Goal: Task Accomplishment & Management: Complete application form

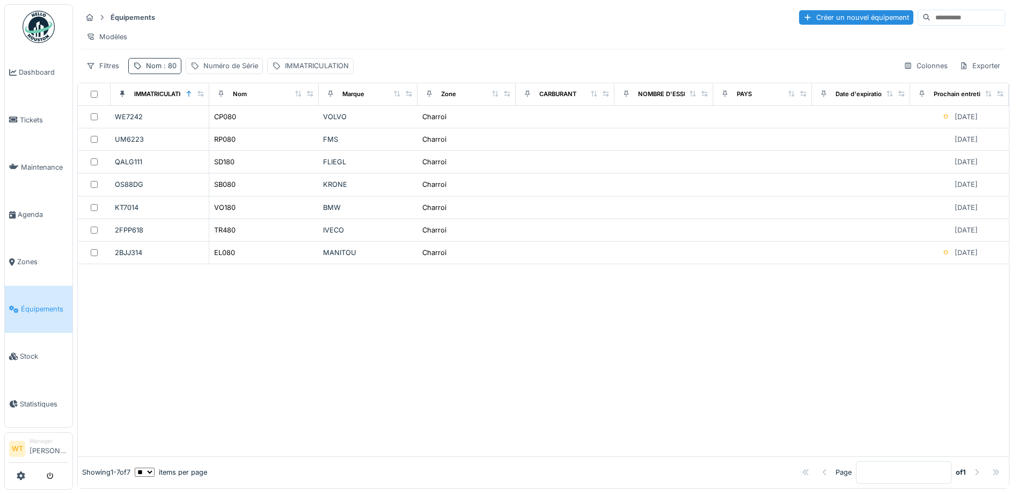
drag, startPoint x: 159, startPoint y: 75, endPoint x: 161, endPoint y: 80, distance: 5.6
click at [159, 71] on div "Nom : 80" at bounding box center [161, 66] width 31 height 10
click at [230, 124] on icon at bounding box center [226, 125] width 5 height 5
click at [177, 131] on input "Nom" at bounding box center [186, 125] width 107 height 23
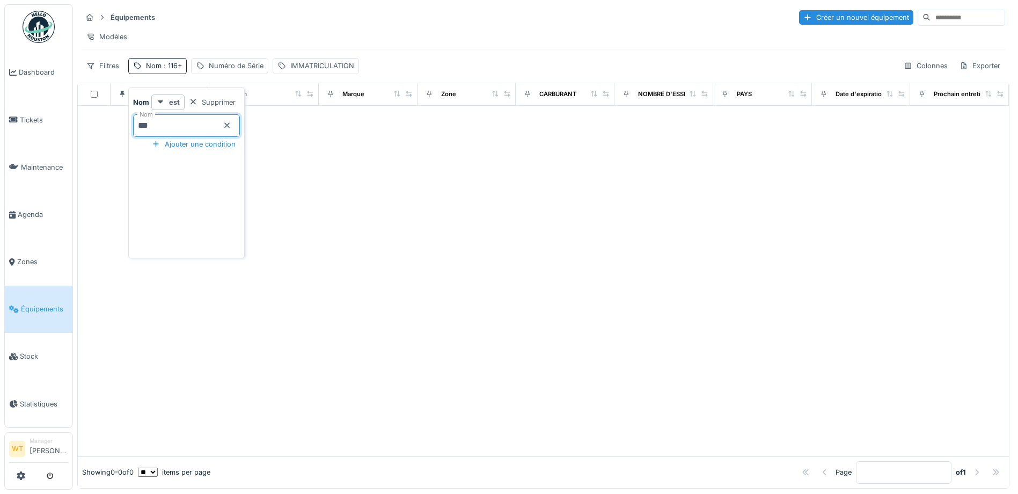
type input "***"
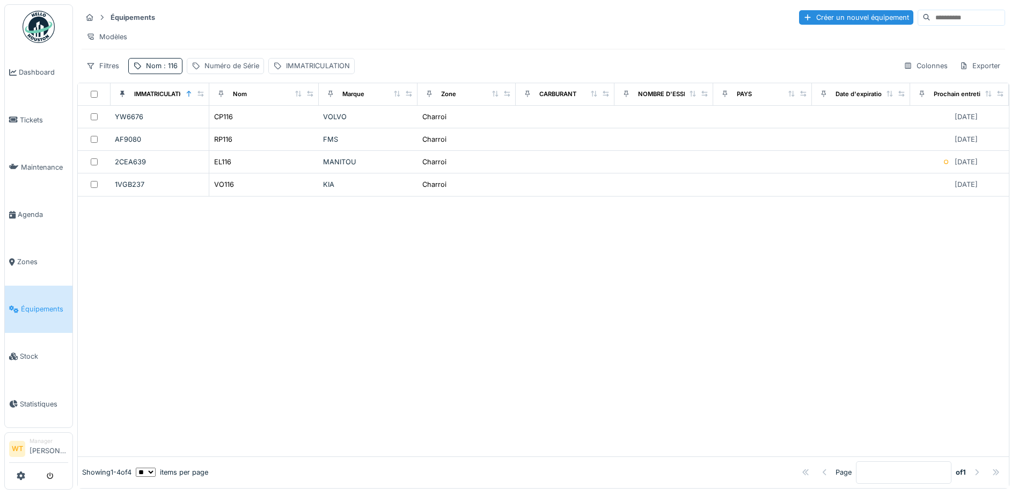
drag, startPoint x: 257, startPoint y: 12, endPoint x: 261, endPoint y: 43, distance: 31.4
click at [257, 12] on div "Équipements Créer un nouvel équipement" at bounding box center [544, 18] width 924 height 18
click at [230, 122] on div "CP116" at bounding box center [223, 117] width 19 height 10
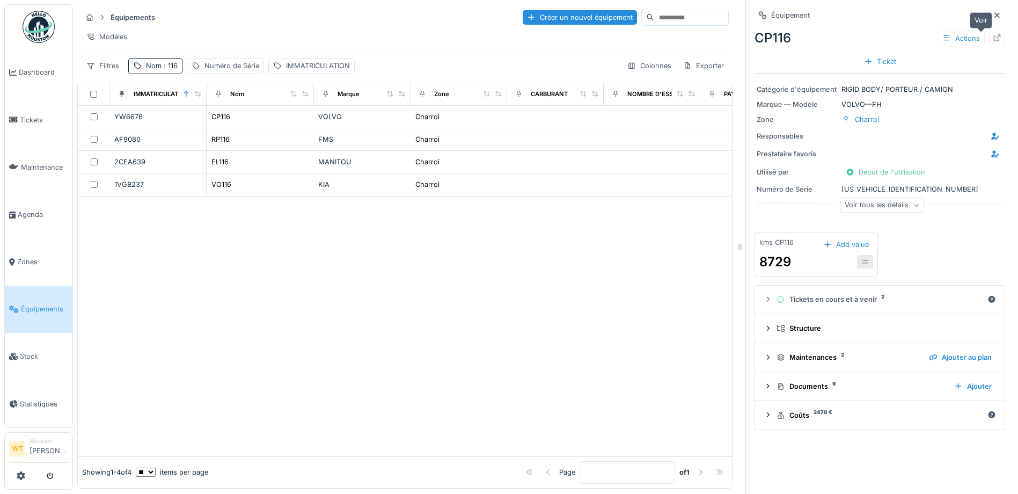
click at [993, 39] on icon at bounding box center [997, 37] width 9 height 7
click at [165, 70] on span ": 116" at bounding box center [170, 66] width 16 height 8
click at [174, 118] on input "***" at bounding box center [186, 125] width 107 height 23
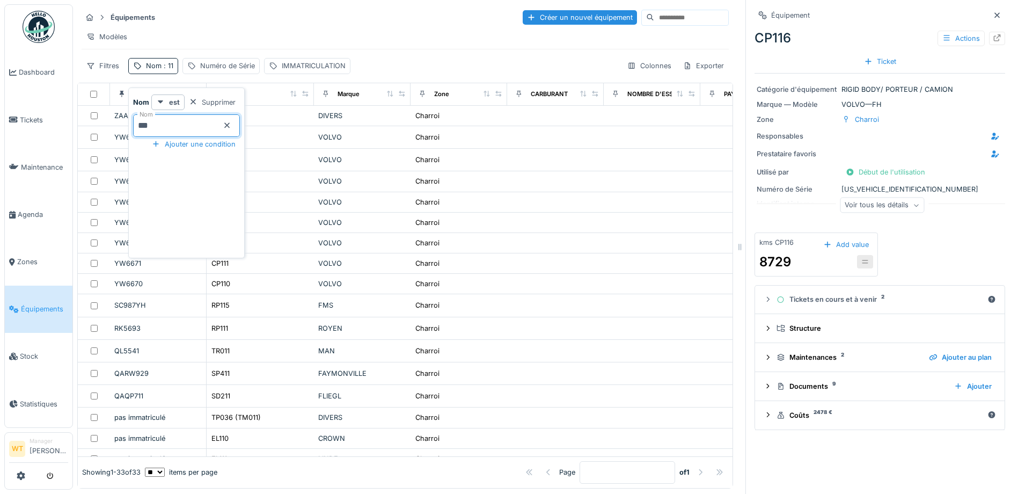
type input "***"
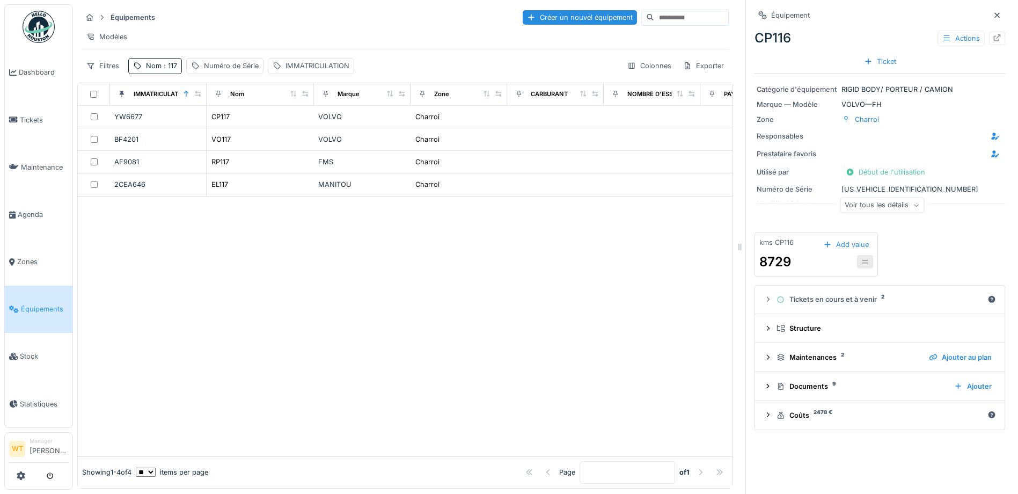
click at [218, 49] on hr at bounding box center [405, 49] width 647 height 1
click at [150, 71] on div "Nom : 117" at bounding box center [161, 66] width 31 height 10
click at [192, 119] on input "***" at bounding box center [186, 125] width 107 height 23
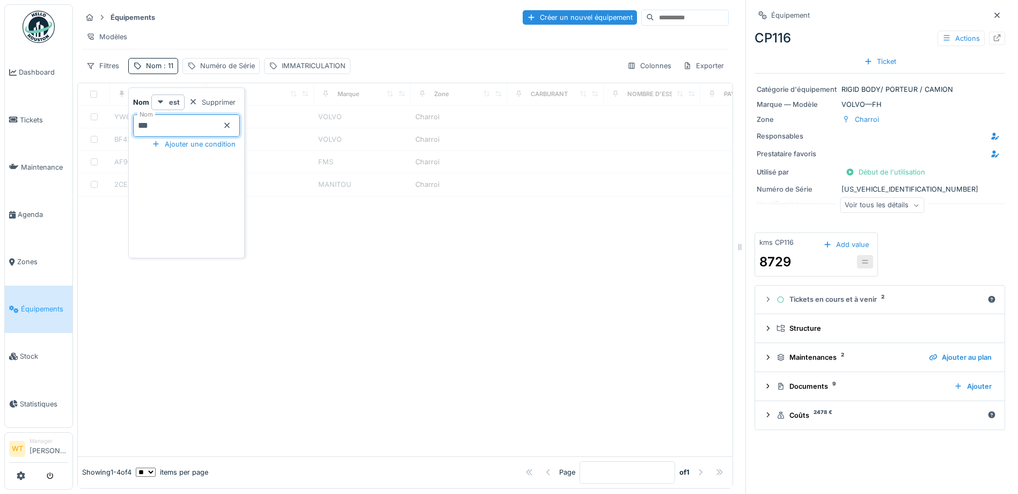
type input "***"
click at [353, 9] on div "Équipements Créer un nouvel équipement" at bounding box center [405, 18] width 647 height 18
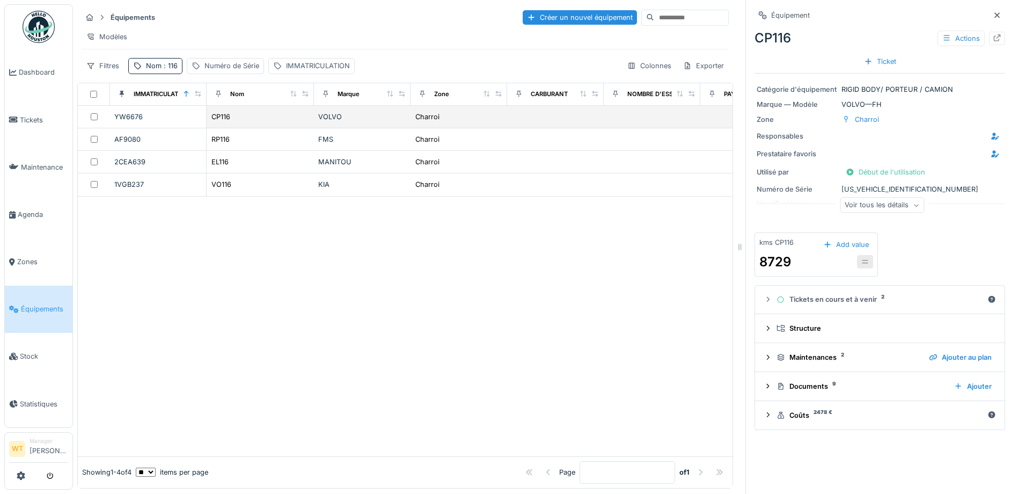
click at [255, 116] on td "CP116" at bounding box center [260, 117] width 107 height 23
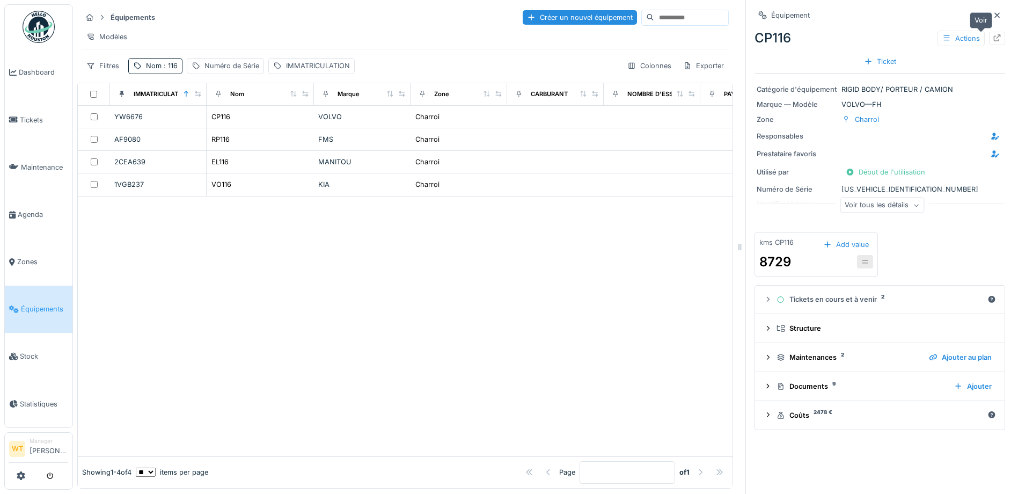
click at [989, 38] on div at bounding box center [997, 38] width 16 height 13
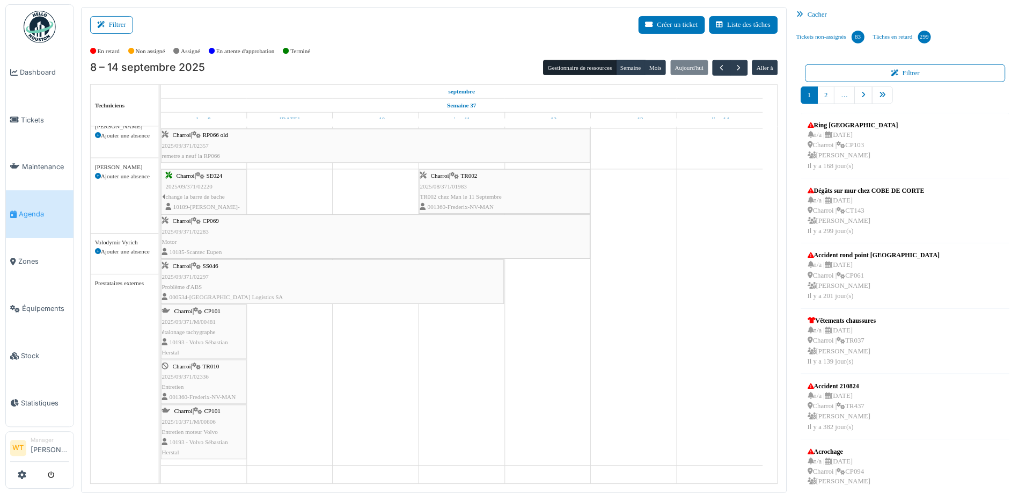
scroll to position [634, 0]
click at [886, 94] on link "pager" at bounding box center [883, 95] width 21 height 18
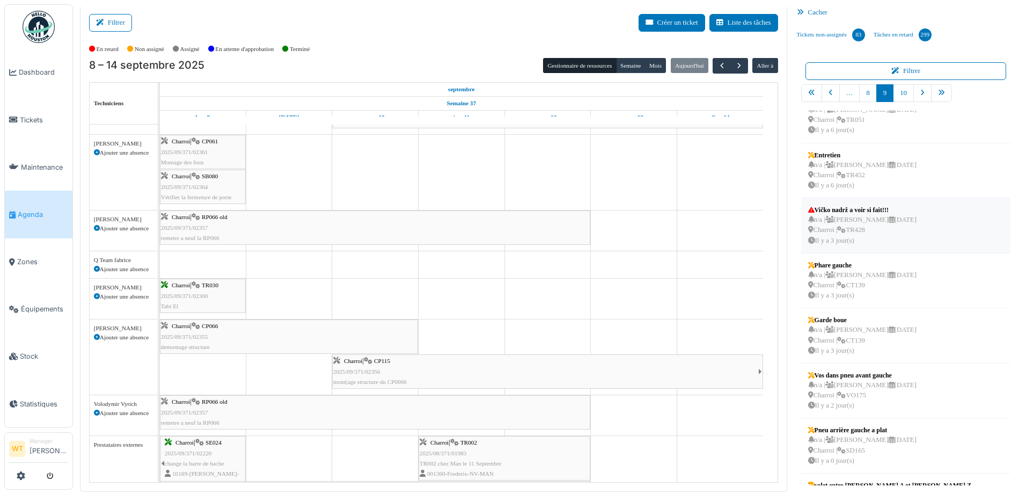
scroll to position [177, 0]
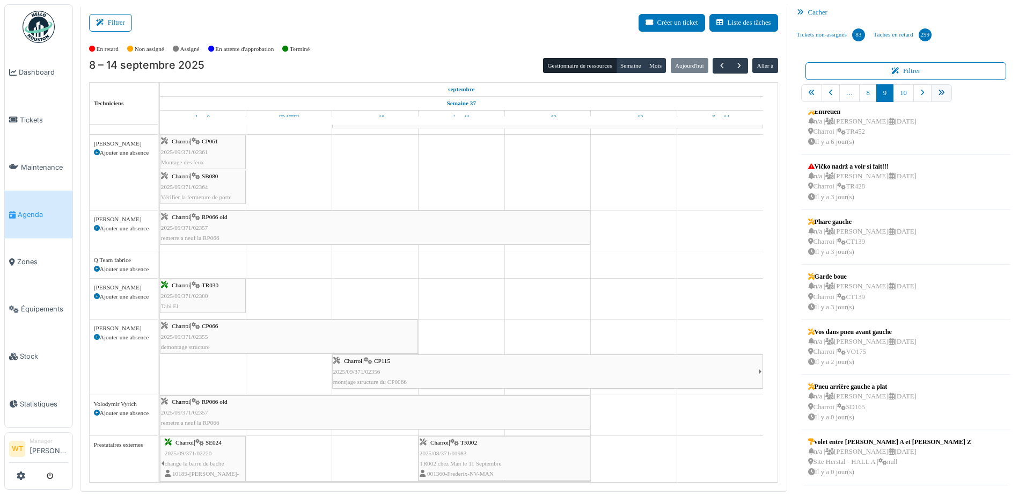
click at [931, 92] on link "pager" at bounding box center [941, 93] width 21 height 18
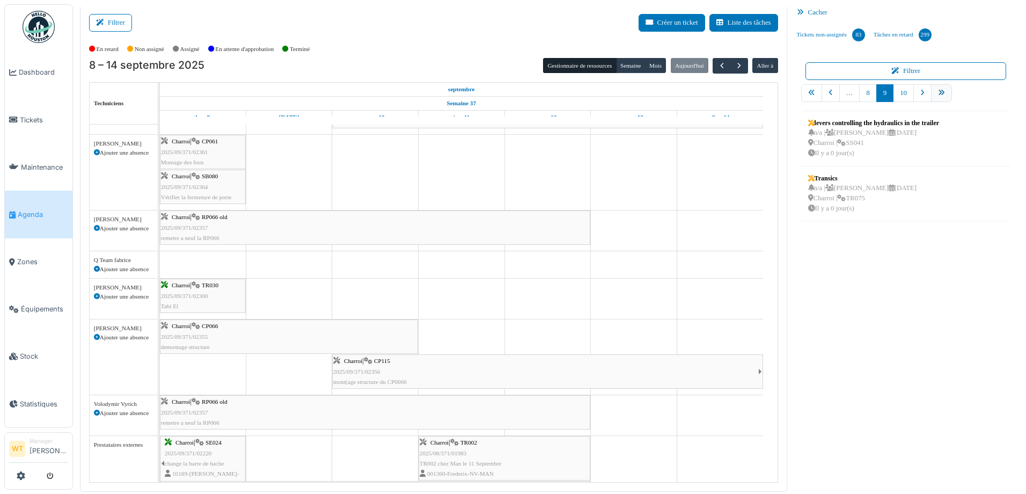
scroll to position [0, 0]
click at [868, 93] on link "9" at bounding box center [867, 93] width 17 height 18
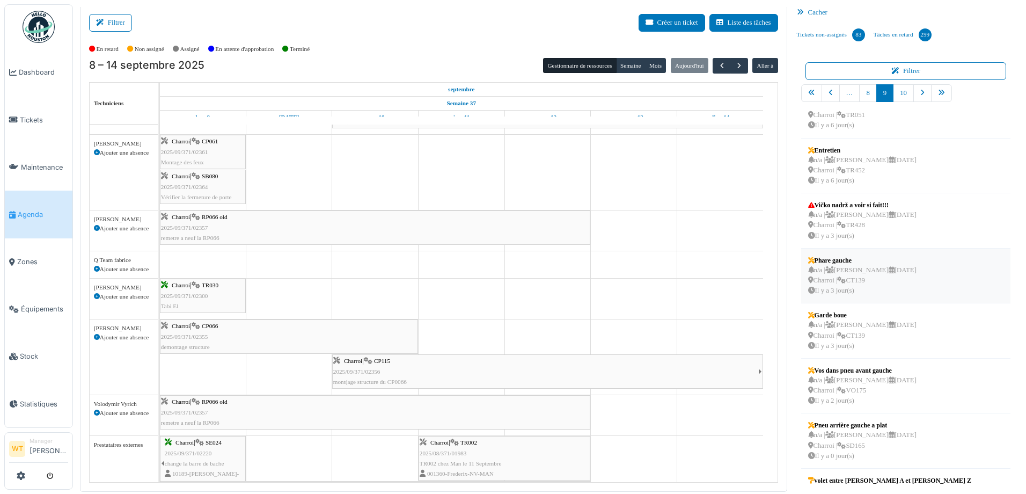
scroll to position [177, 0]
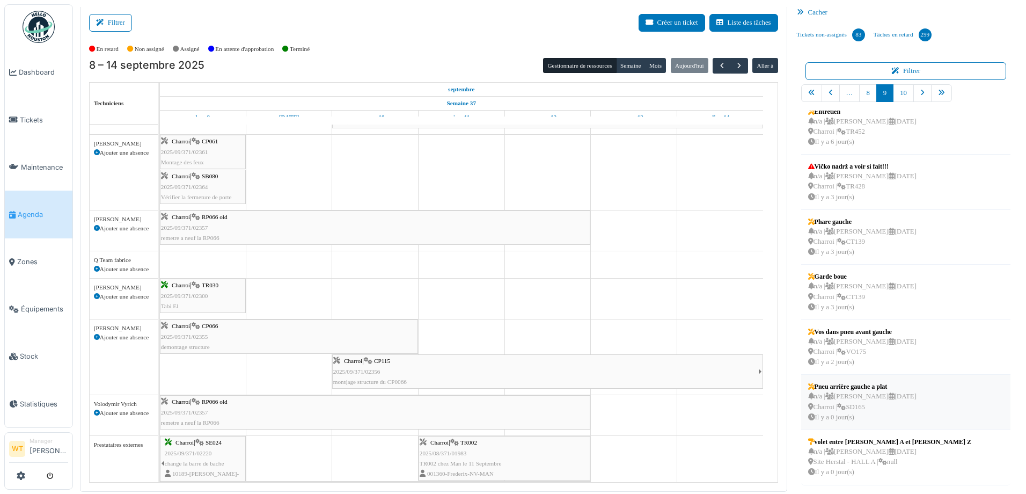
click at [887, 400] on div "n/a | Marc Vasen 15/09/2025 Charroi | SD165 Il y a 0 jour(s)" at bounding box center [862, 406] width 108 height 31
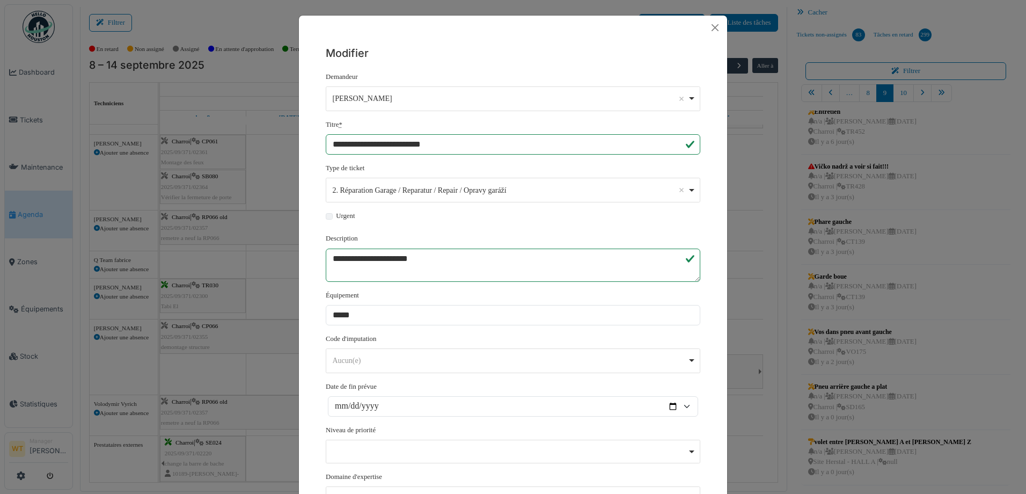
scroll to position [199, 0]
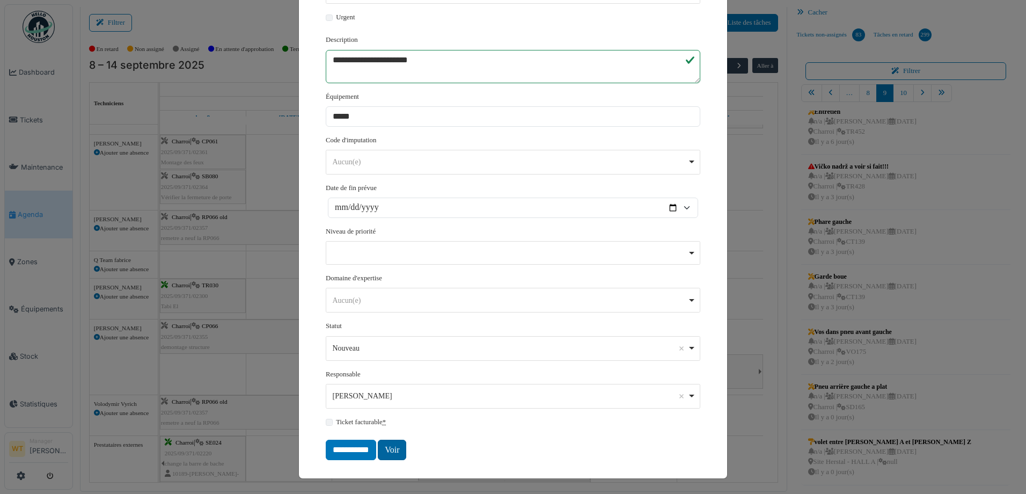
click at [389, 448] on link "Voir" at bounding box center [392, 450] width 28 height 20
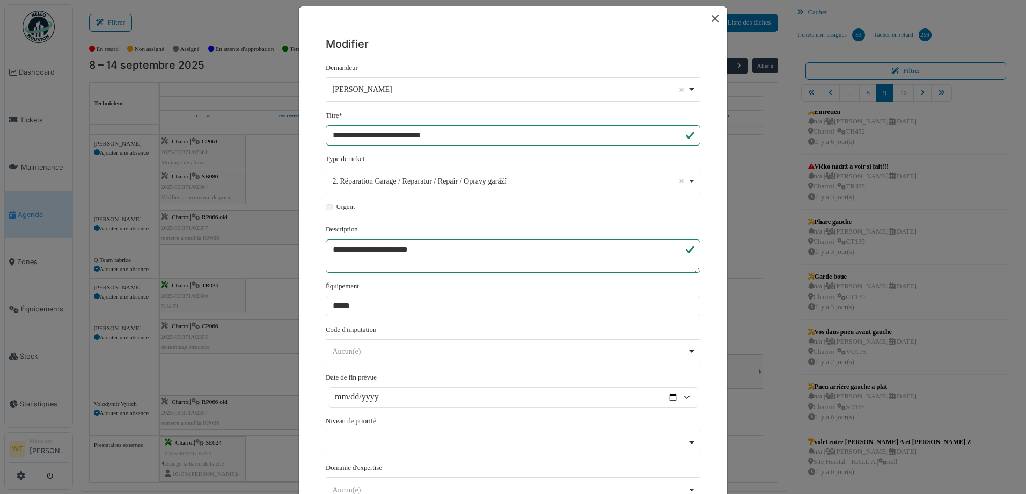
scroll to position [0, 0]
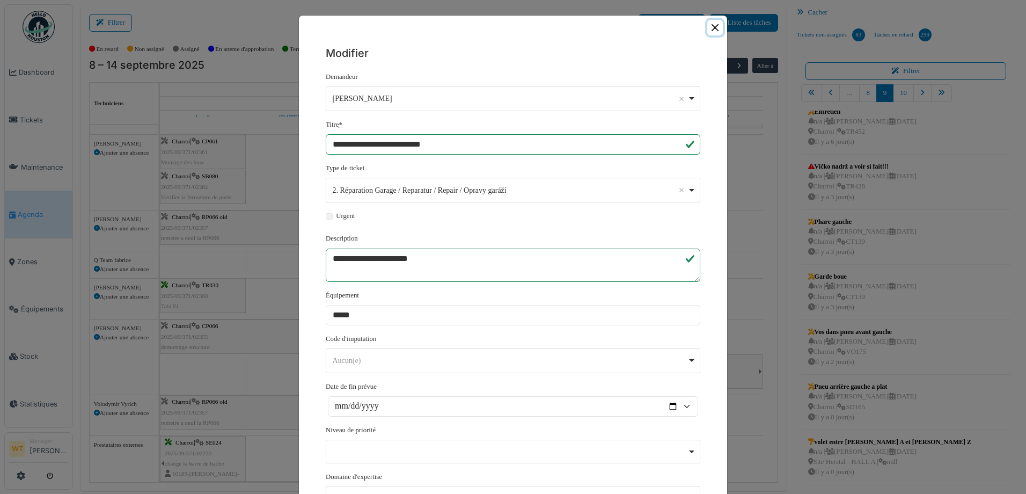
click at [711, 24] on button "Close" at bounding box center [716, 28] width 16 height 16
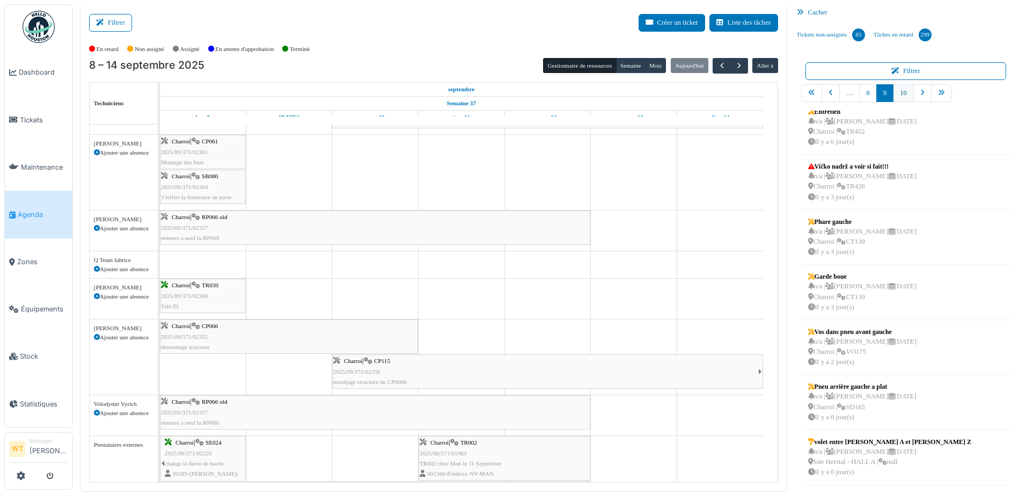
click at [897, 94] on link "10" at bounding box center [903, 93] width 21 height 18
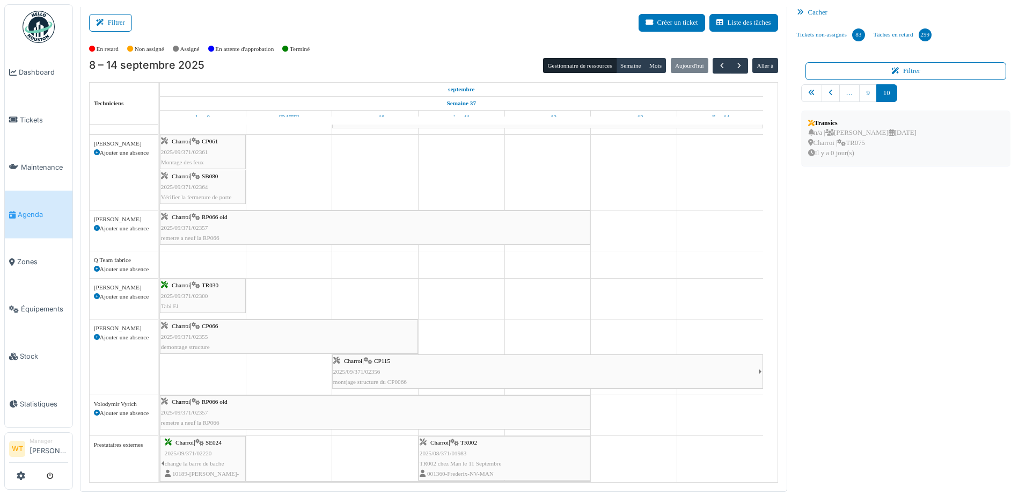
click at [886, 128] on div "n/a | Marc Vasen 15/09/2025 Charroi | TR075 Il y a 0 jour(s)" at bounding box center [862, 143] width 108 height 31
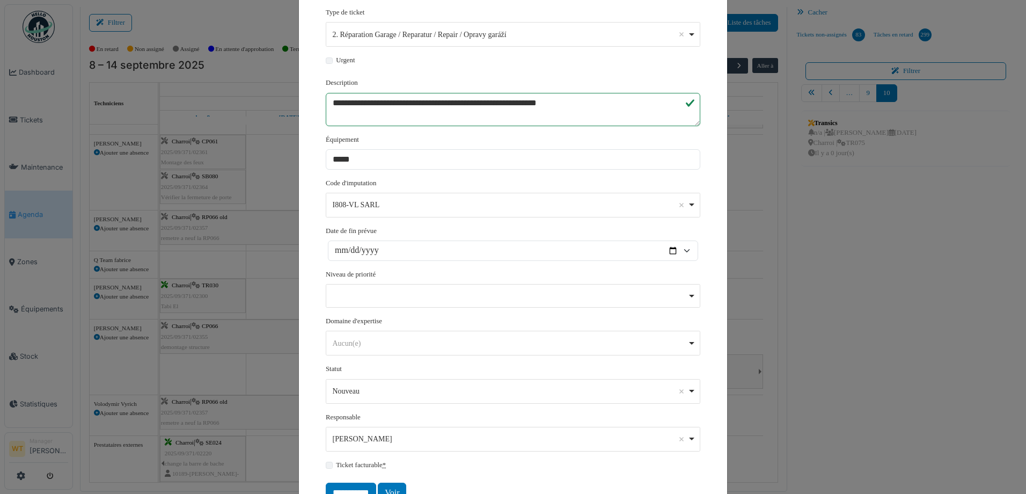
scroll to position [199, 0]
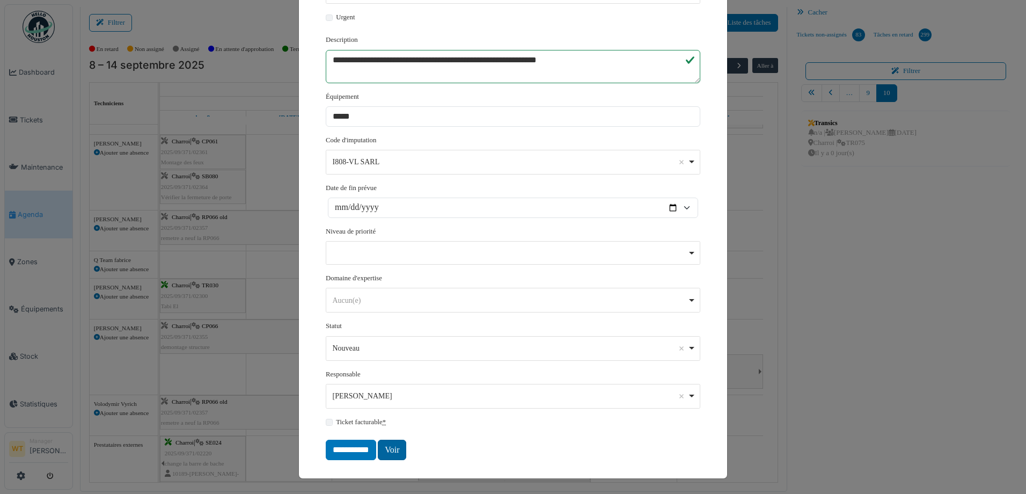
click at [394, 451] on link "Voir" at bounding box center [392, 450] width 28 height 20
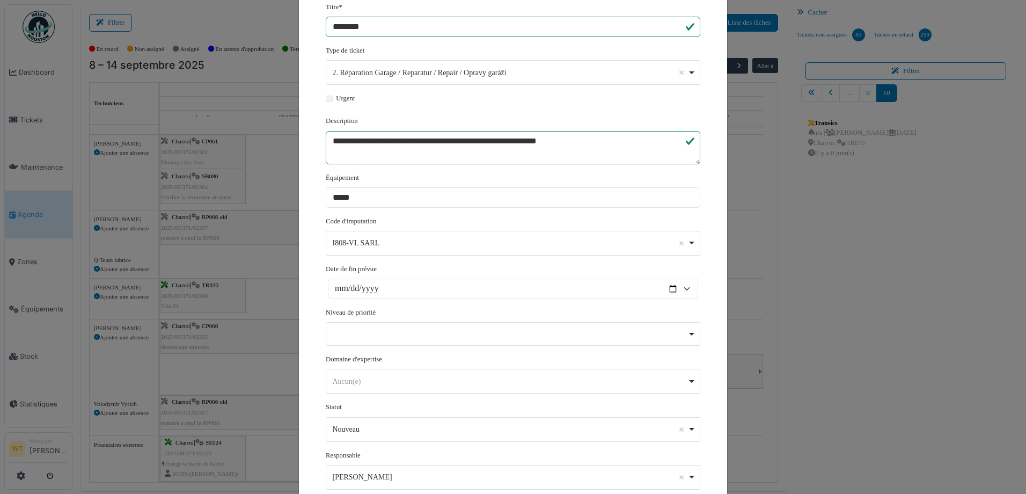
scroll to position [0, 0]
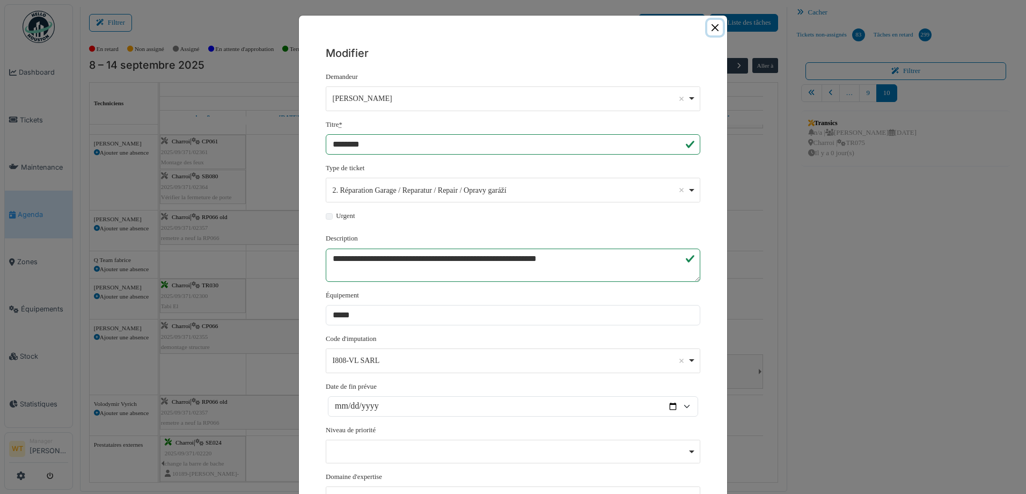
click at [714, 28] on button "Close" at bounding box center [716, 28] width 16 height 16
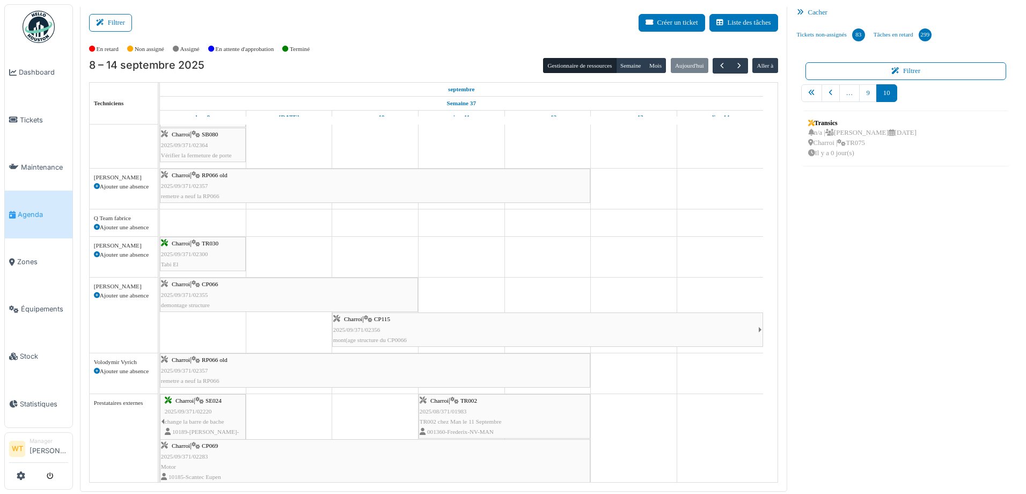
scroll to position [473, 0]
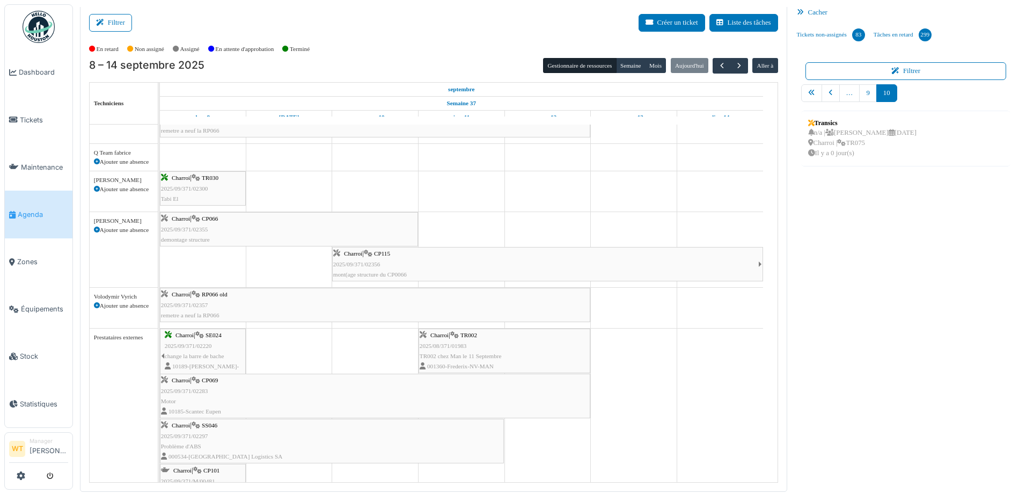
click at [32, 200] on link "Agenda" at bounding box center [39, 214] width 68 height 47
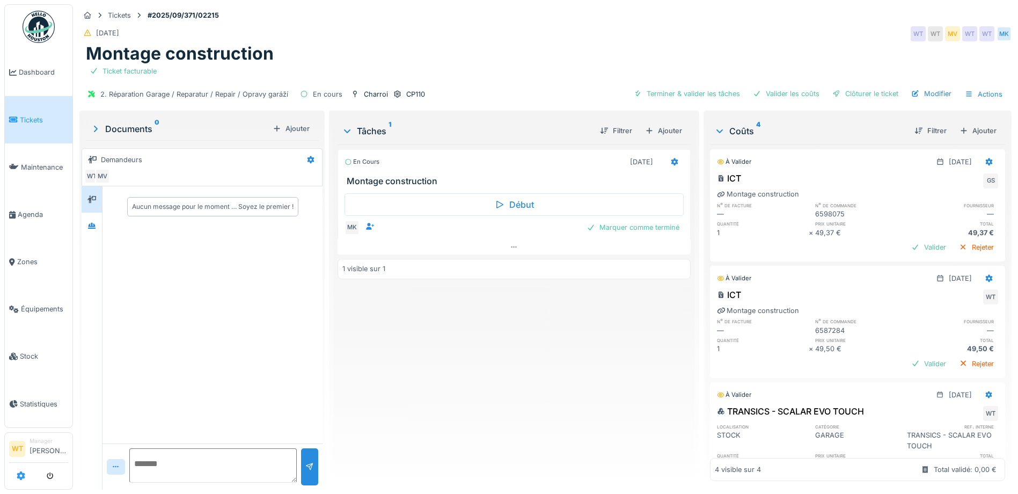
click at [19, 474] on icon at bounding box center [21, 475] width 9 height 9
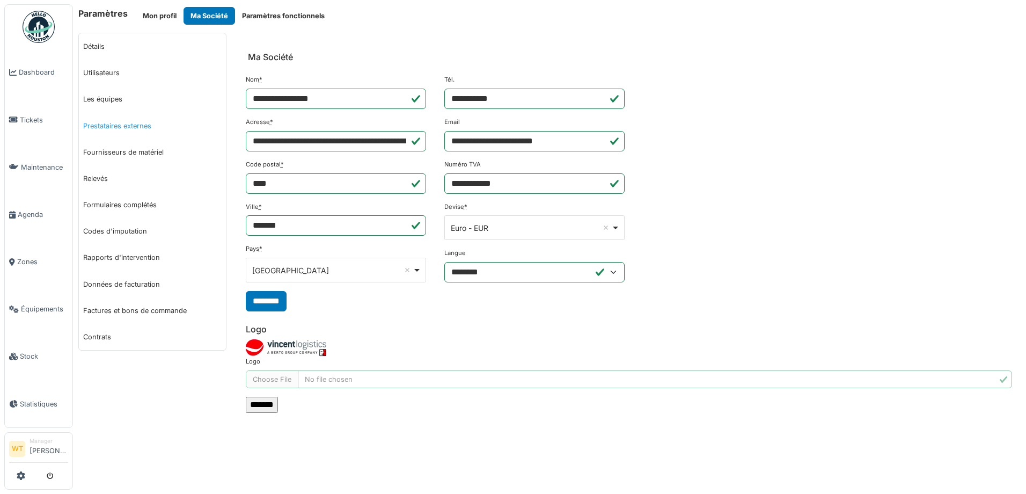
click at [142, 125] on link "Prestataires externes" at bounding box center [152, 126] width 147 height 26
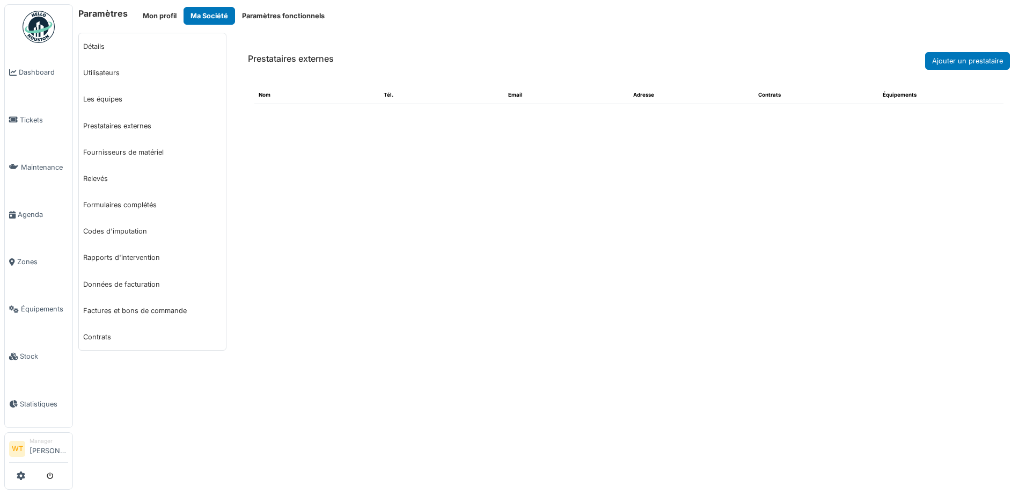
select select "***"
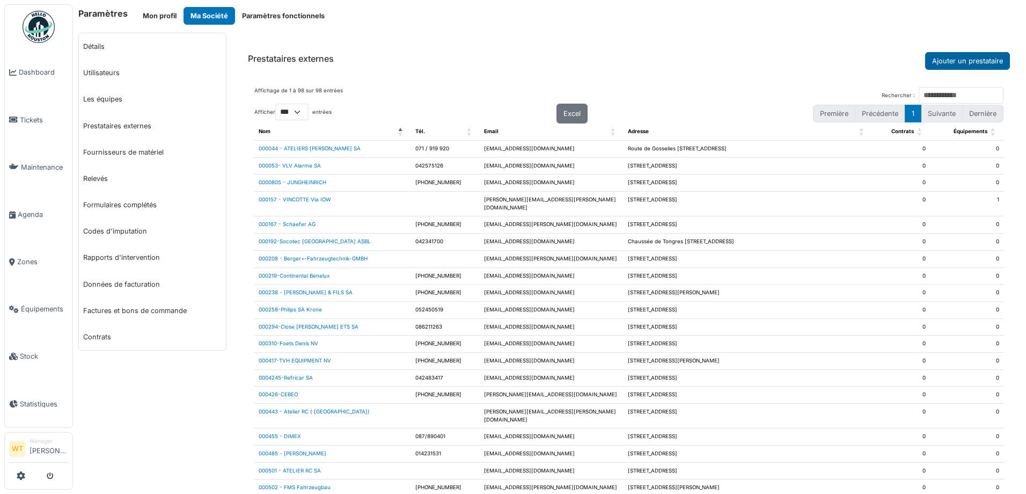
click at [939, 61] on button "Ajouter un prestataire" at bounding box center [968, 61] width 85 height 18
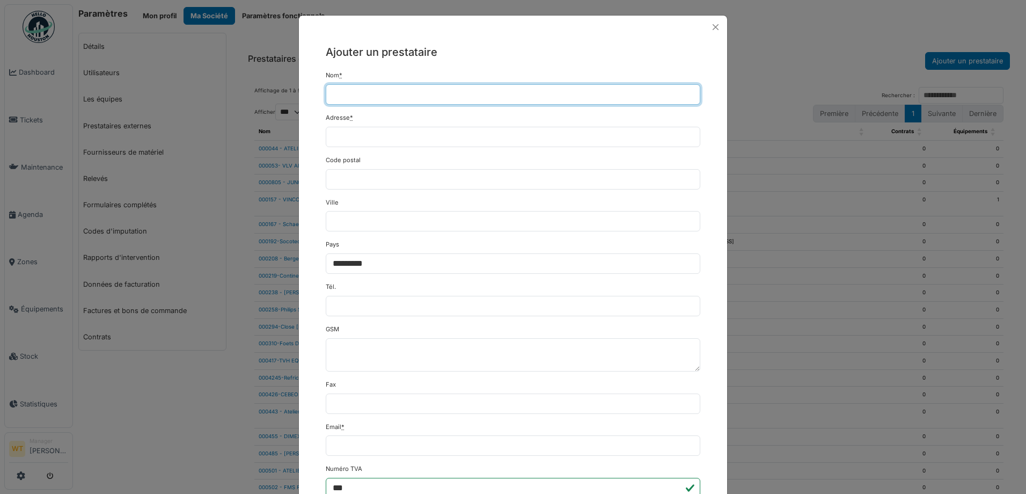
click at [398, 90] on input "Nom *" at bounding box center [513, 94] width 375 height 20
type input "**********"
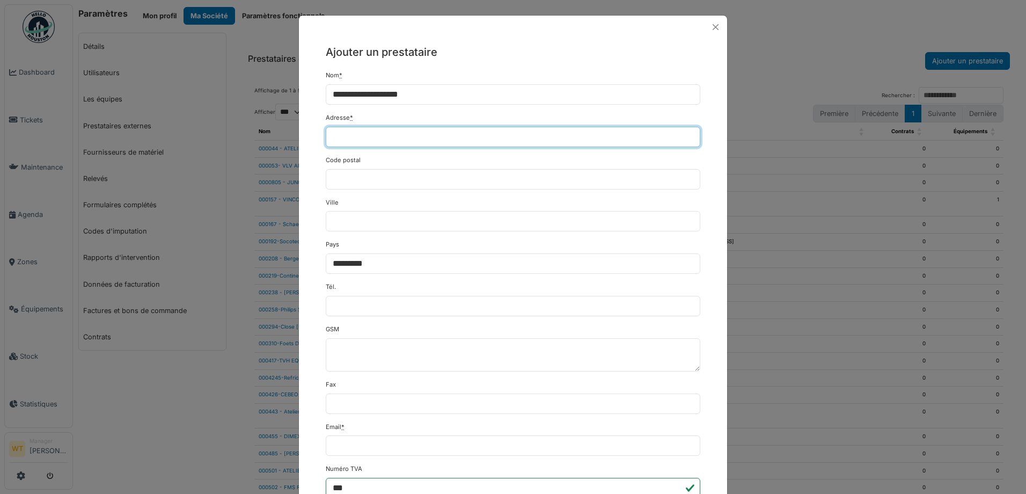
drag, startPoint x: 436, startPoint y: 128, endPoint x: 628, endPoint y: 37, distance: 211.8
click at [437, 128] on input "Adresse *" at bounding box center [513, 137] width 375 height 20
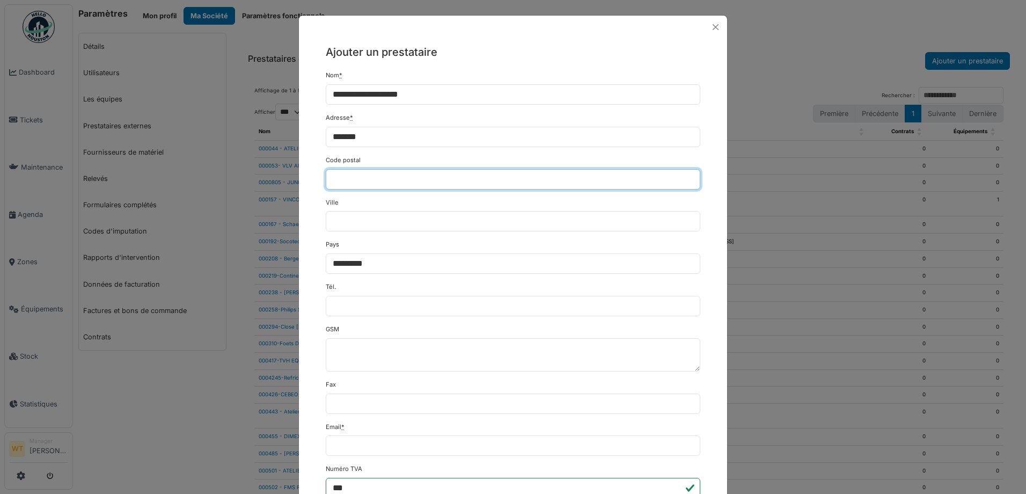
click at [375, 174] on input "Code postal" at bounding box center [513, 179] width 375 height 20
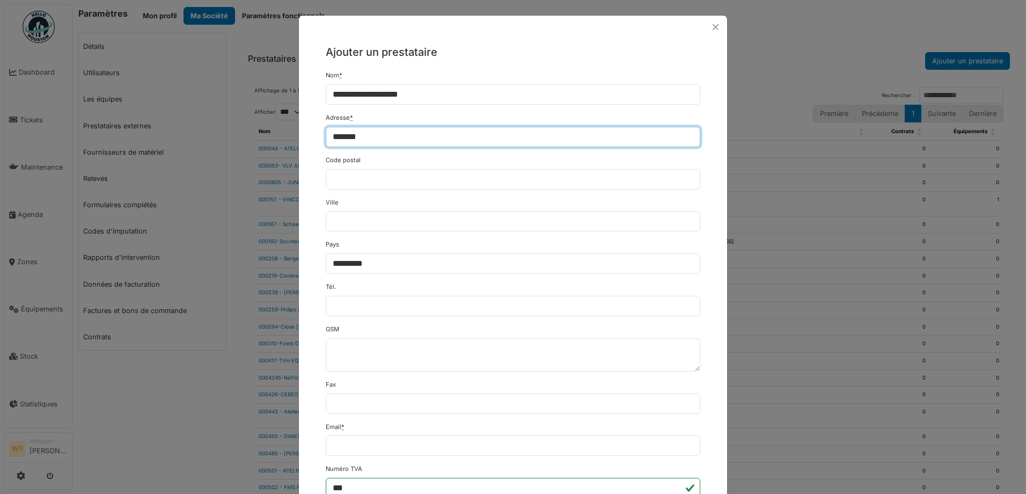
click at [434, 135] on input "*******" at bounding box center [513, 137] width 375 height 20
type input "**********"
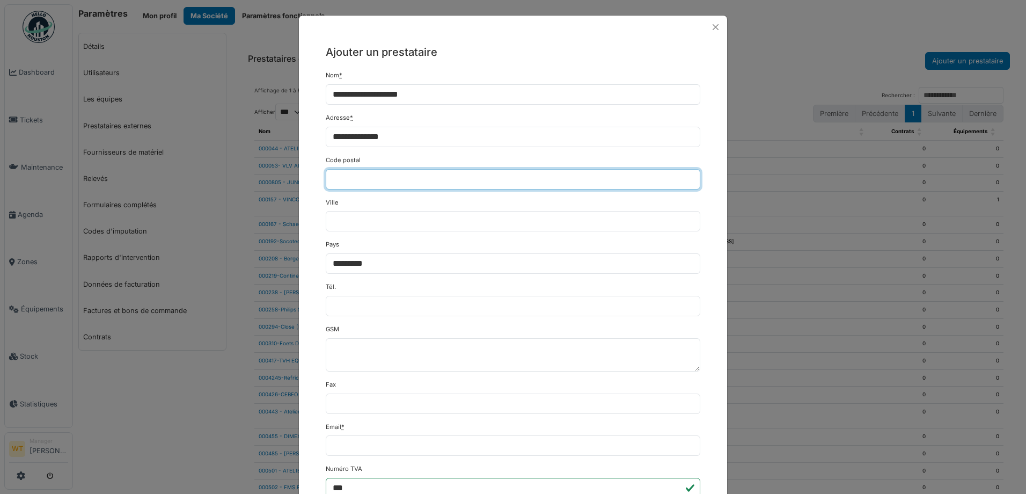
click at [363, 171] on input "Code postal" at bounding box center [513, 179] width 375 height 20
type input "*****"
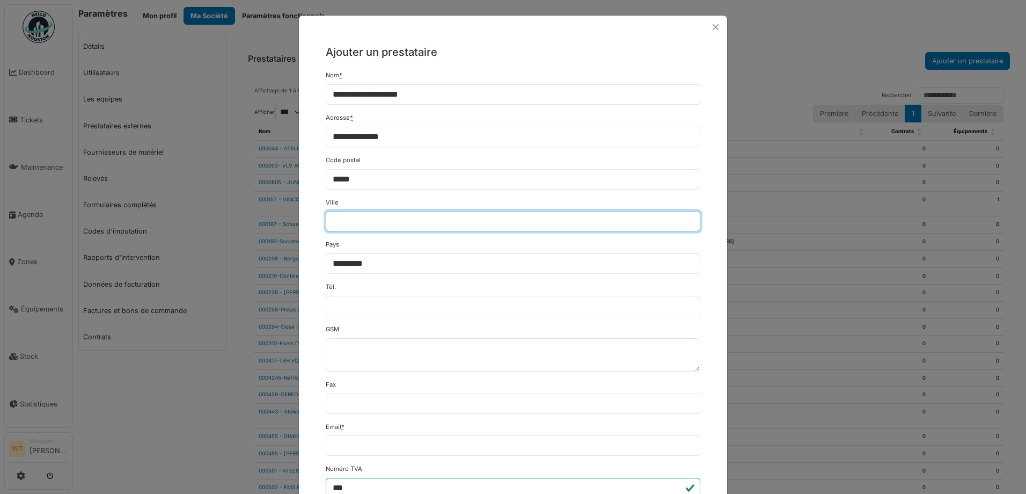
click at [413, 212] on input "Ville" at bounding box center [513, 221] width 375 height 20
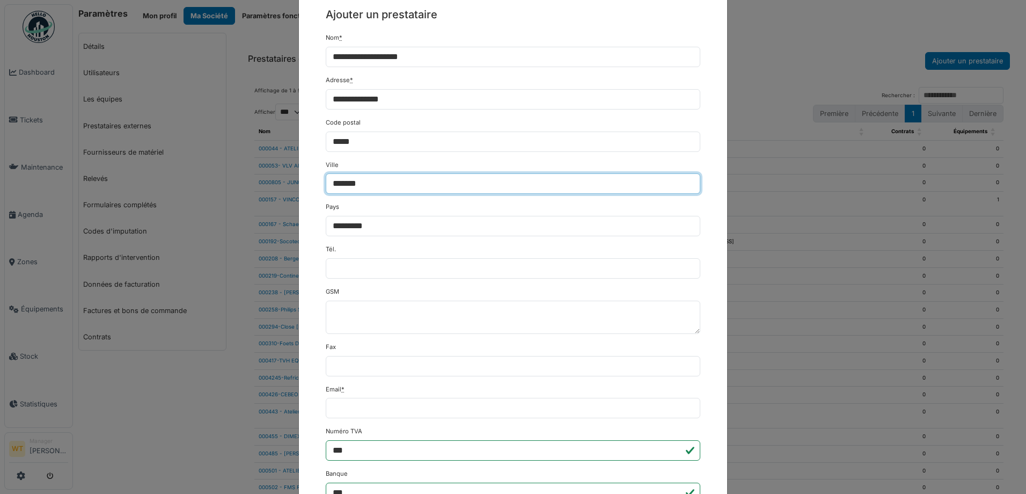
scroll to position [107, 0]
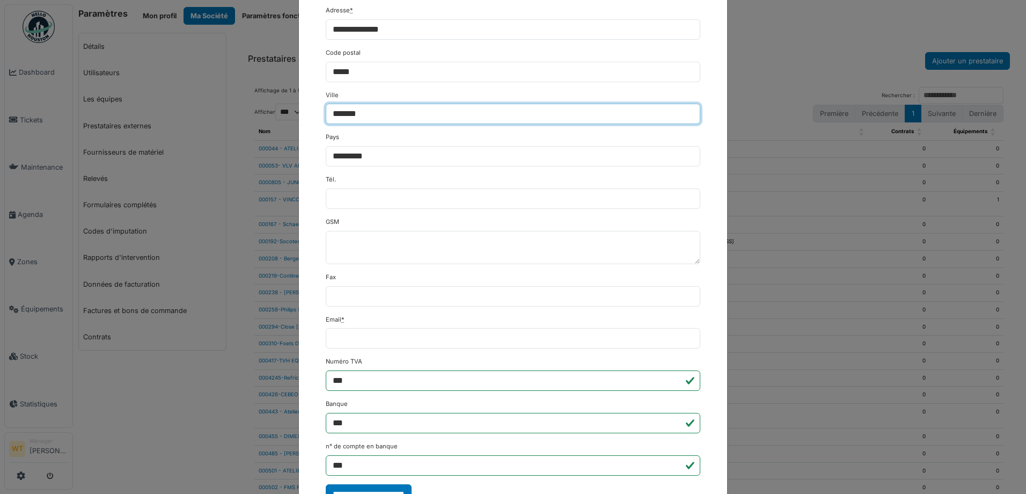
type input "*******"
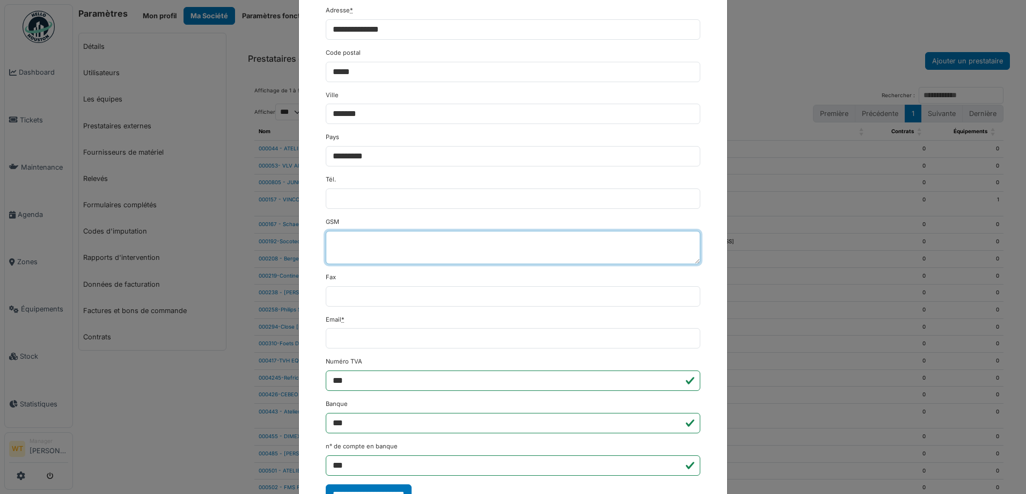
click at [406, 249] on textarea "GSM" at bounding box center [513, 247] width 375 height 33
paste textarea "**********"
type textarea "**********"
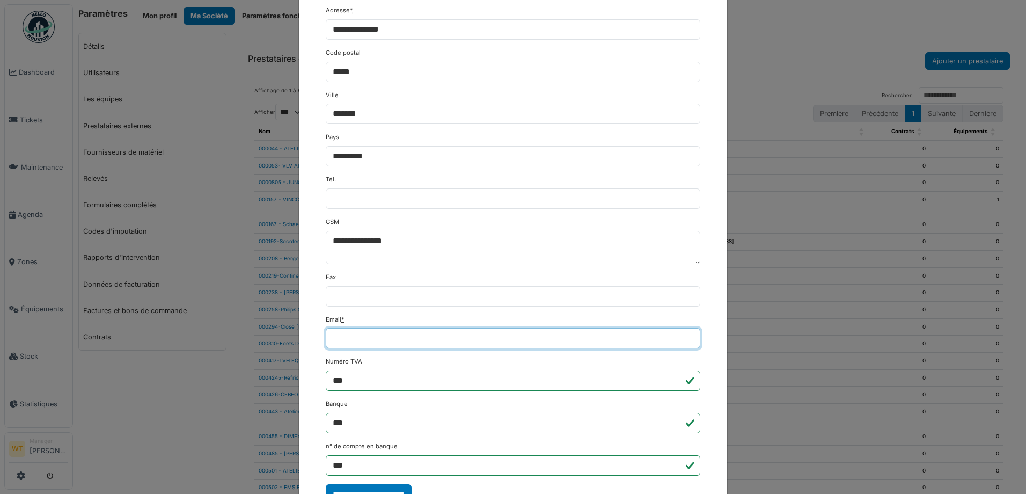
click at [370, 333] on input "Email *" at bounding box center [513, 338] width 375 height 20
paste input "**********"
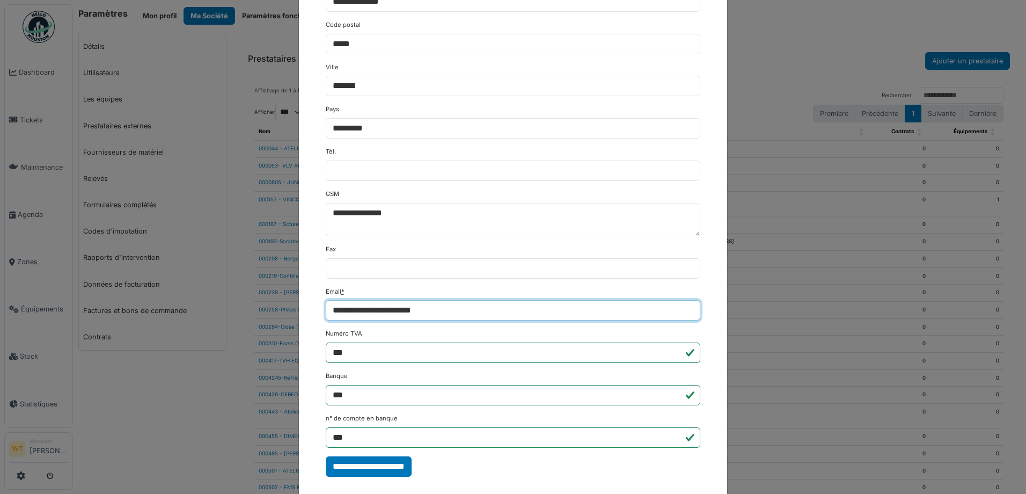
scroll to position [161, 0]
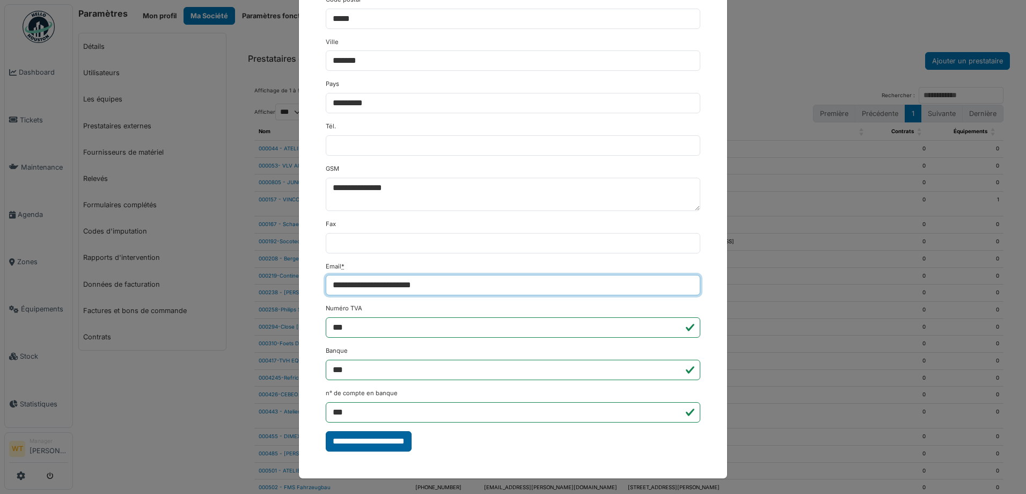
type input "**********"
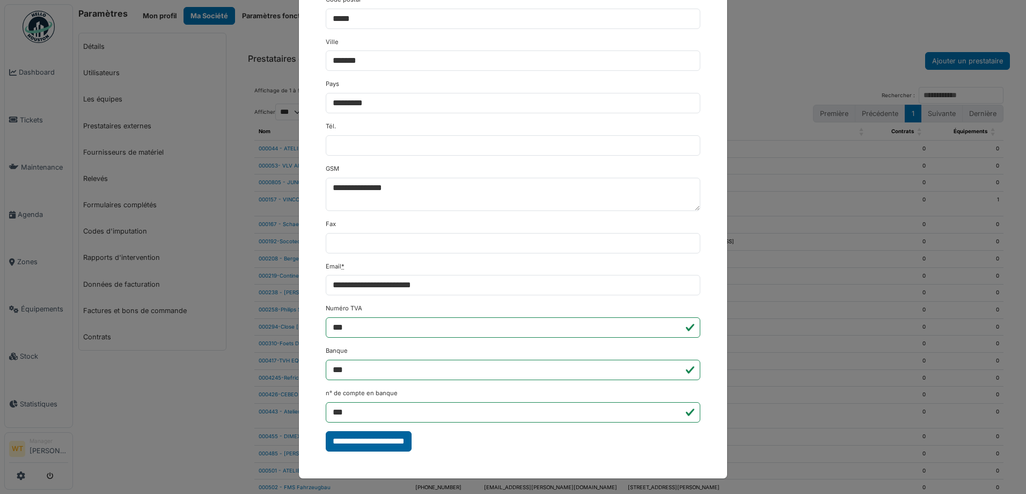
click at [374, 436] on input "**********" at bounding box center [369, 441] width 86 height 20
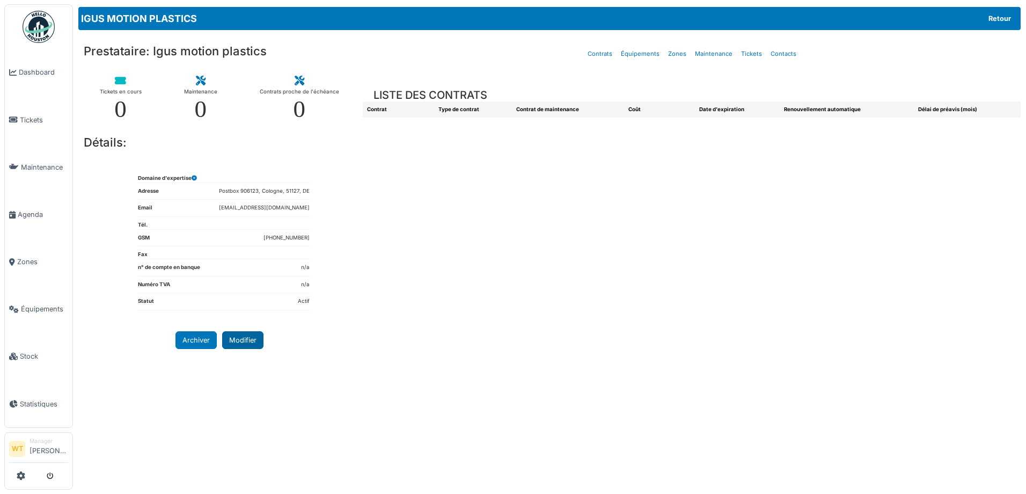
click at [255, 336] on button "Modifier" at bounding box center [242, 340] width 41 height 18
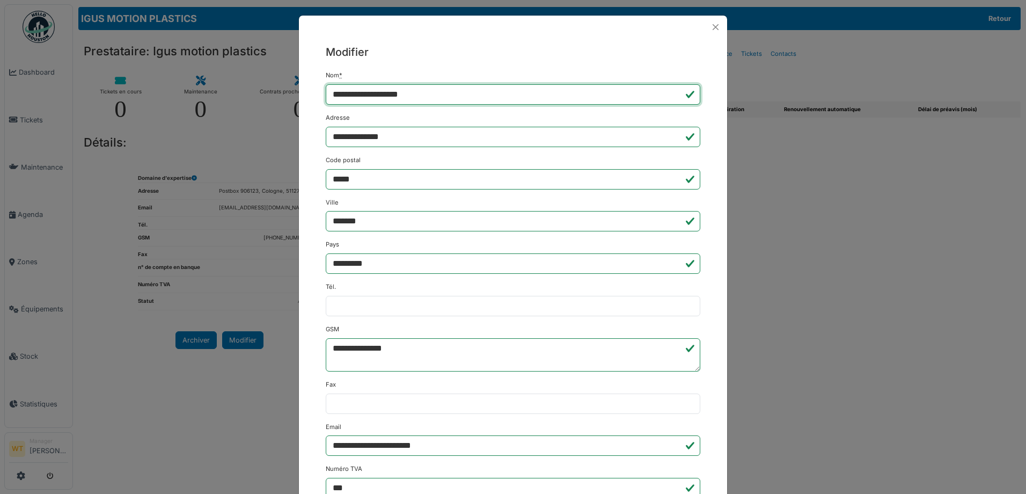
click at [326, 94] on input "**********" at bounding box center [513, 94] width 375 height 20
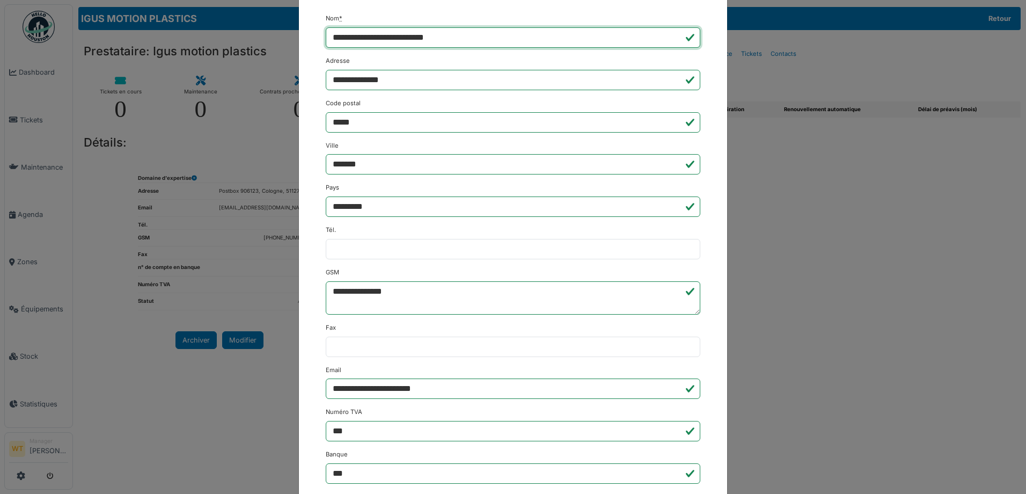
scroll to position [152, 0]
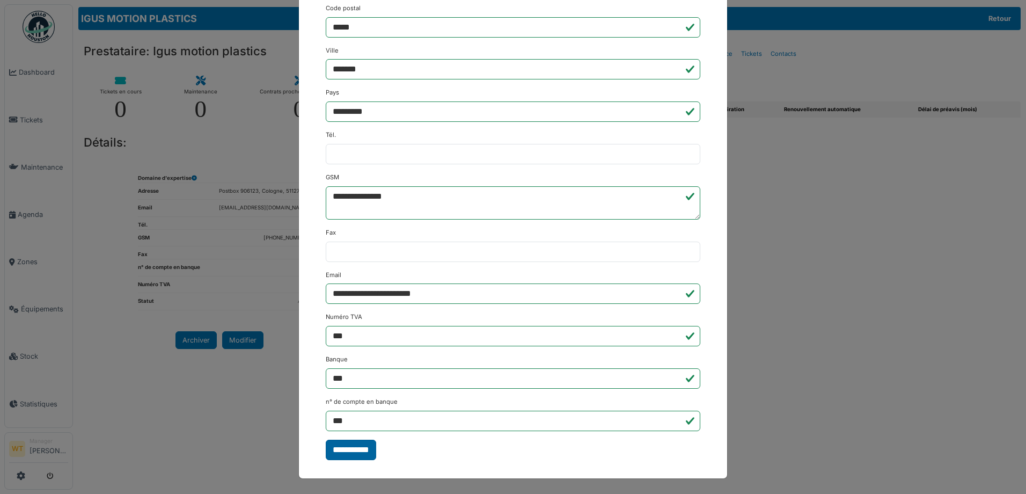
type input "**********"
click at [359, 455] on input "**********" at bounding box center [351, 450] width 50 height 20
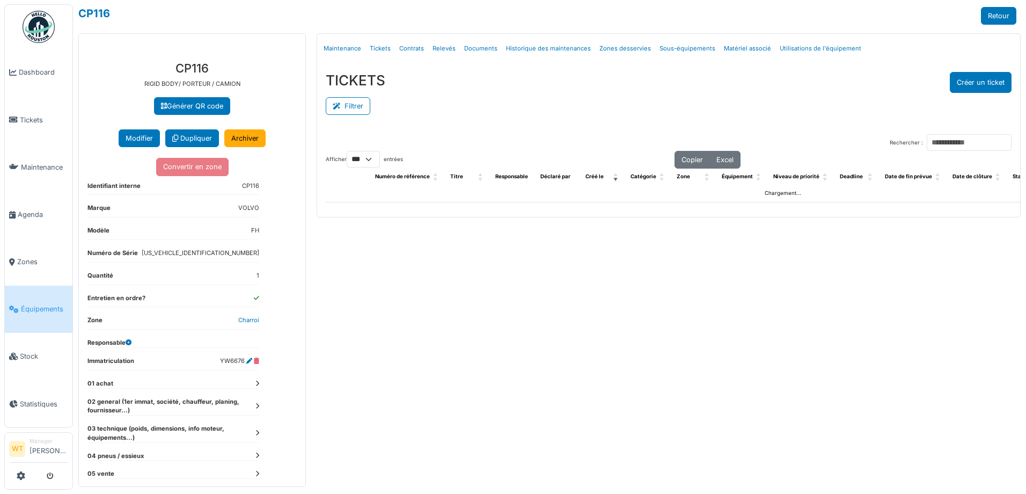
select select "***"
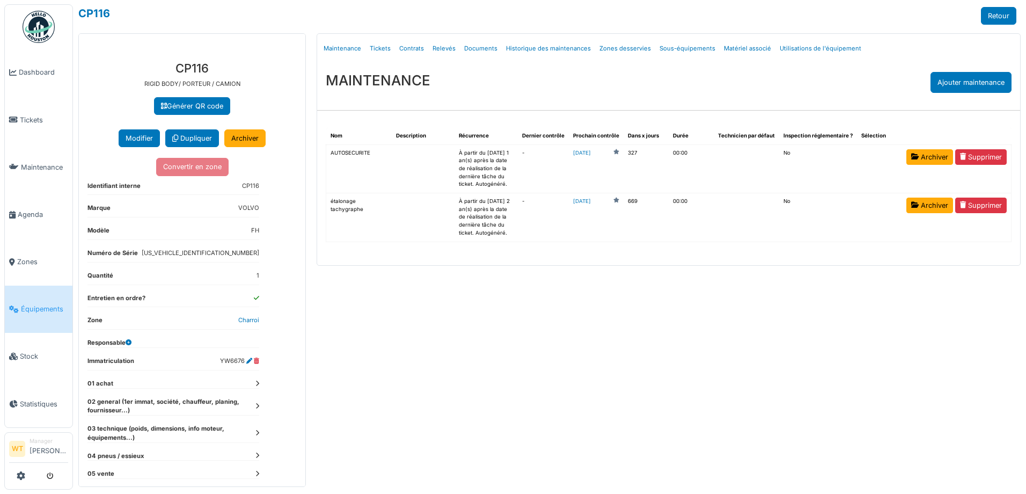
click at [385, 52] on link "Tickets" at bounding box center [381, 48] width 30 height 25
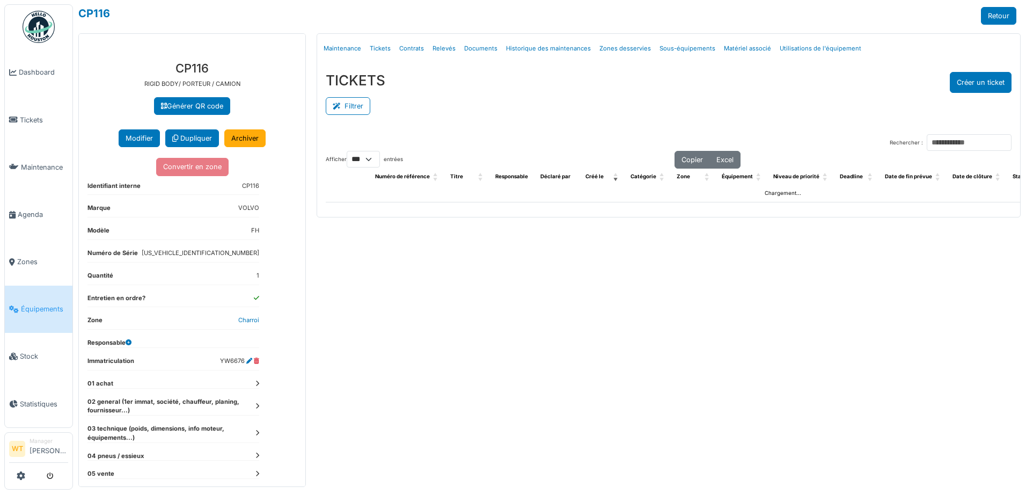
select select "***"
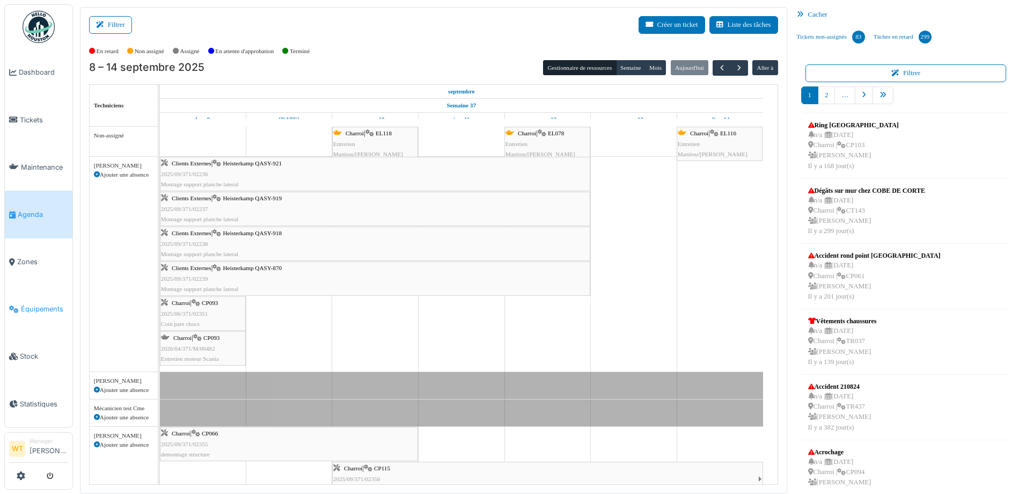
click at [54, 296] on link "Équipements" at bounding box center [39, 309] width 68 height 47
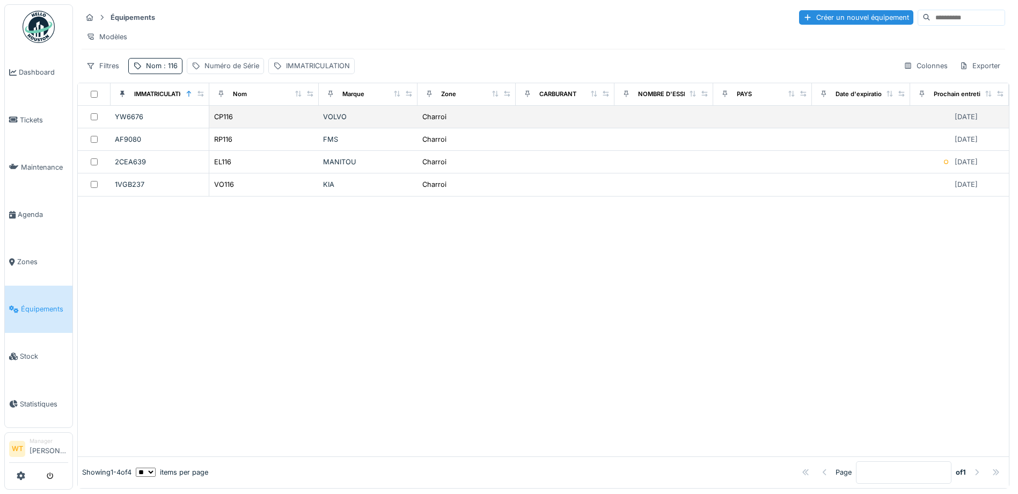
click at [249, 122] on div "CP116" at bounding box center [264, 116] width 101 height 11
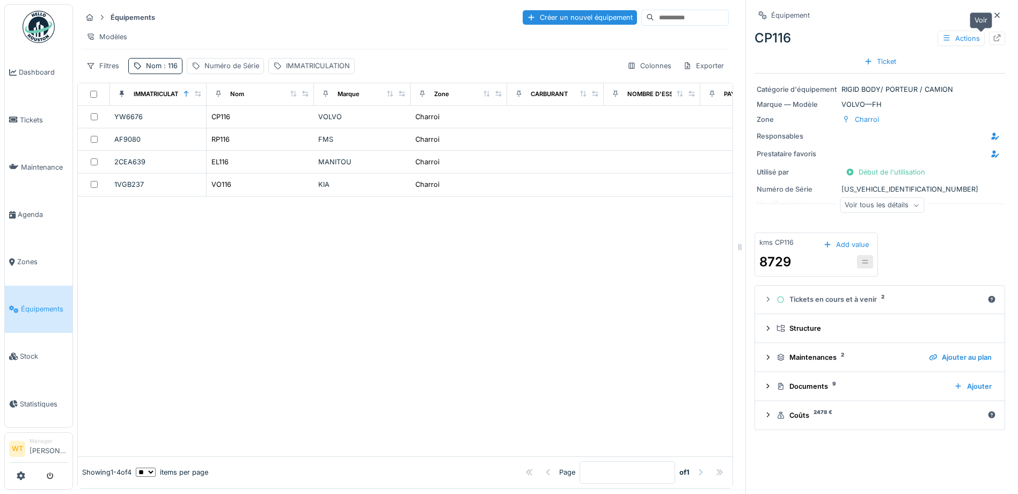
click at [989, 38] on div at bounding box center [997, 38] width 16 height 13
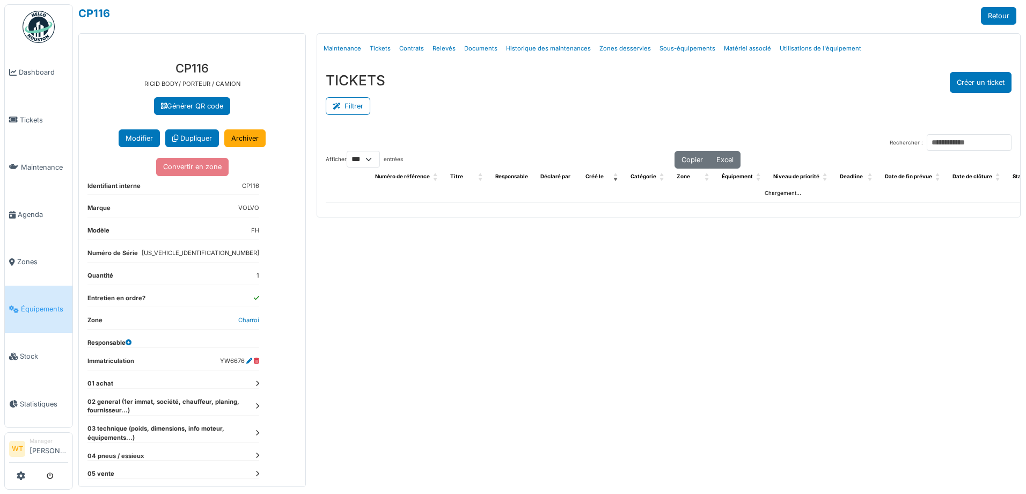
select select "***"
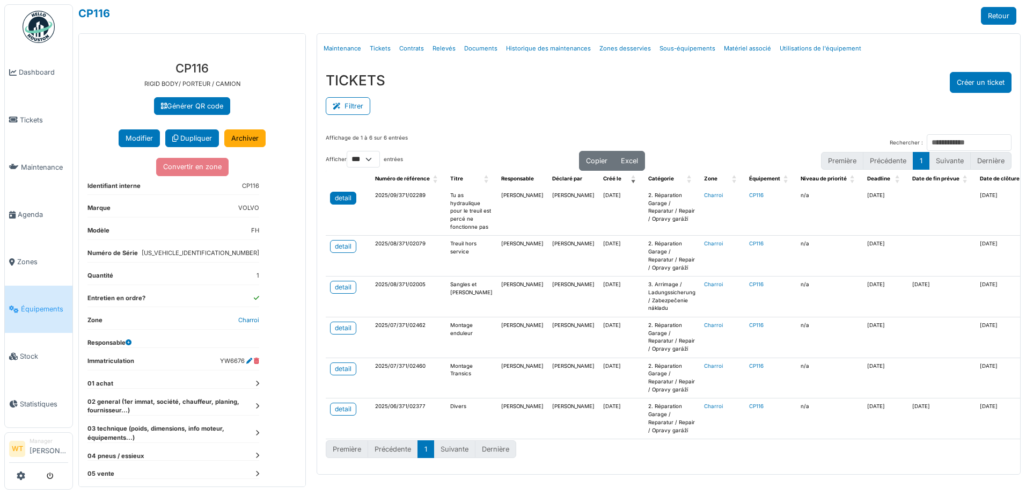
click at [337, 195] on div "detail" at bounding box center [343, 198] width 17 height 10
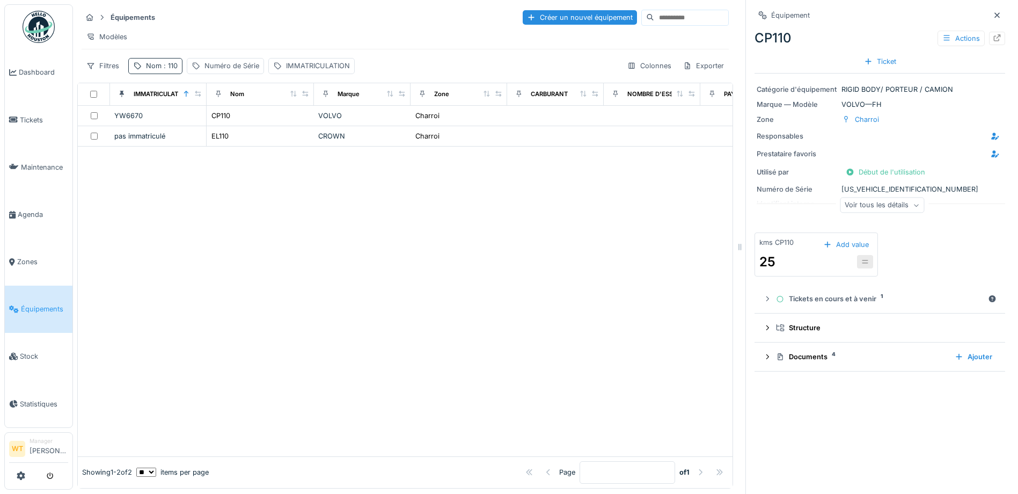
click at [154, 71] on div "Nom : 110" at bounding box center [162, 66] width 32 height 10
click at [230, 127] on icon at bounding box center [226, 125] width 5 height 5
click at [190, 127] on input "Nom" at bounding box center [186, 125] width 107 height 23
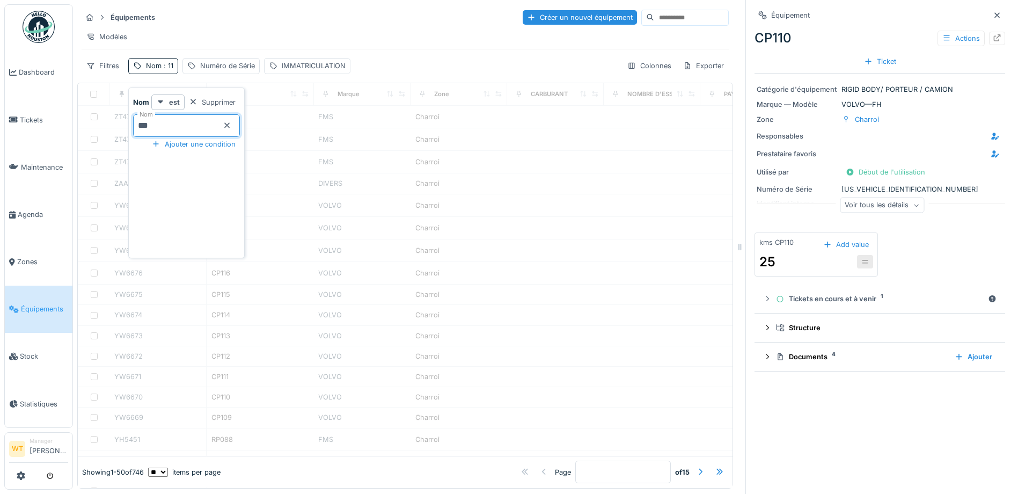
type input "***"
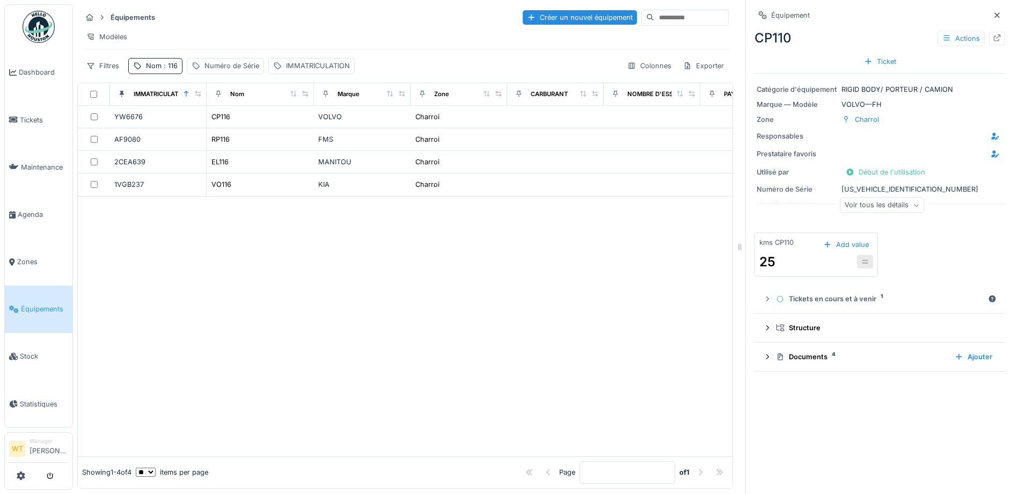
click at [228, 61] on div "Équipements Créer un nouvel équipement Modèles Filtres Nom : 116 Numéro de Séri…" at bounding box center [405, 41] width 656 height 74
click at [220, 144] on div "RP116" at bounding box center [221, 139] width 18 height 10
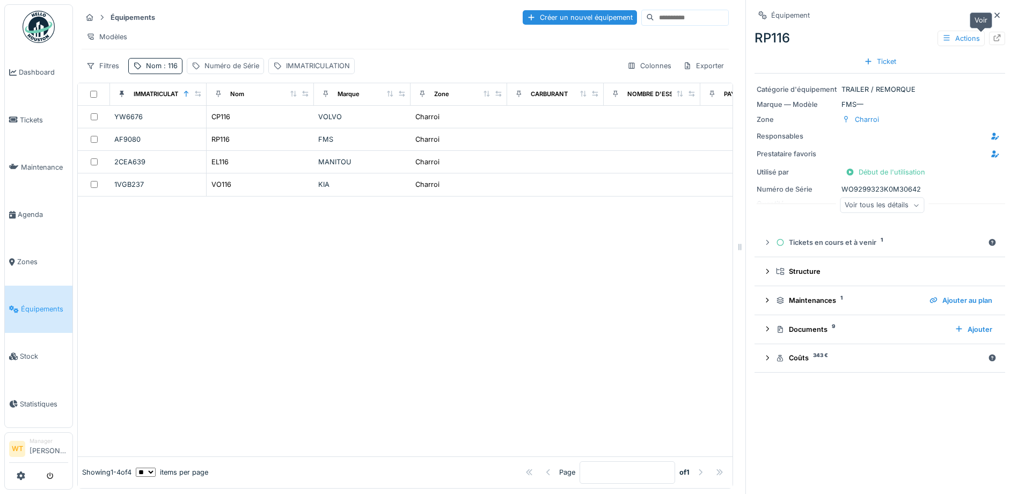
click at [994, 38] on icon at bounding box center [997, 37] width 7 height 7
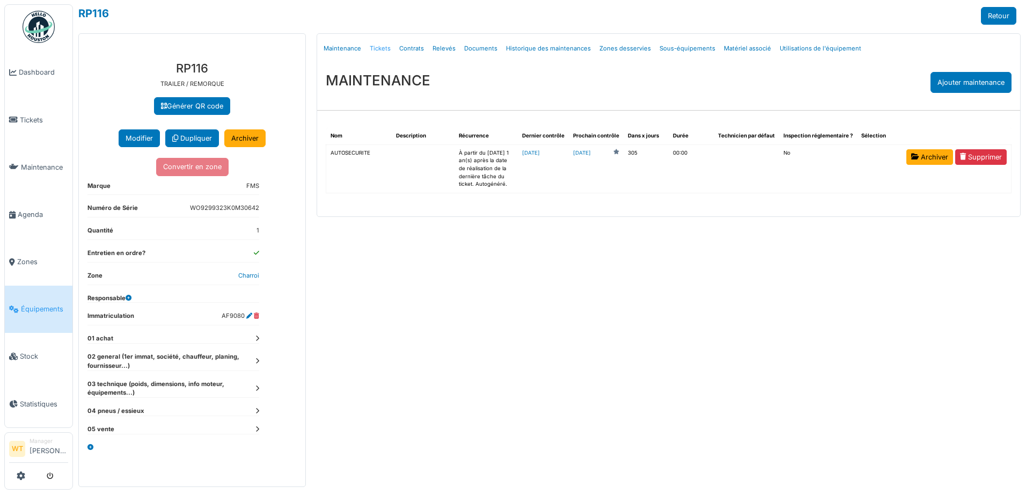
click at [382, 48] on link "Tickets" at bounding box center [381, 48] width 30 height 25
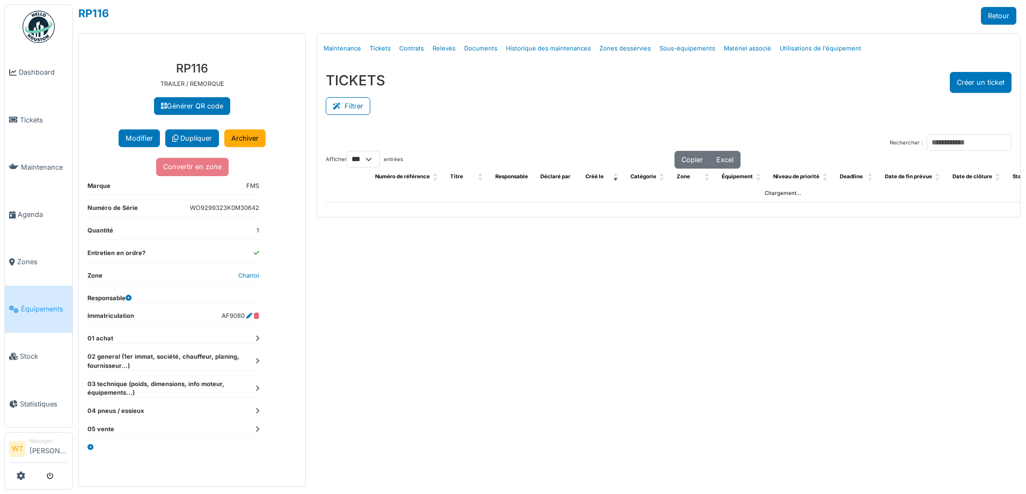
select select "***"
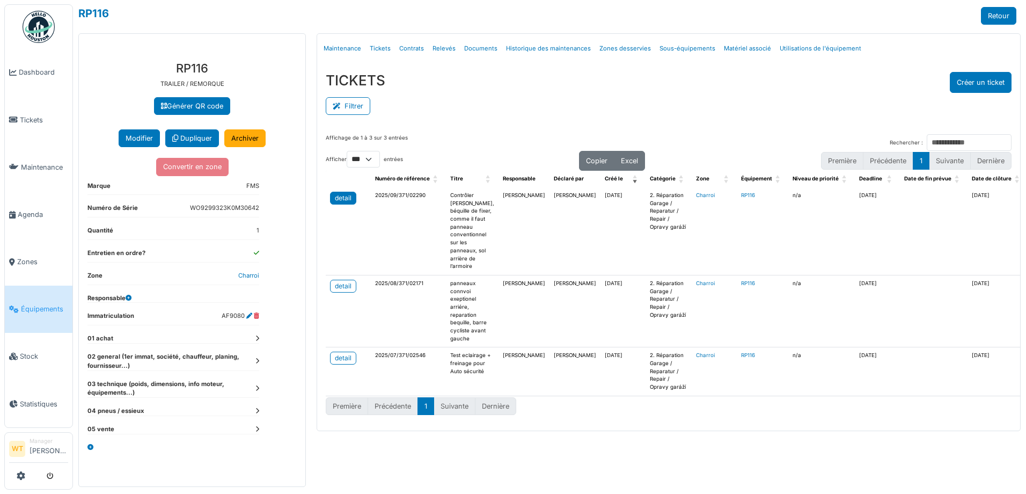
click at [349, 195] on div "detail" at bounding box center [343, 198] width 17 height 10
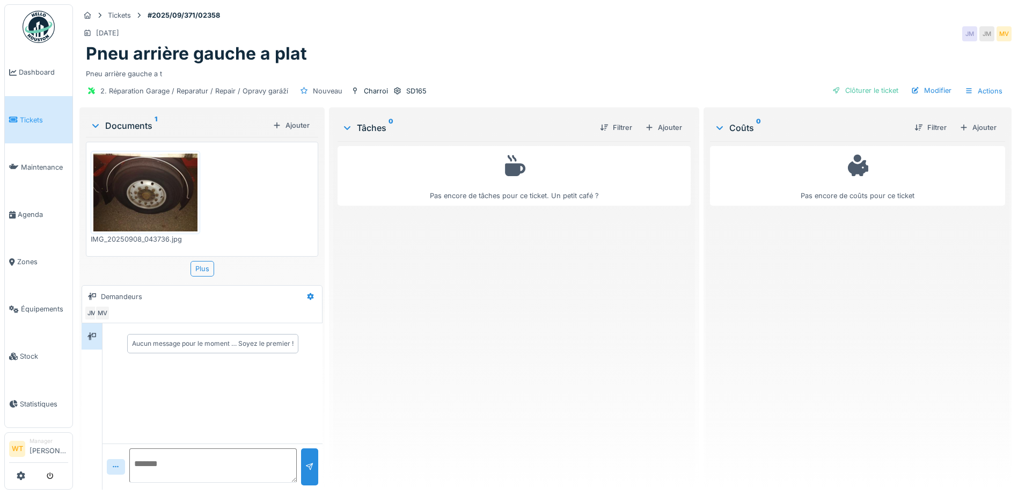
click at [143, 209] on img at bounding box center [145, 193] width 104 height 78
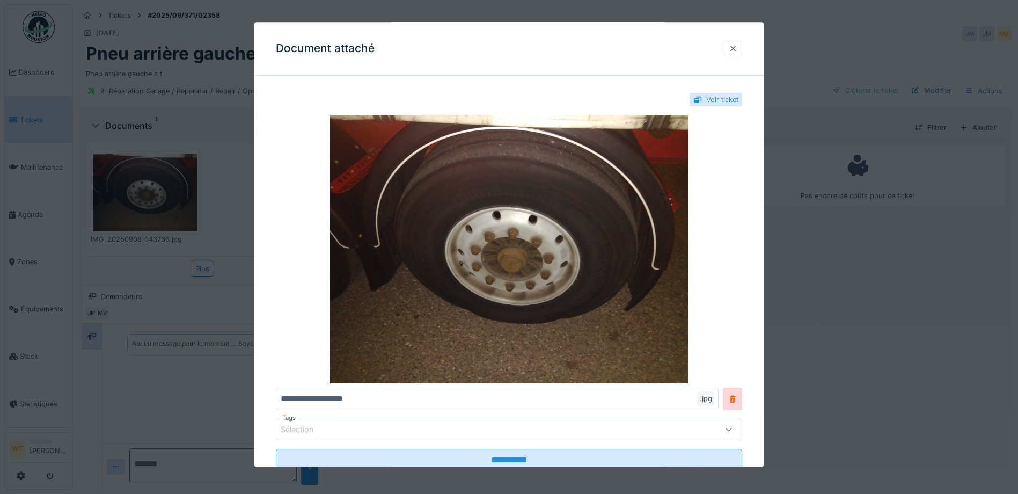
click at [735, 50] on div at bounding box center [733, 48] width 9 height 10
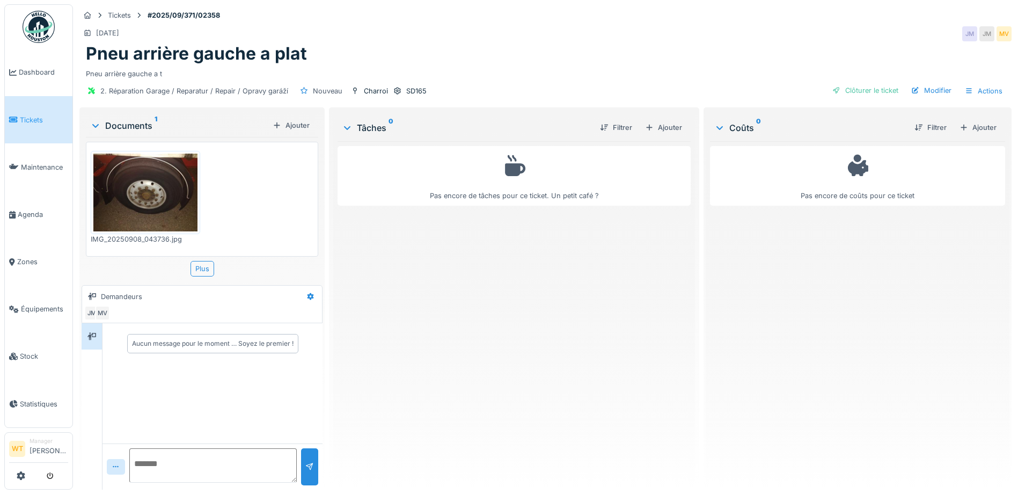
click at [167, 210] on img at bounding box center [145, 193] width 104 height 78
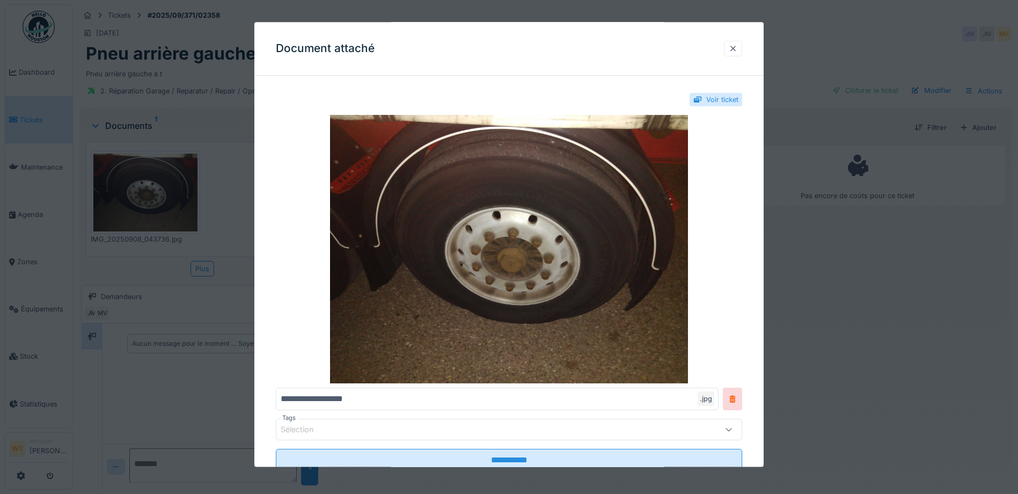
click at [737, 50] on div at bounding box center [733, 48] width 9 height 10
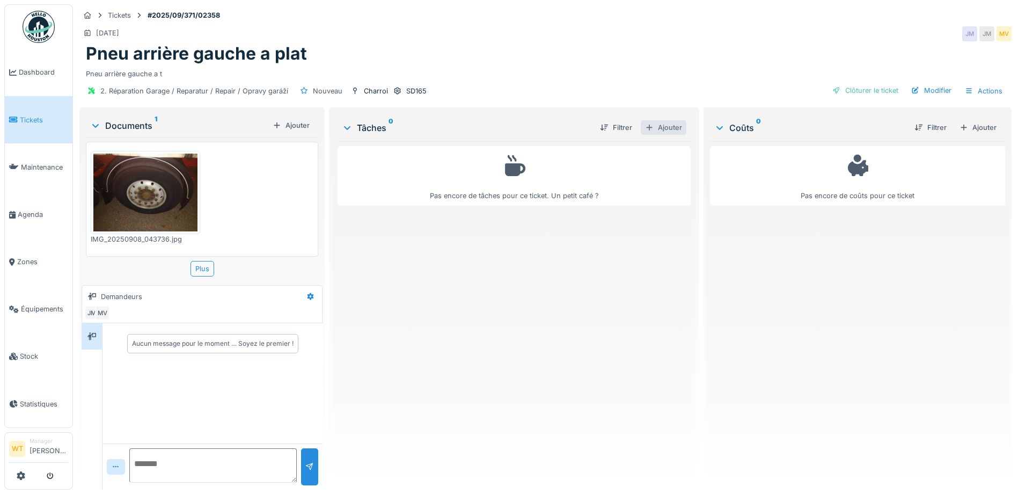
click at [653, 132] on div "Ajouter" at bounding box center [664, 127] width 46 height 14
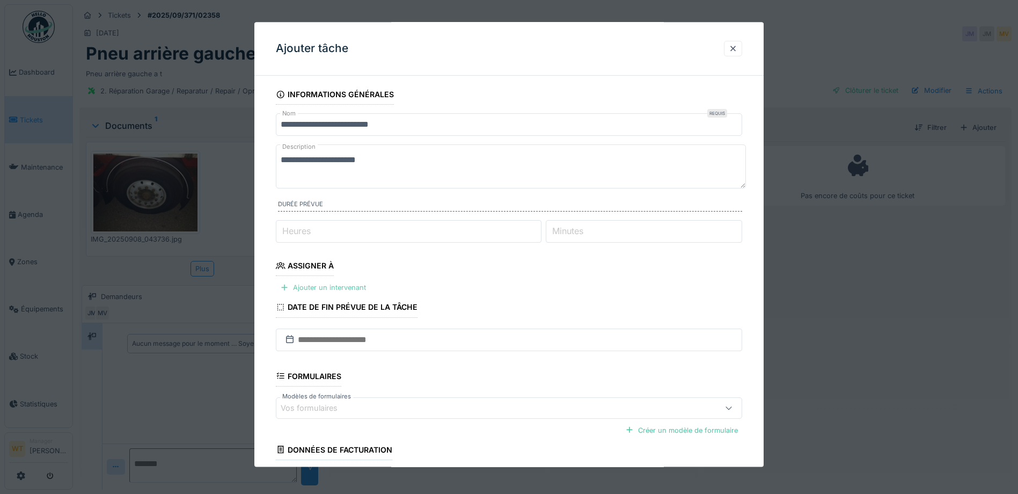
click at [351, 291] on div "Ajouter un intervenant" at bounding box center [323, 288] width 94 height 14
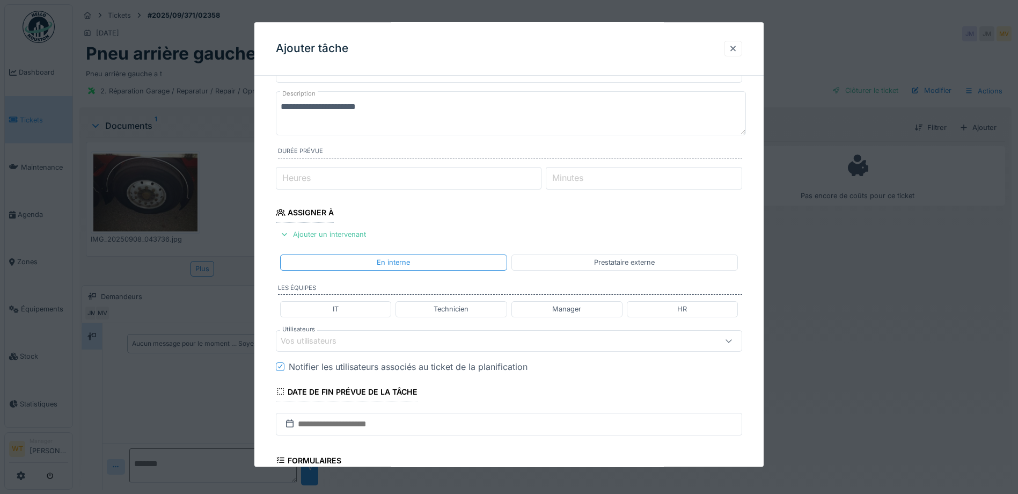
scroll to position [54, 0]
click at [365, 336] on div "Vos utilisateurs" at bounding box center [482, 340] width 402 height 12
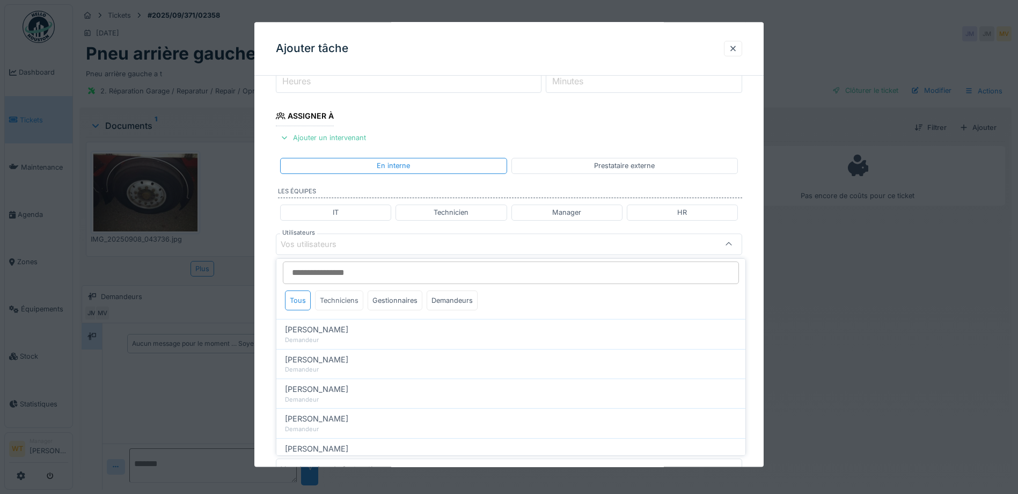
scroll to position [0, 0]
click at [346, 302] on div "Techniciens" at bounding box center [339, 304] width 48 height 20
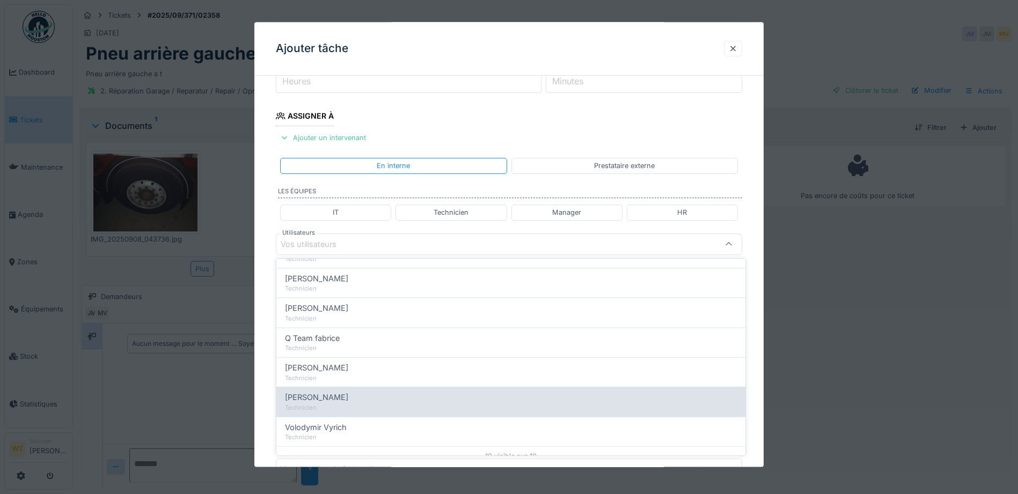
scroll to position [184, 0]
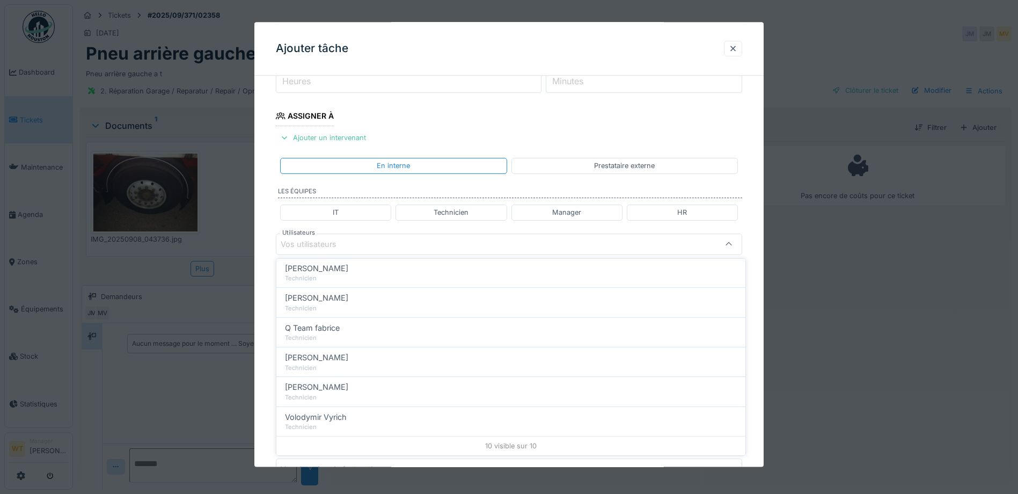
drag, startPoint x: 351, startPoint y: 336, endPoint x: 351, endPoint y: 330, distance: 5.9
click at [351, 336] on div "Technicien" at bounding box center [511, 337] width 452 height 9
type input "****"
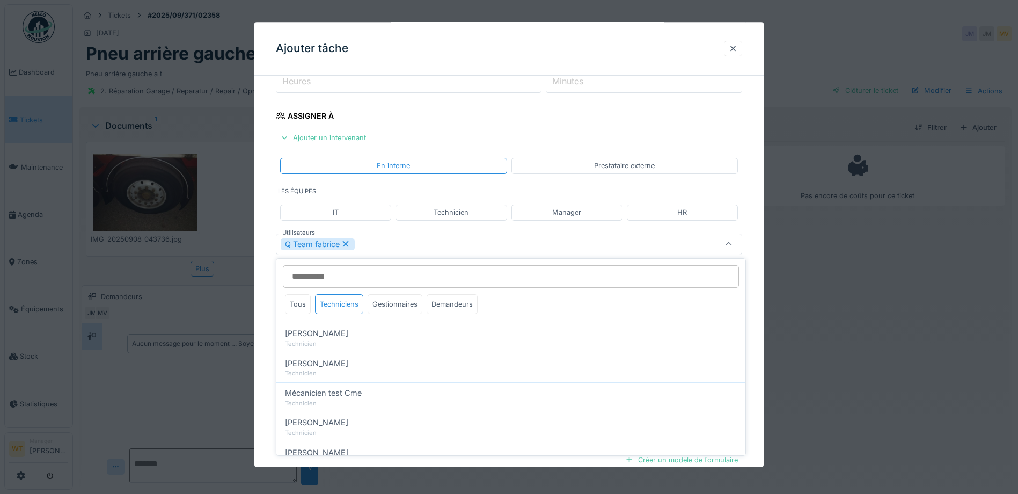
click at [411, 241] on div "Q Team fabrice" at bounding box center [482, 244] width 402 height 12
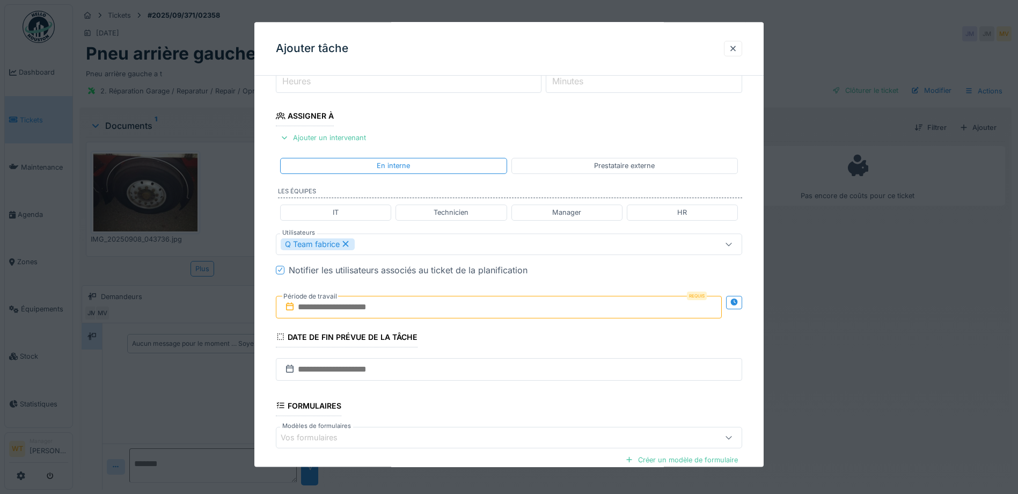
click at [390, 301] on input "text" at bounding box center [499, 307] width 446 height 23
click at [447, 393] on div "8" at bounding box center [448, 395] width 14 height 16
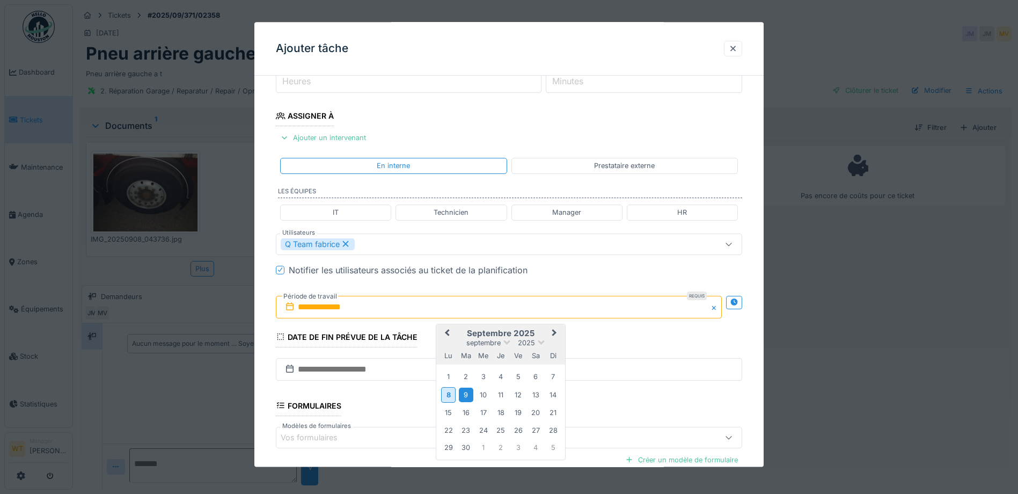
click at [465, 396] on div "9" at bounding box center [466, 395] width 14 height 14
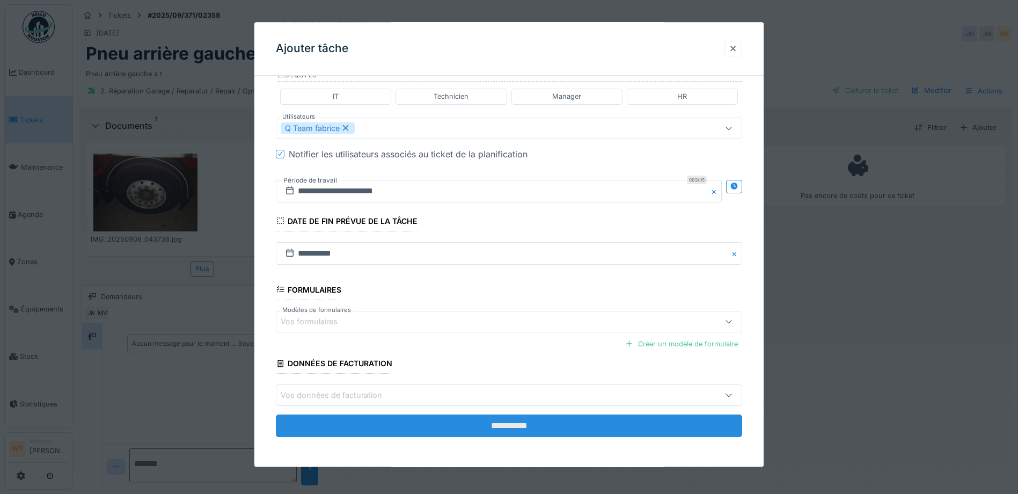
scroll to position [266, 0]
click at [373, 429] on input "**********" at bounding box center [509, 425] width 467 height 23
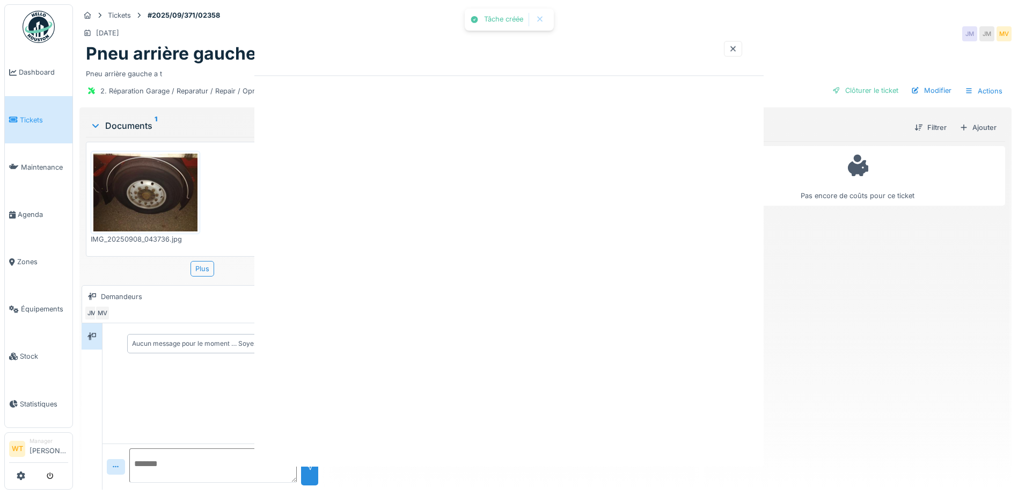
scroll to position [0, 0]
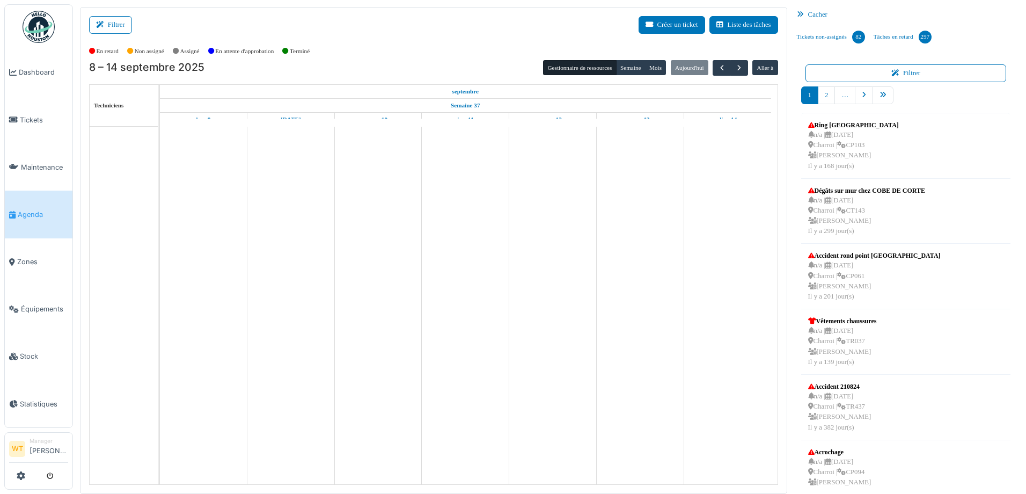
scroll to position [107, 0]
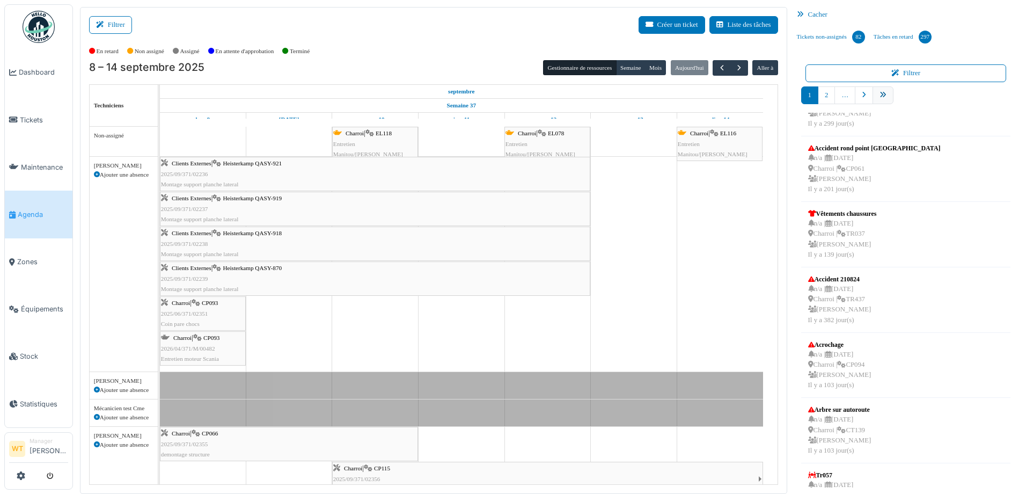
click at [881, 100] on link "pager" at bounding box center [883, 95] width 21 height 18
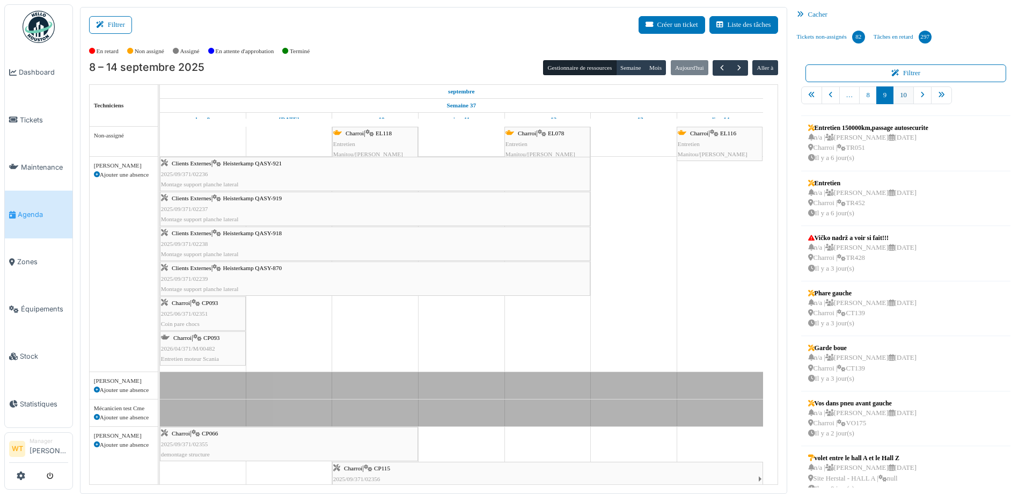
click at [903, 91] on link "10" at bounding box center [903, 95] width 21 height 18
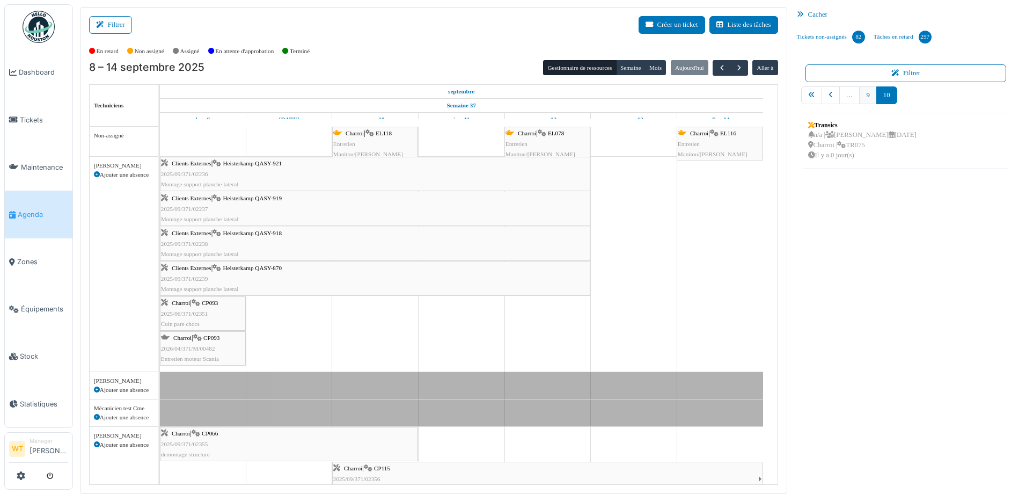
click at [861, 94] on link "9" at bounding box center [867, 95] width 17 height 18
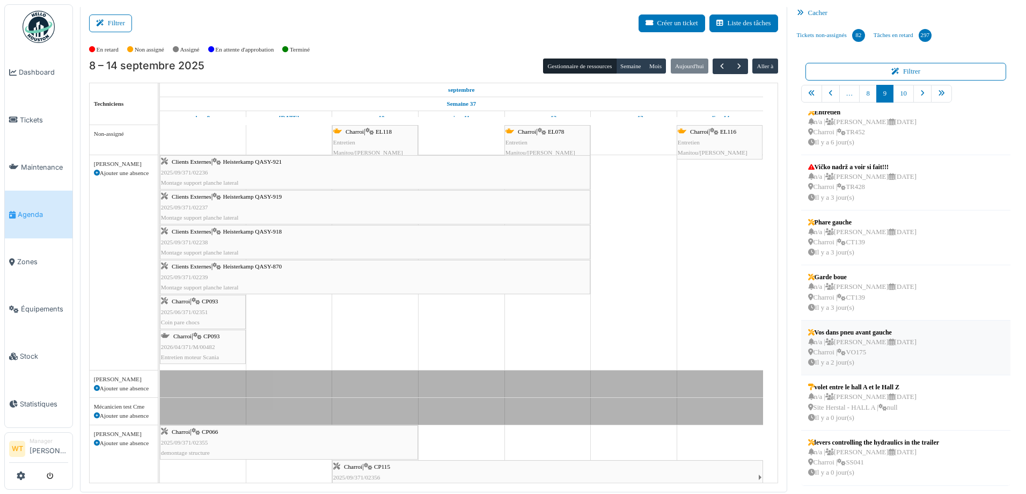
scroll to position [2, 0]
click at [857, 293] on div "n/a | Marc Vasen 12/09/2025 Charroi | CT139 Il y a 3 jour(s)" at bounding box center [862, 296] width 108 height 31
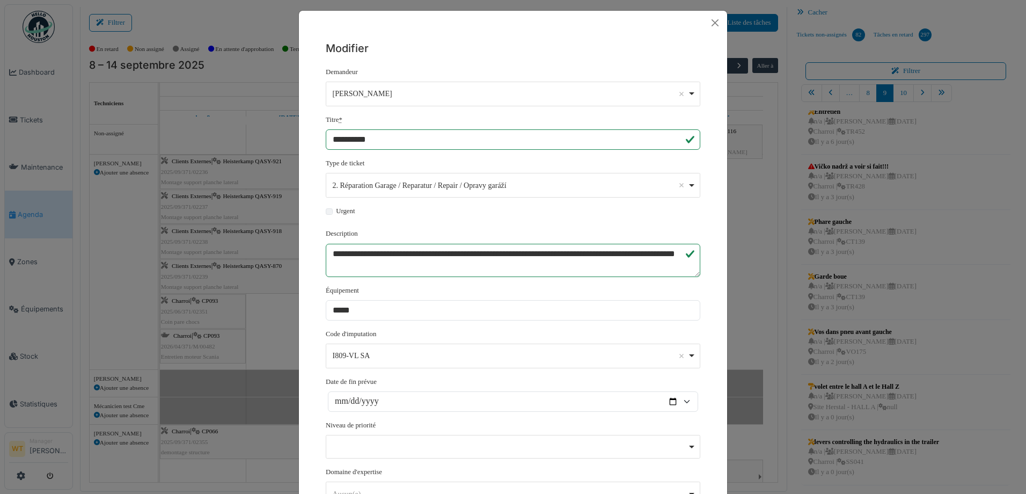
scroll to position [0, 0]
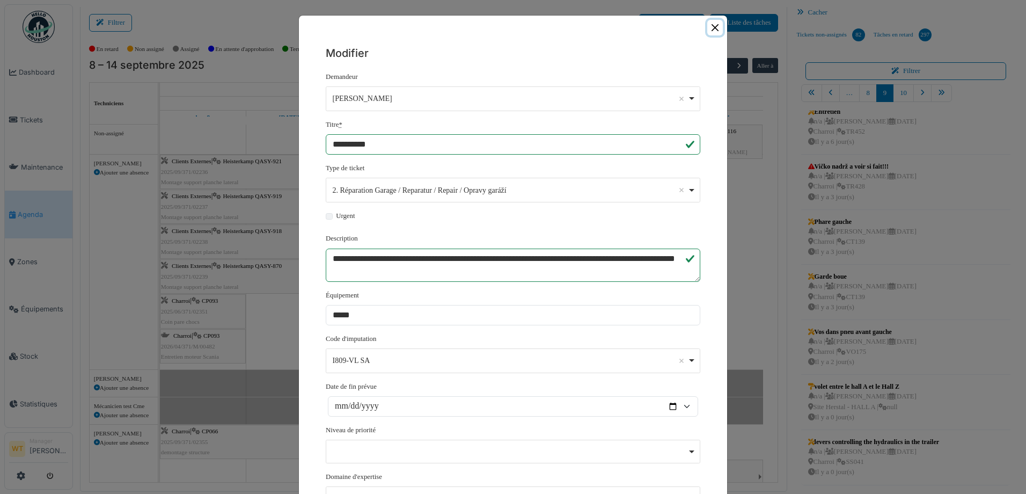
click at [713, 25] on button "Close" at bounding box center [716, 28] width 16 height 16
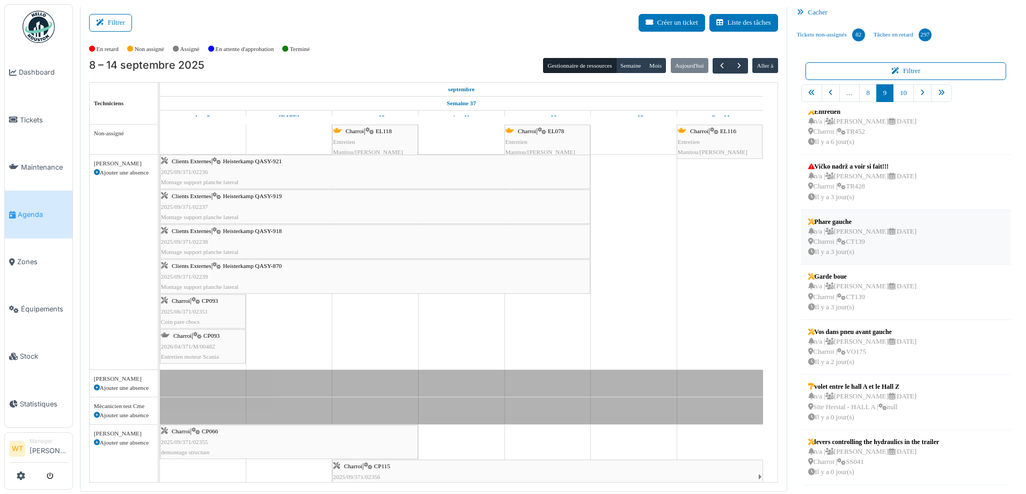
click at [837, 244] on icon at bounding box center [841, 241] width 9 height 7
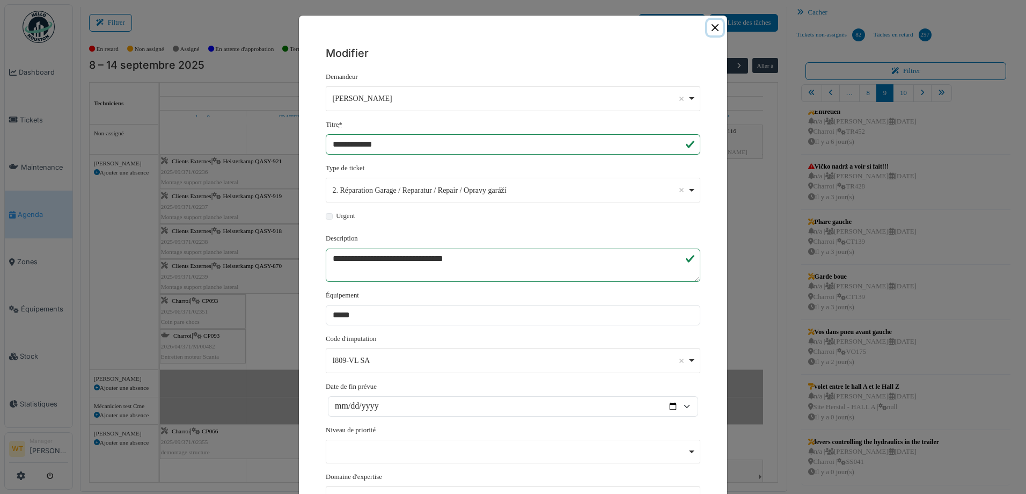
click at [711, 30] on button "Close" at bounding box center [716, 28] width 16 height 16
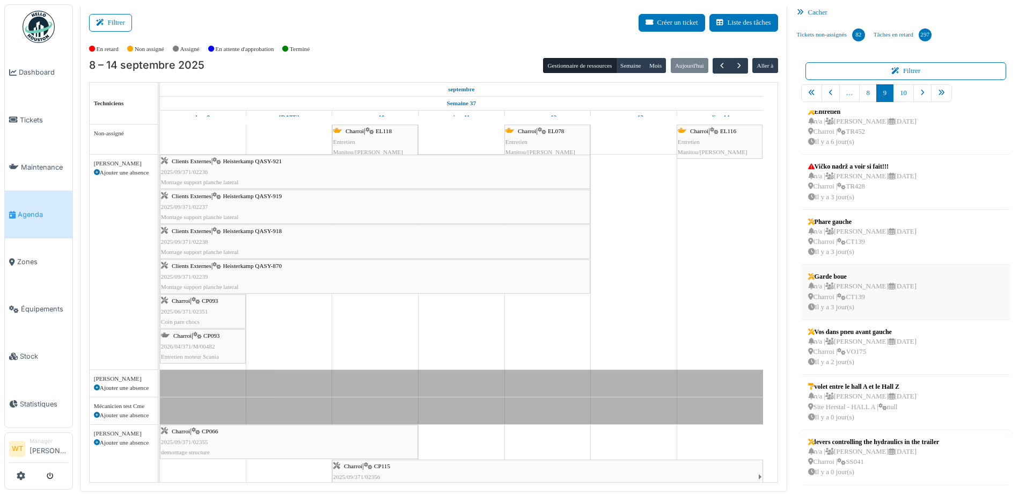
click at [872, 291] on div "n/a | Marc Vasen 12/09/2025 Charroi | CT139 Il y a 3 jour(s)" at bounding box center [862, 296] width 108 height 31
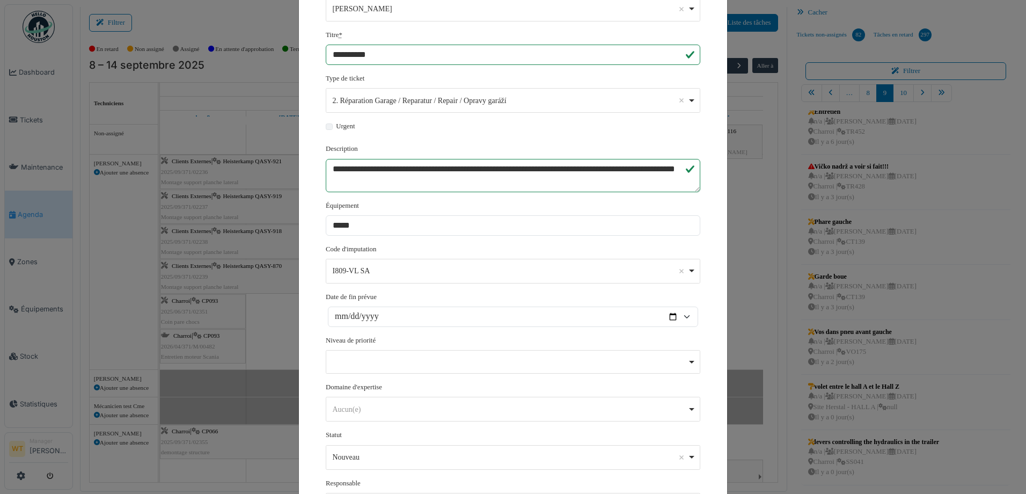
scroll to position [199, 0]
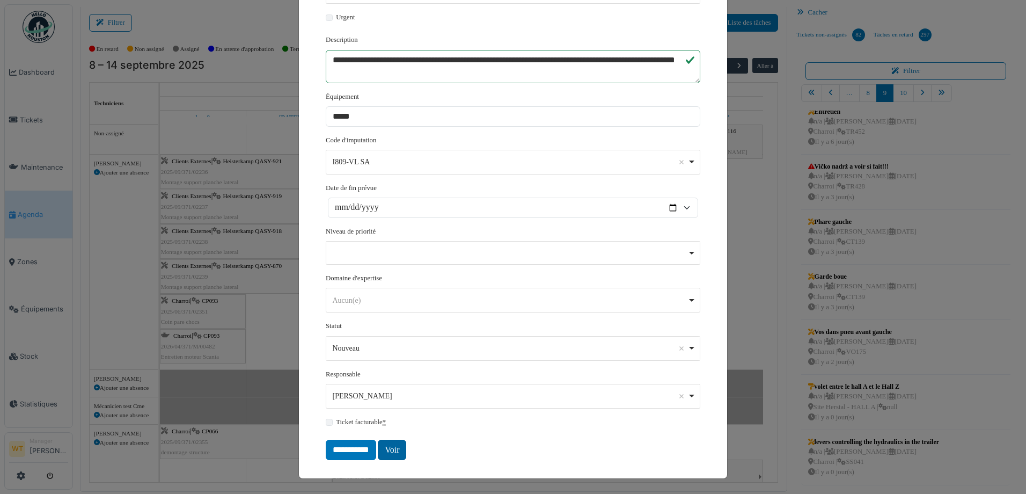
click at [390, 449] on link "Voir" at bounding box center [392, 450] width 28 height 20
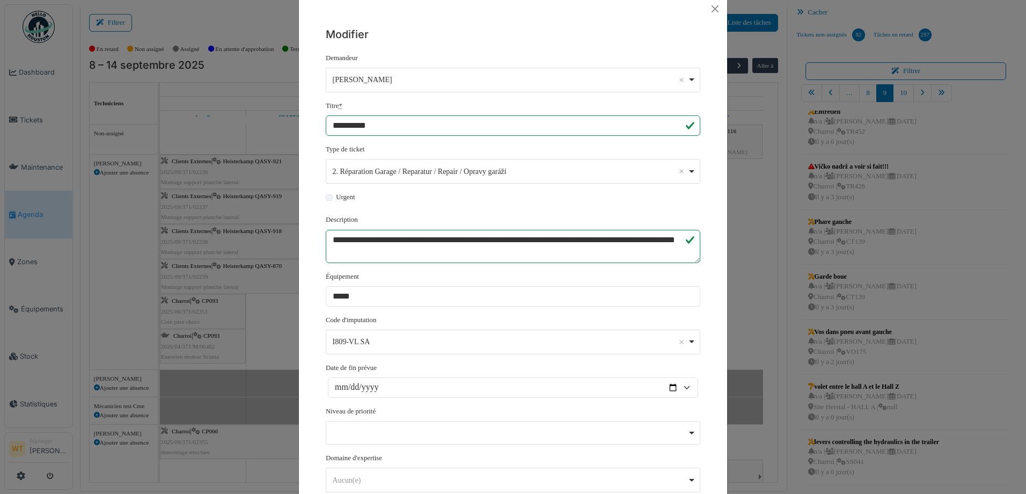
scroll to position [0, 0]
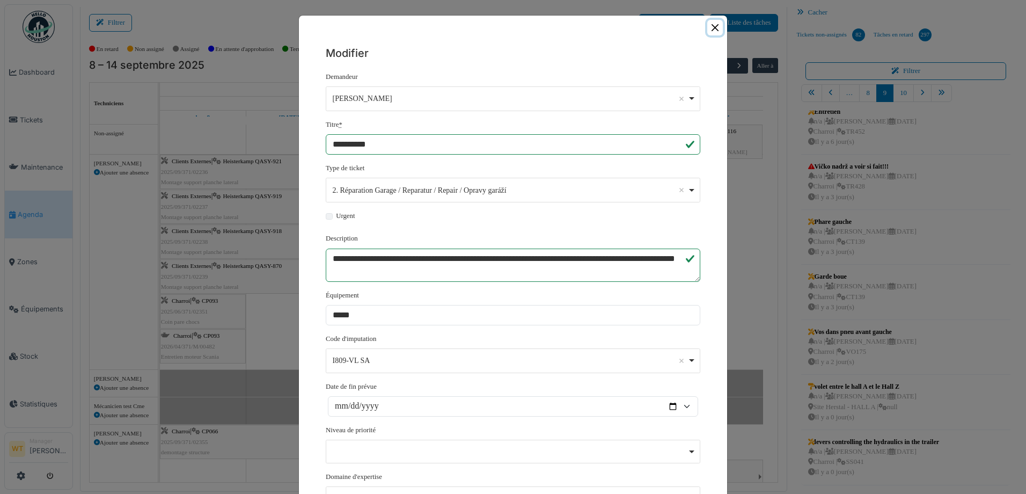
click at [708, 26] on button "Close" at bounding box center [716, 28] width 16 height 16
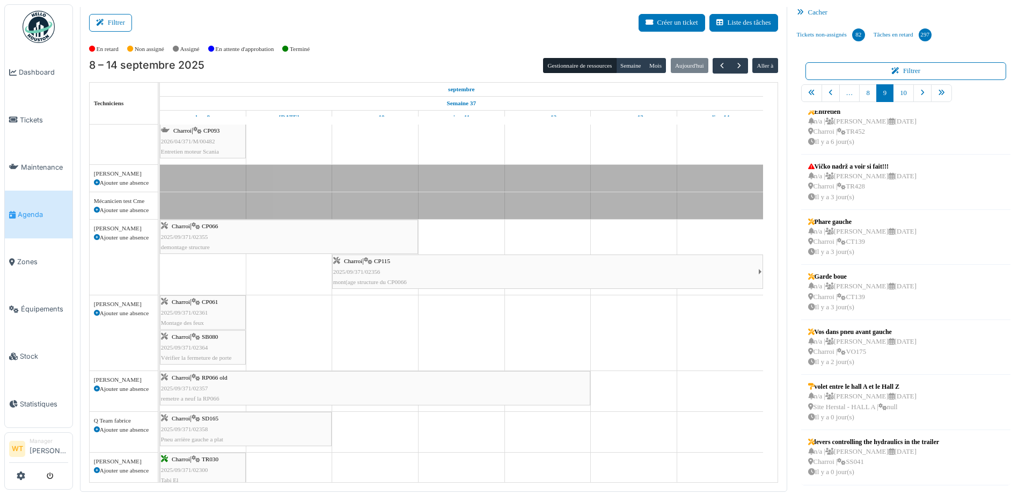
scroll to position [215, 0]
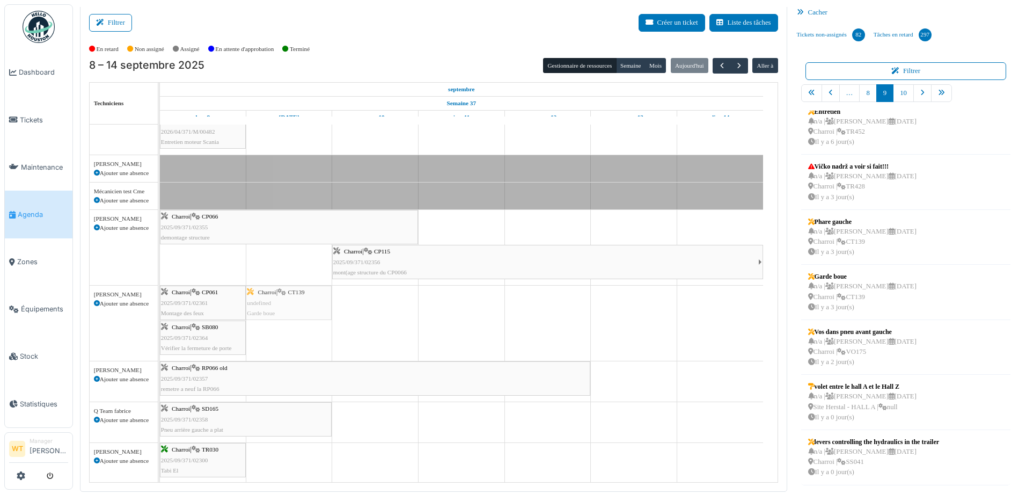
drag, startPoint x: 848, startPoint y: 297, endPoint x: 342, endPoint y: 318, distance: 506.1
click at [323, 320] on div "Filtrer Créer un ticket Liste des tâches Afficher les tâches non assignées *** …" at bounding box center [550, 248] width 950 height 487
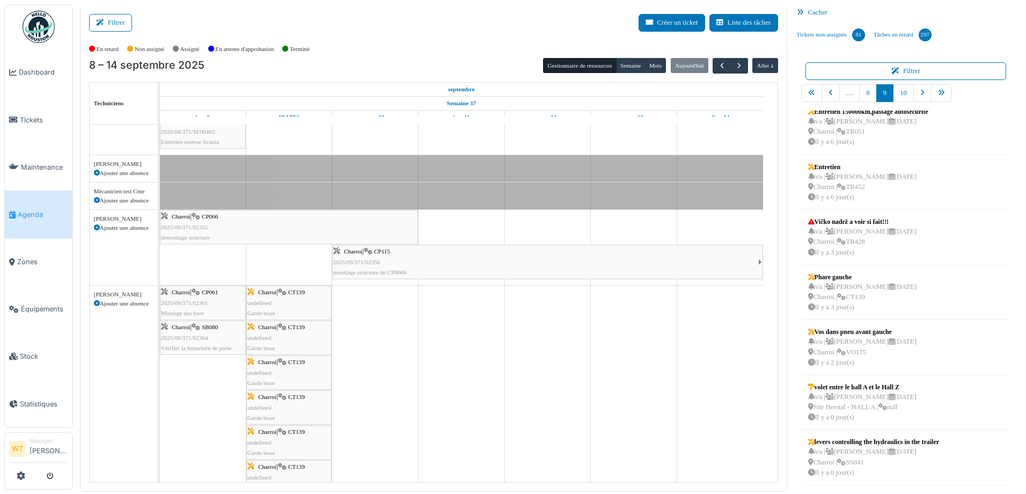
scroll to position [121, 0]
drag, startPoint x: 849, startPoint y: 287, endPoint x: 321, endPoint y: 340, distance: 530.4
click at [321, 340] on div "Filtrer Créer un ticket Liste des tâches Afficher les tâches non assignées *** …" at bounding box center [550, 248] width 950 height 487
click at [900, 348] on div "n/a | Marc Vasen 13/09/2025 Charroi | VO175 Il y a 2 jour(s)" at bounding box center [862, 352] width 108 height 31
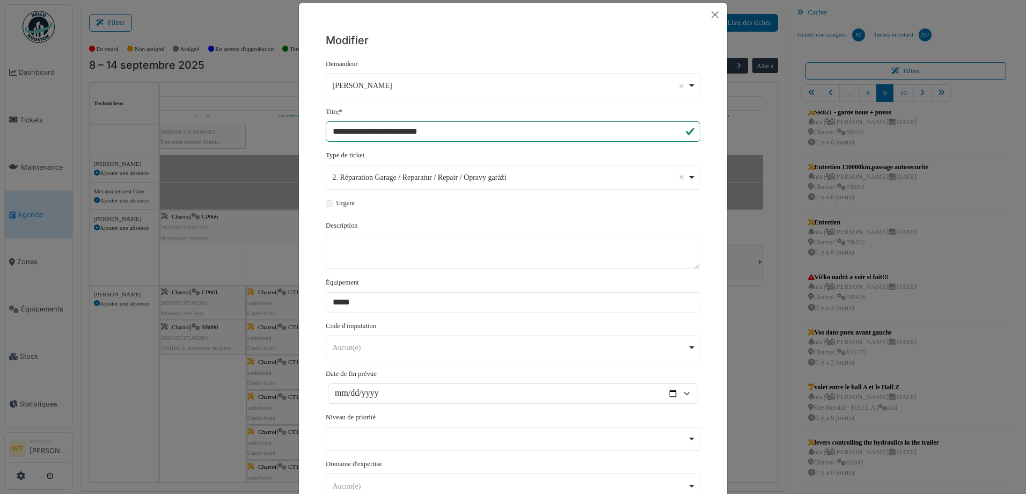
scroll to position [0, 0]
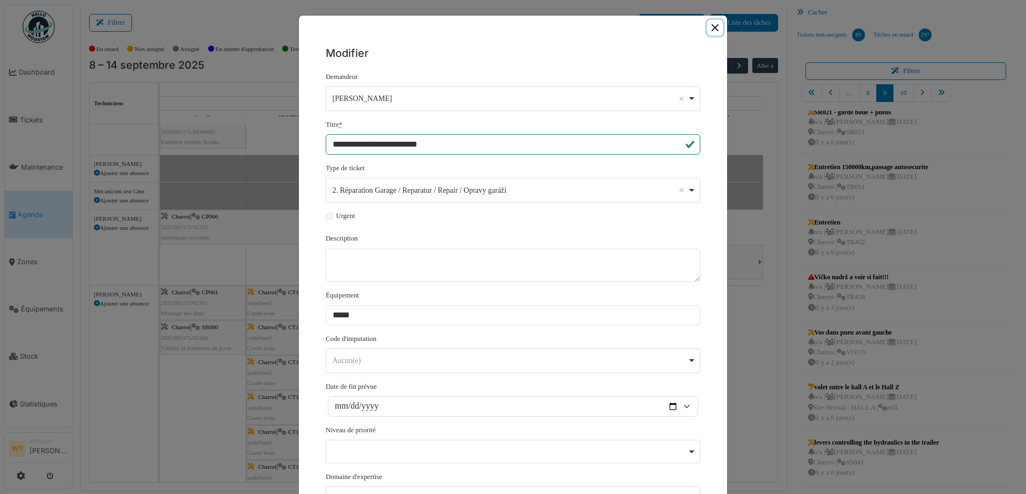
click at [708, 31] on button "Close" at bounding box center [716, 28] width 16 height 16
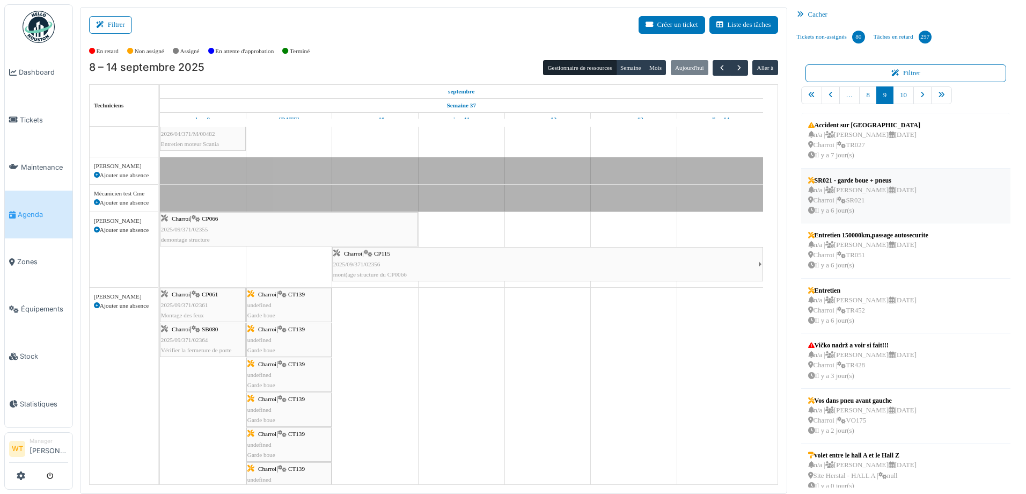
click at [879, 206] on div "n/a | Marc Vasen 09/09/2025 Charroi | SR021 Il y a 6 jour(s)" at bounding box center [862, 200] width 108 height 31
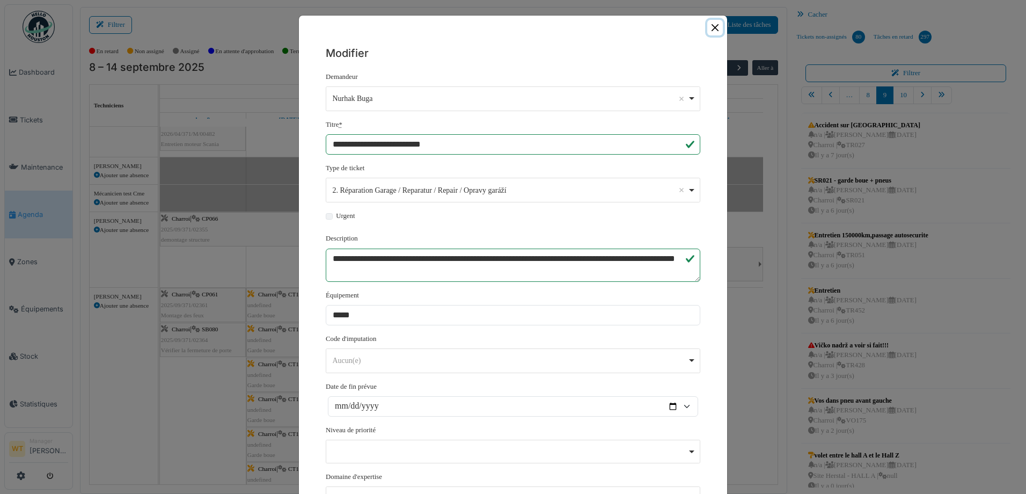
click at [712, 29] on button "Close" at bounding box center [716, 28] width 16 height 16
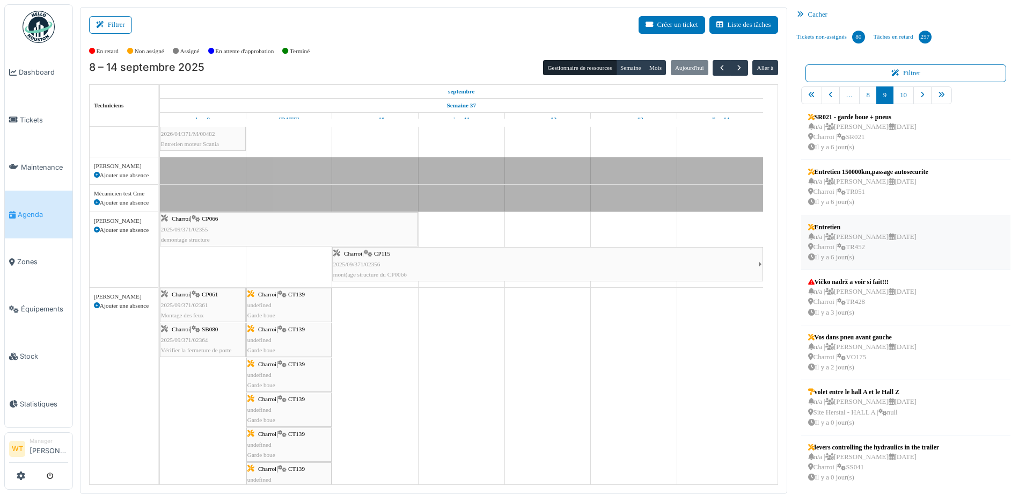
scroll to position [66, 0]
click at [886, 450] on div "n/a | [PERSON_NAME] [DATE] Charroi | SS041 Il y a 0 jour(s)" at bounding box center [873, 464] width 131 height 31
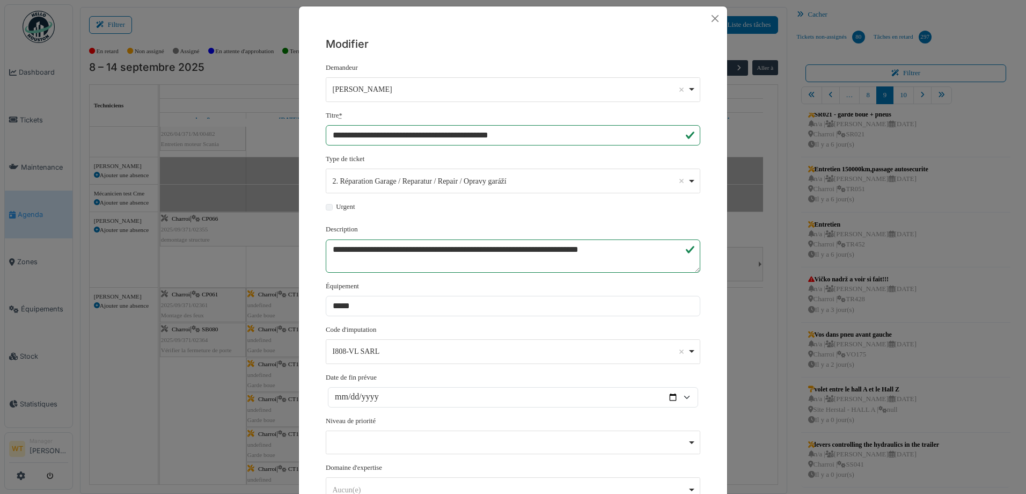
scroll to position [0, 0]
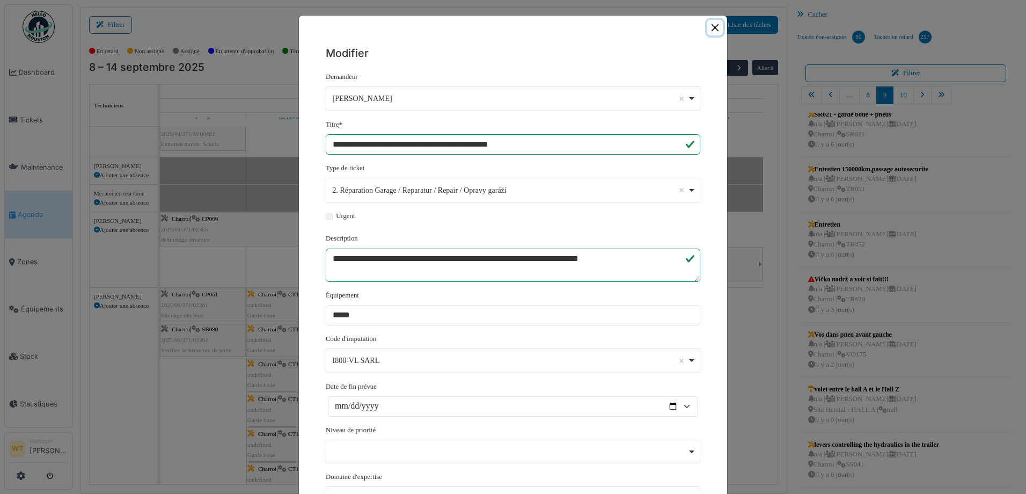
click at [712, 20] on button "Close" at bounding box center [716, 28] width 16 height 16
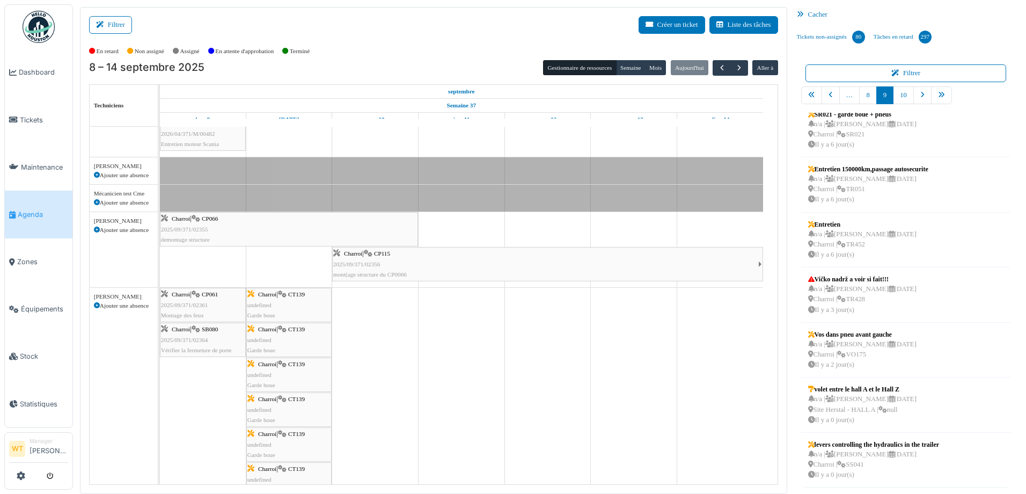
scroll to position [2, 0]
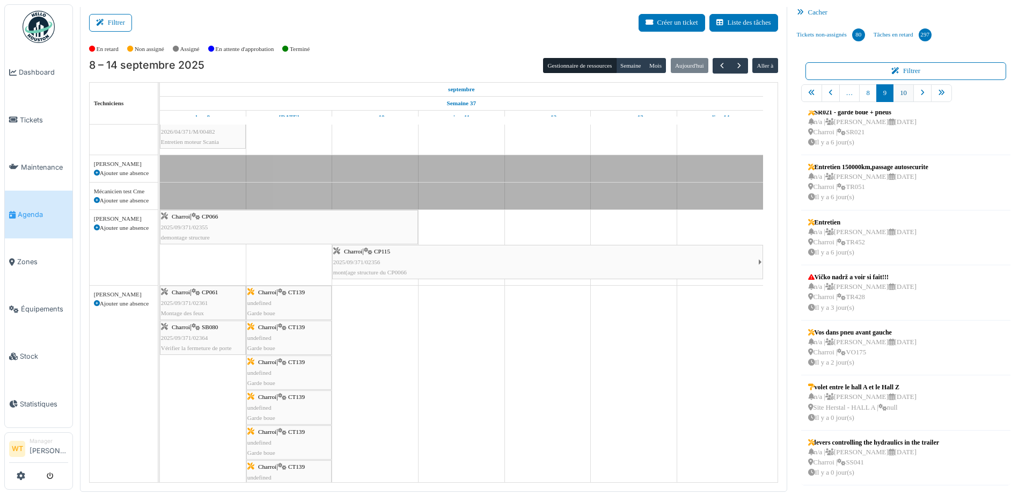
click at [902, 92] on link "10" at bounding box center [903, 93] width 21 height 18
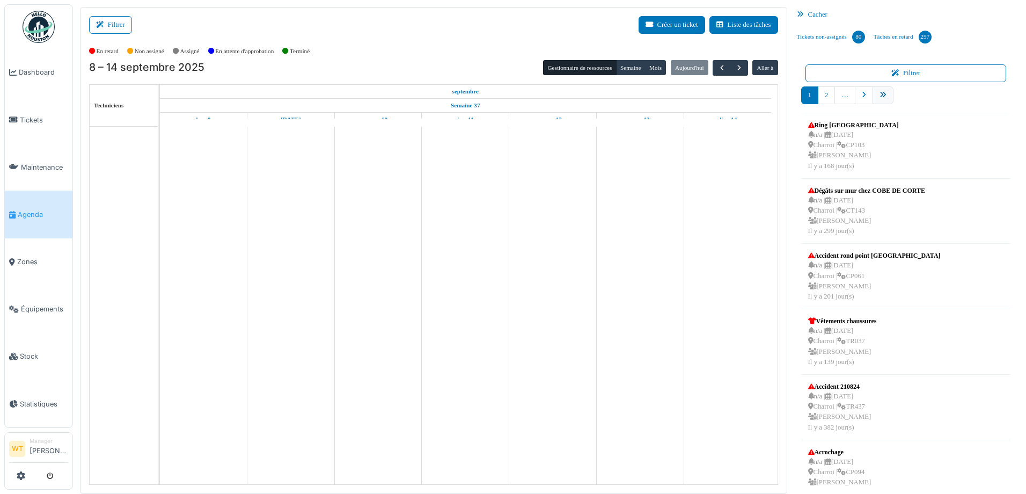
scroll to position [279, 0]
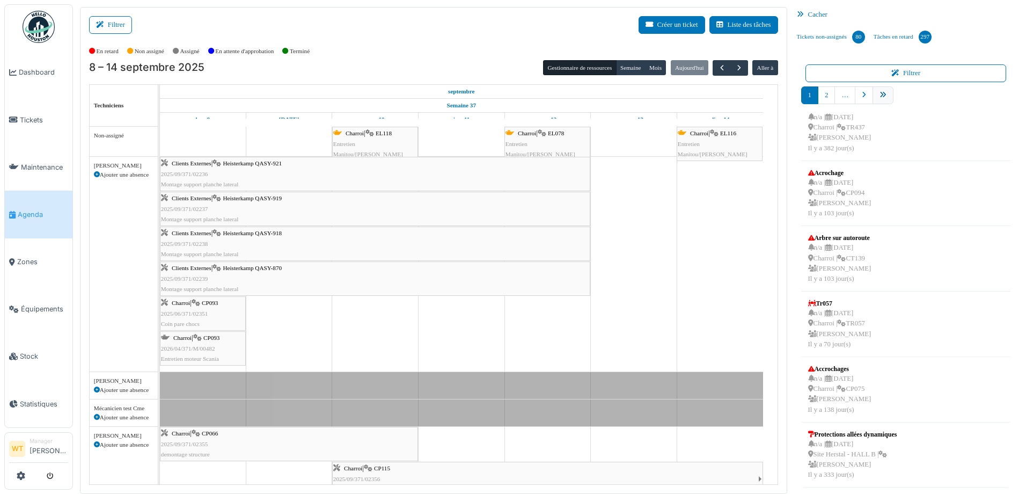
click at [880, 99] on link "pager" at bounding box center [883, 95] width 21 height 18
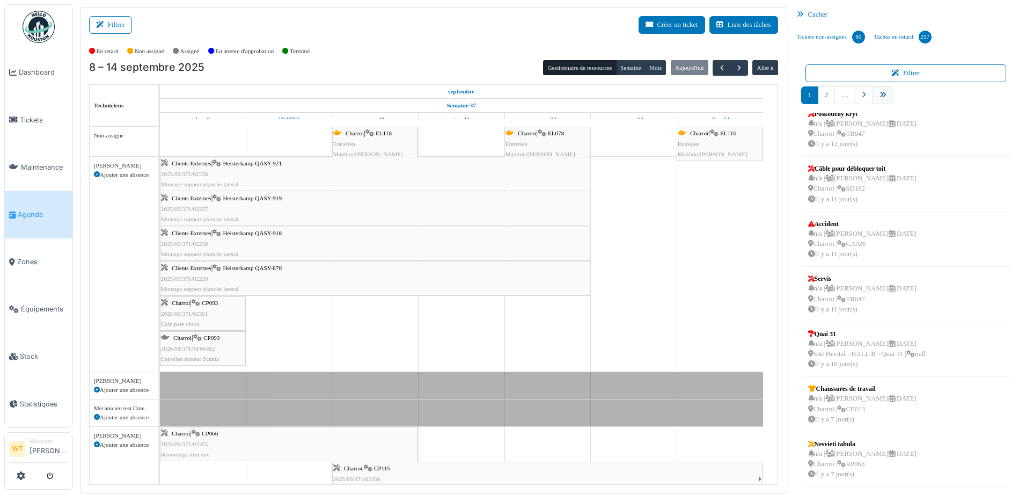
scroll to position [177, 0]
click at [893, 97] on link "9" at bounding box center [901, 95] width 17 height 18
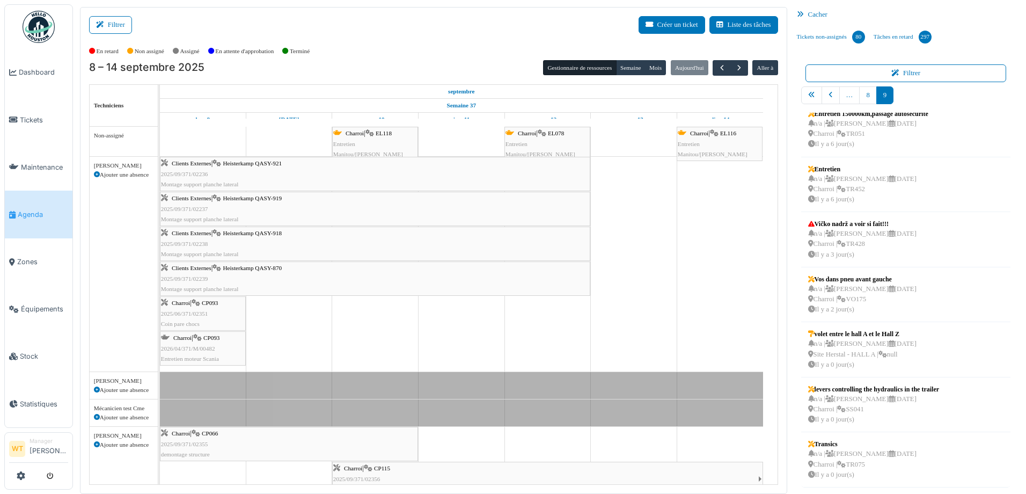
click at [51, 218] on link "Agenda" at bounding box center [39, 214] width 68 height 47
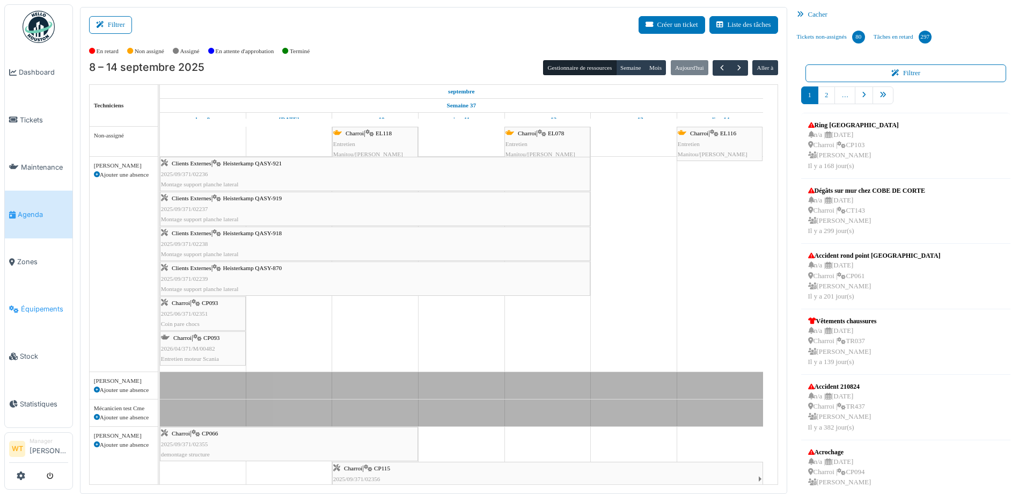
click at [31, 295] on link "Équipements" at bounding box center [39, 309] width 68 height 47
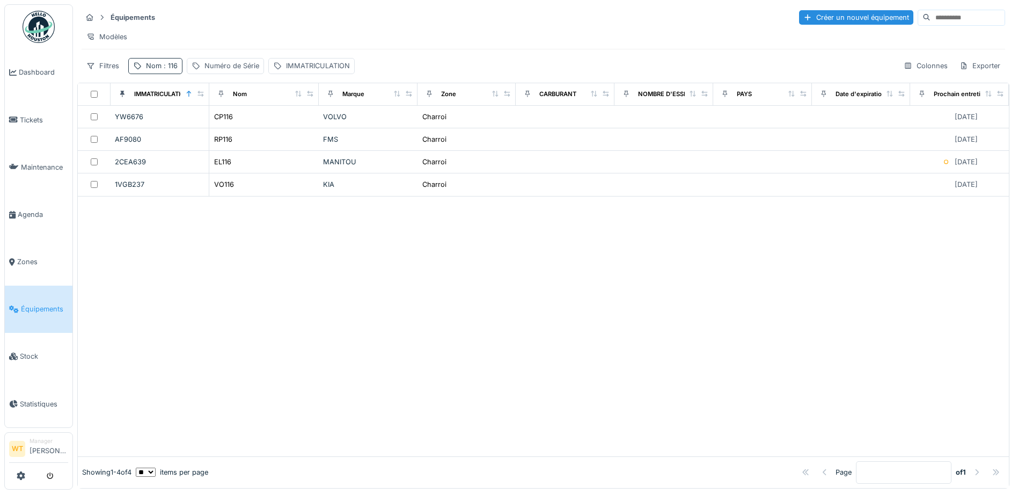
click at [173, 70] on span ": 116" at bounding box center [170, 66] width 16 height 8
click at [231, 128] on icon at bounding box center [227, 125] width 9 height 7
click at [220, 129] on input "Nom" at bounding box center [186, 125] width 107 height 23
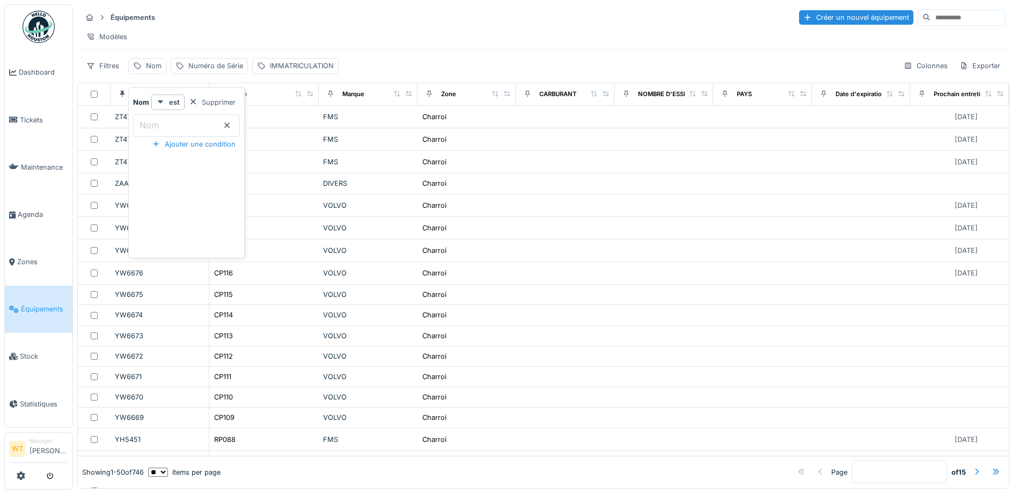
type input "*"
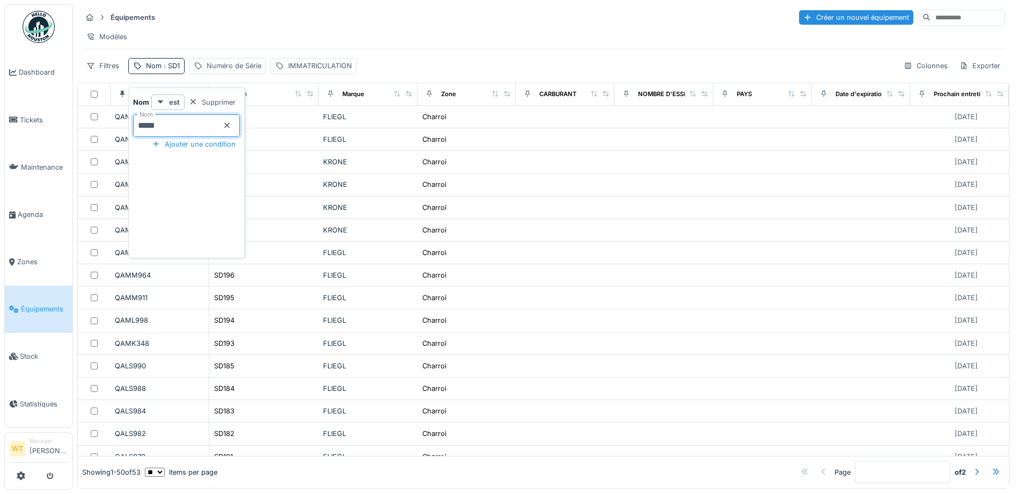
type input "*****"
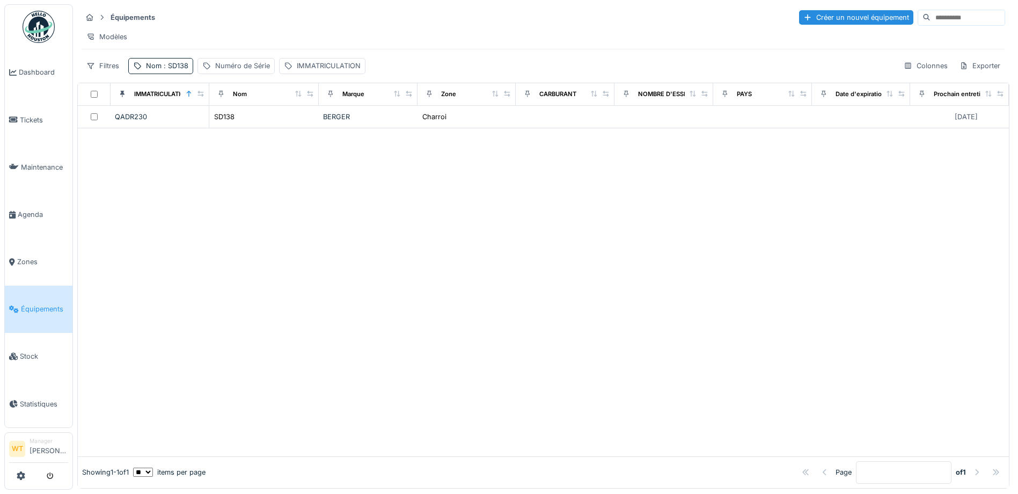
click at [341, 171] on div at bounding box center [543, 292] width 931 height 328
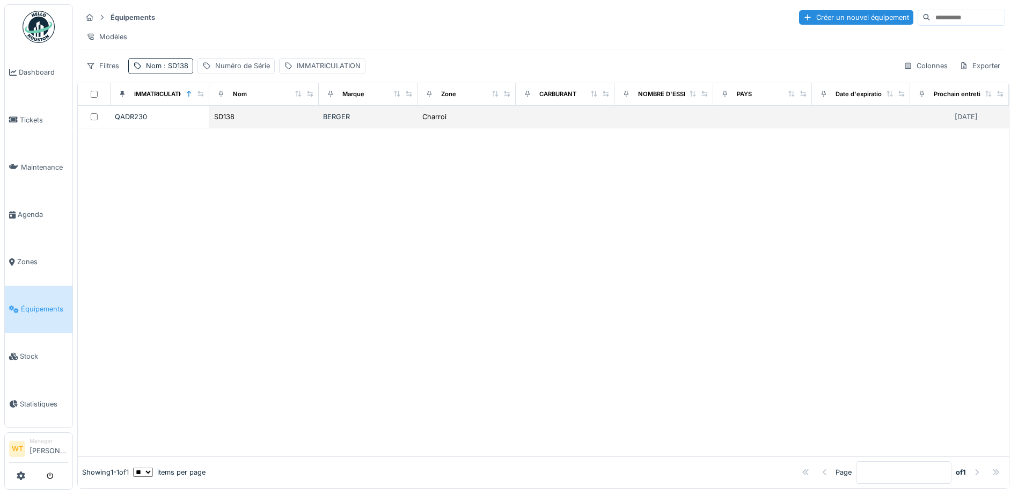
click at [346, 122] on div "BERGER" at bounding box center [368, 117] width 90 height 10
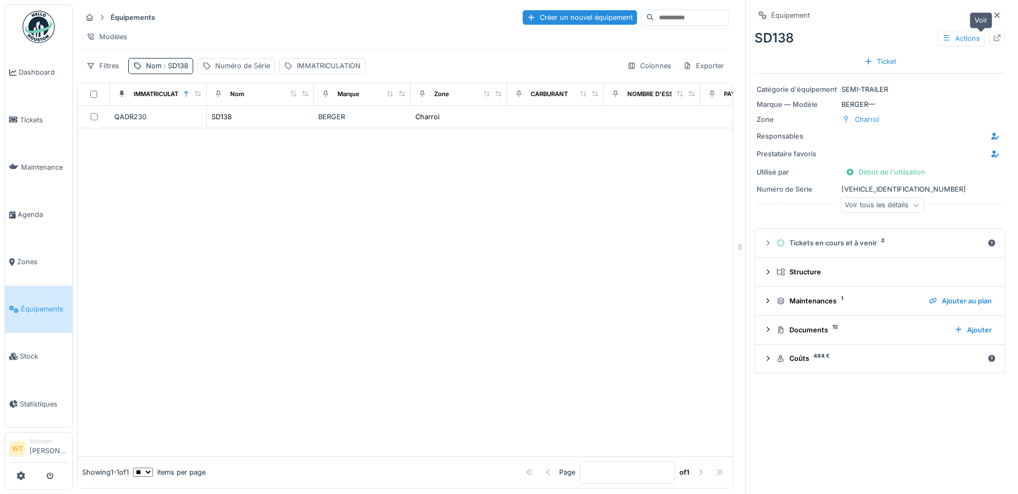
click at [994, 41] on icon at bounding box center [997, 37] width 7 height 7
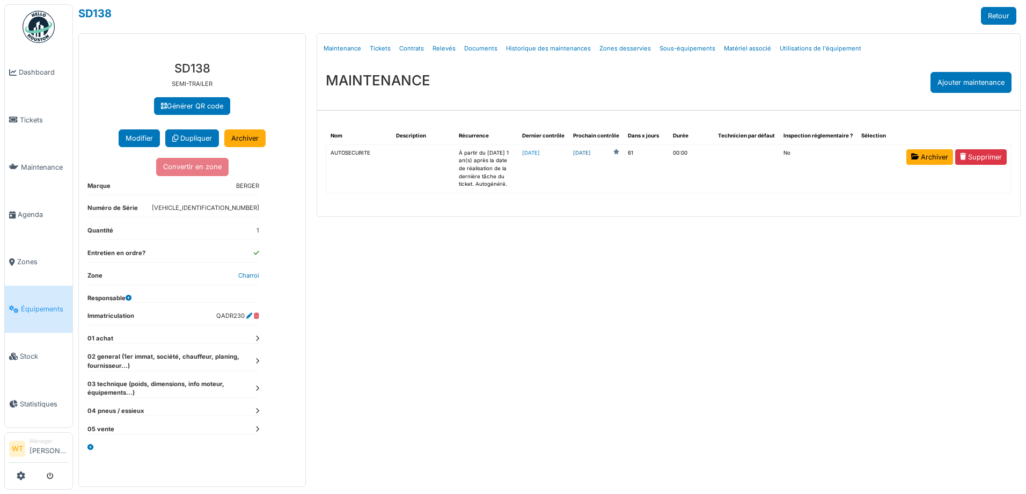
click at [591, 152] on link "[DATE]" at bounding box center [582, 153] width 18 height 8
click at [50, 310] on link "Équipements" at bounding box center [39, 309] width 68 height 47
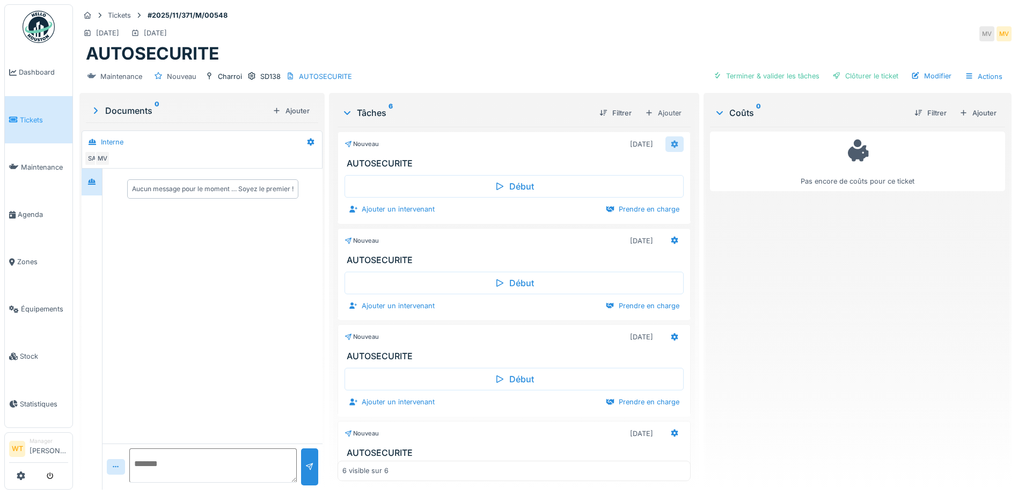
click at [672, 145] on icon at bounding box center [675, 144] width 7 height 8
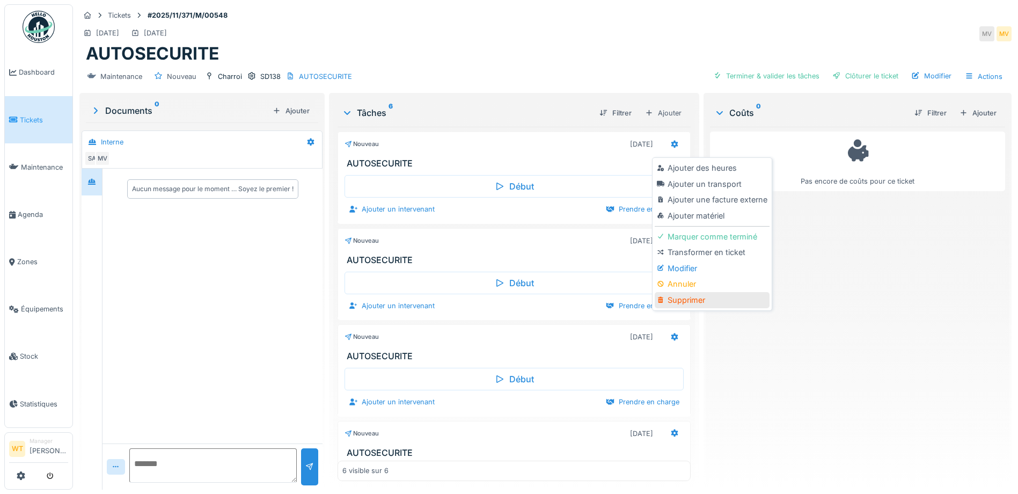
click at [686, 301] on div "Supprimer" at bounding box center [712, 300] width 114 height 16
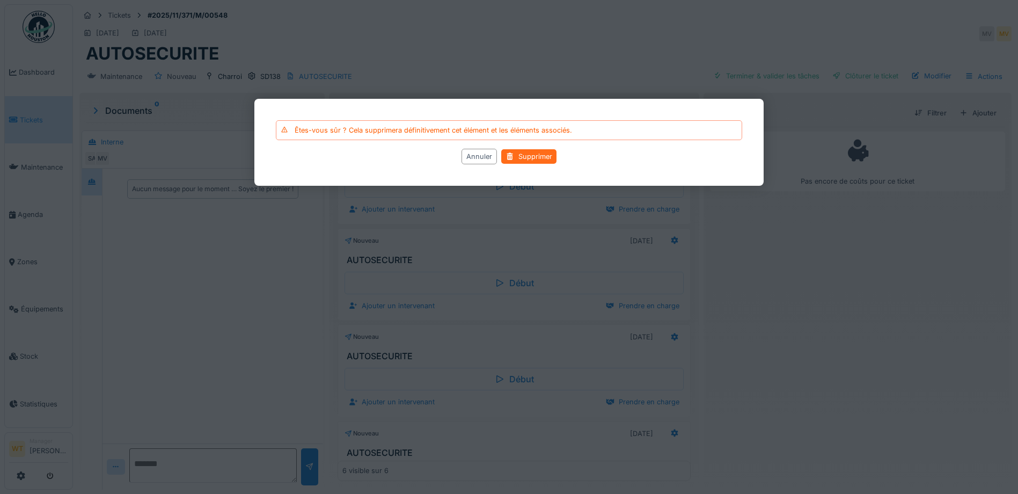
click at [517, 158] on div "Supprimer" at bounding box center [528, 156] width 55 height 14
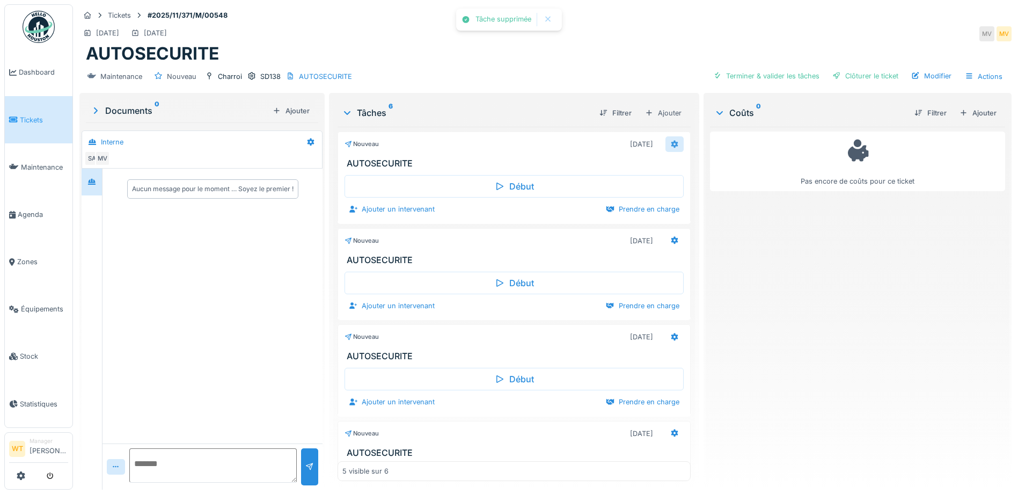
click at [671, 143] on icon at bounding box center [675, 144] width 9 height 7
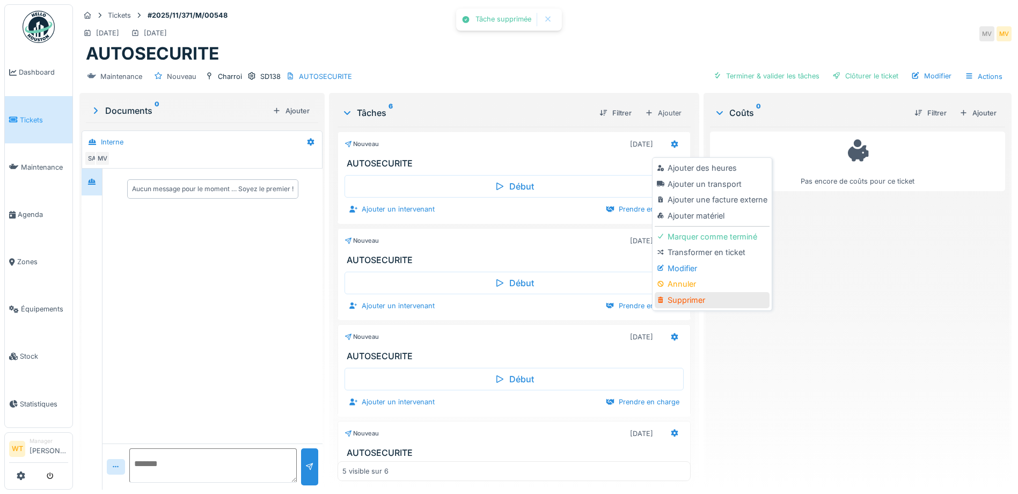
click at [691, 305] on div "Supprimer" at bounding box center [712, 300] width 114 height 16
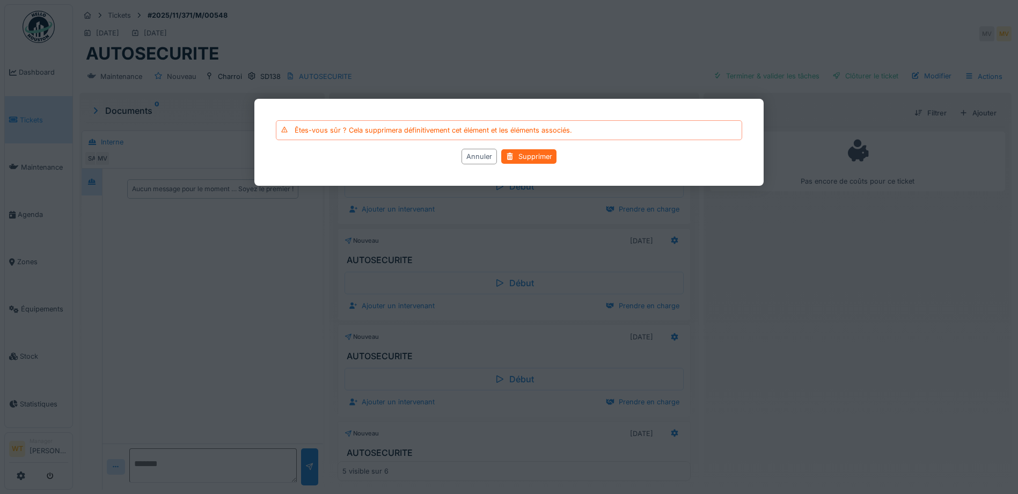
click at [526, 157] on div "Supprimer" at bounding box center [528, 156] width 55 height 14
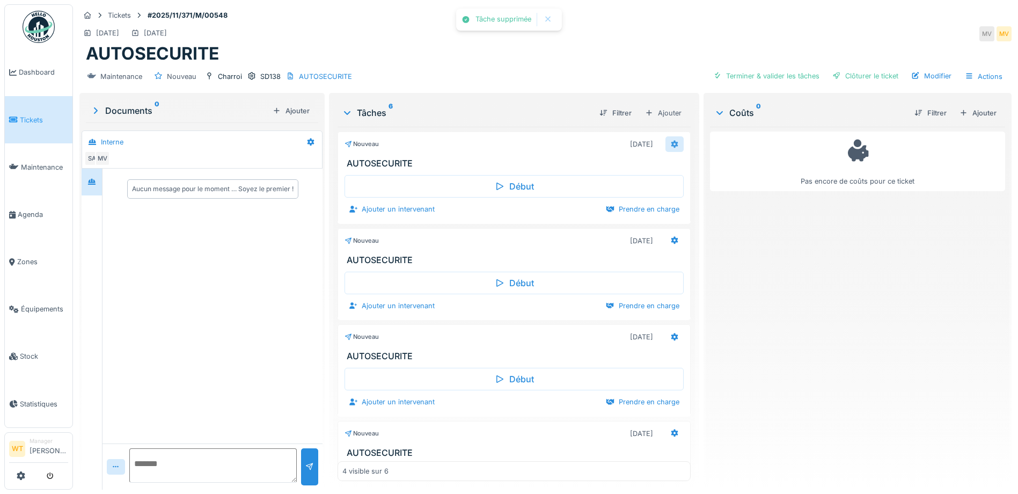
click at [671, 141] on icon at bounding box center [675, 144] width 9 height 7
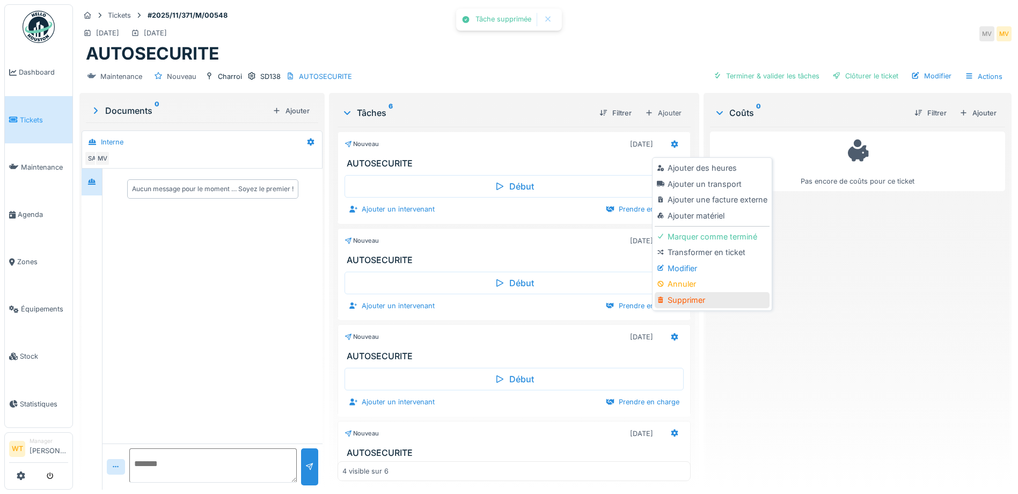
click at [693, 295] on div "Supprimer" at bounding box center [712, 300] width 114 height 16
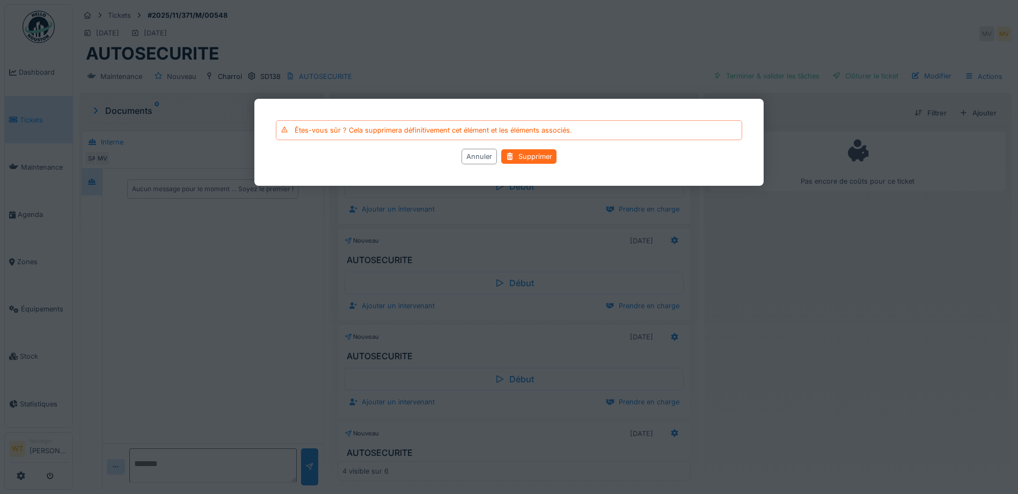
click at [524, 154] on div "Supprimer" at bounding box center [528, 156] width 55 height 14
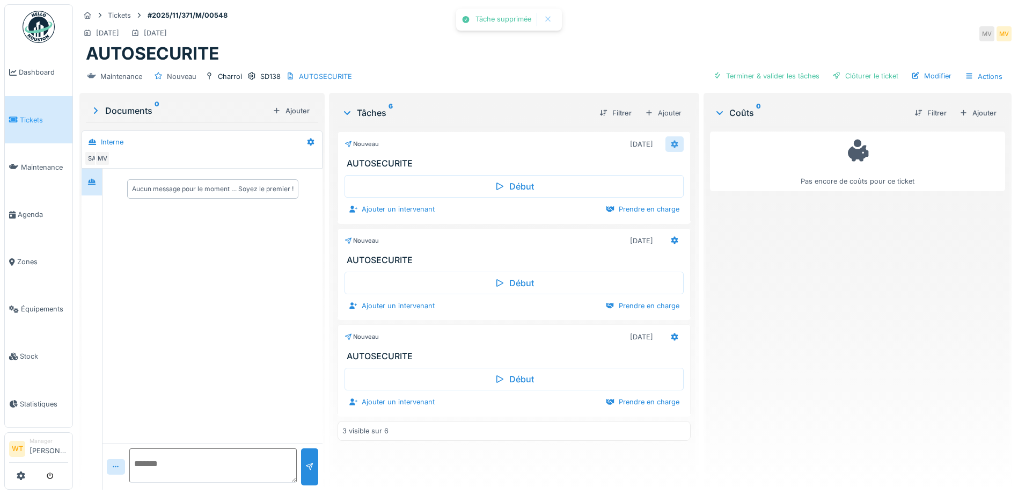
click at [673, 149] on div at bounding box center [675, 144] width 9 height 10
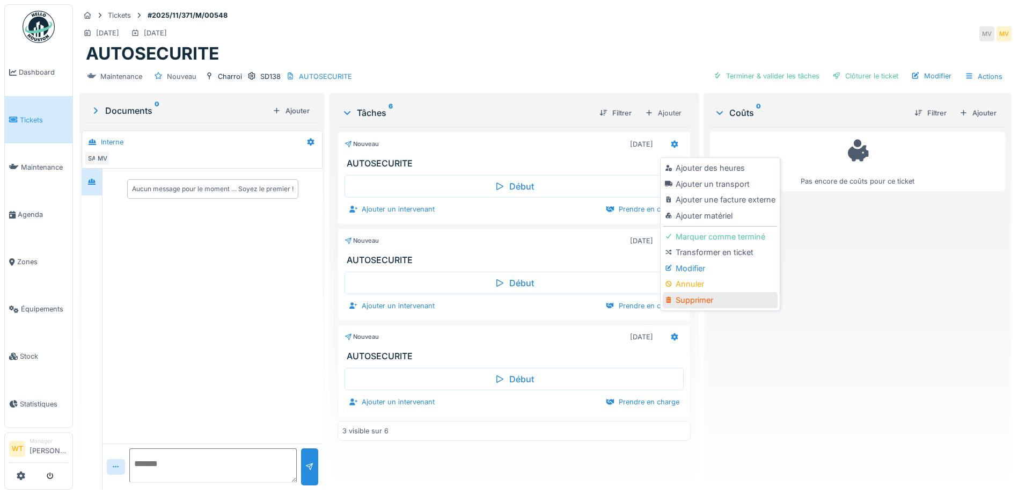
click at [697, 294] on div "Supprimer" at bounding box center [720, 300] width 114 height 16
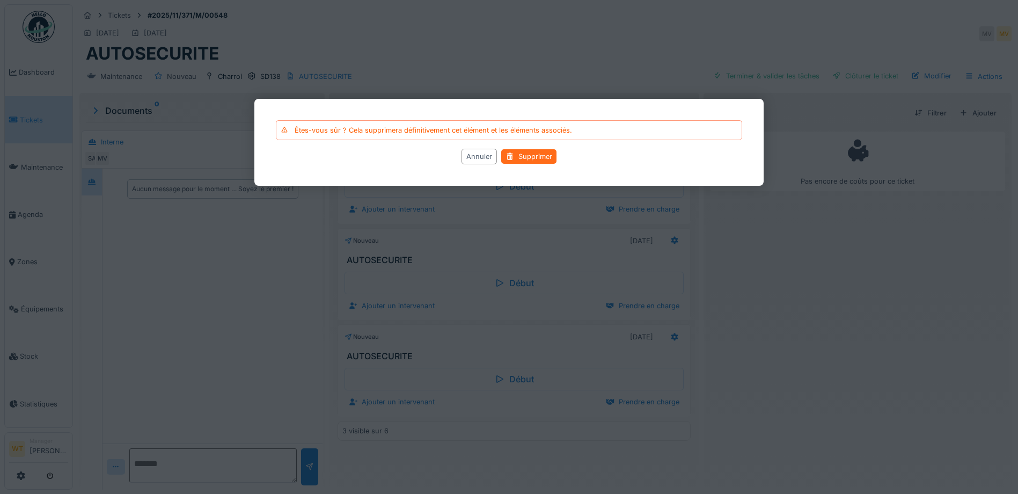
click at [534, 150] on div "Supprimer" at bounding box center [528, 156] width 55 height 14
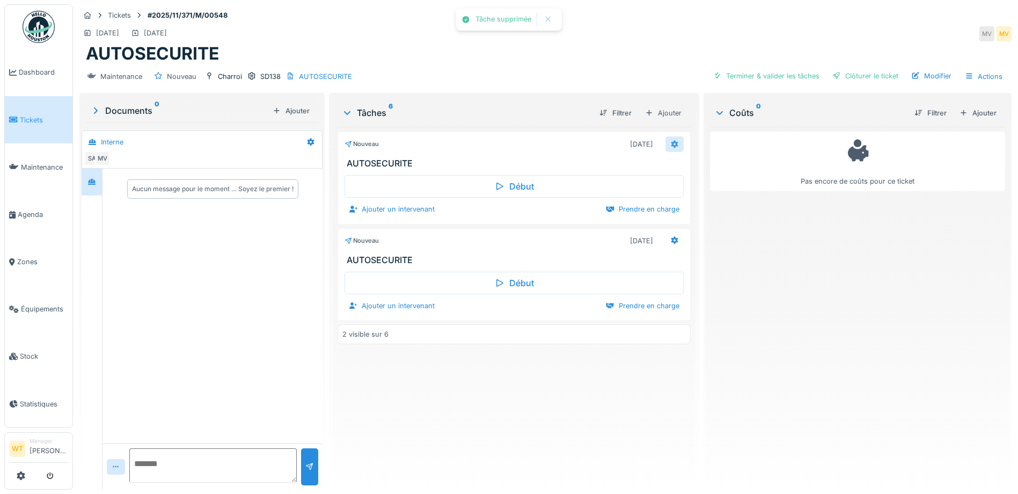
click at [674, 144] on div at bounding box center [675, 144] width 18 height 16
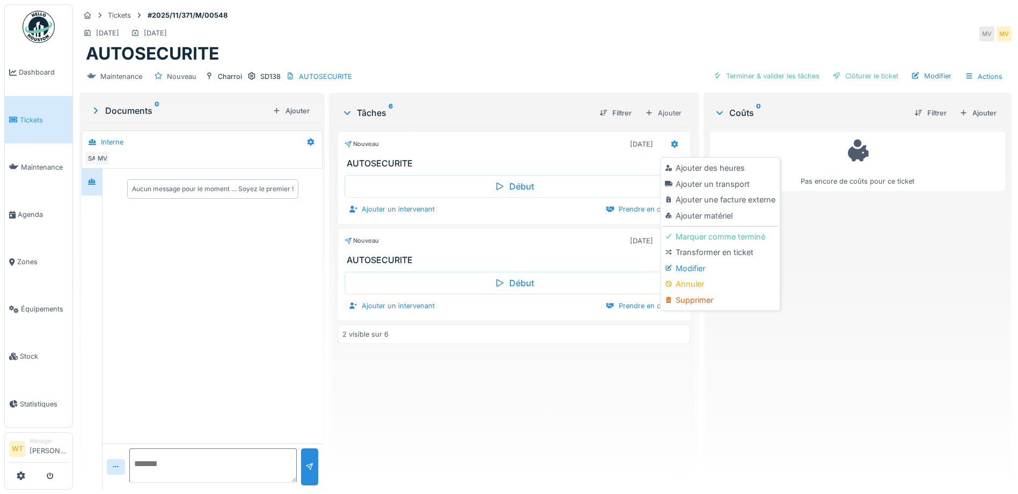
click at [710, 300] on div "Supprimer" at bounding box center [720, 300] width 114 height 16
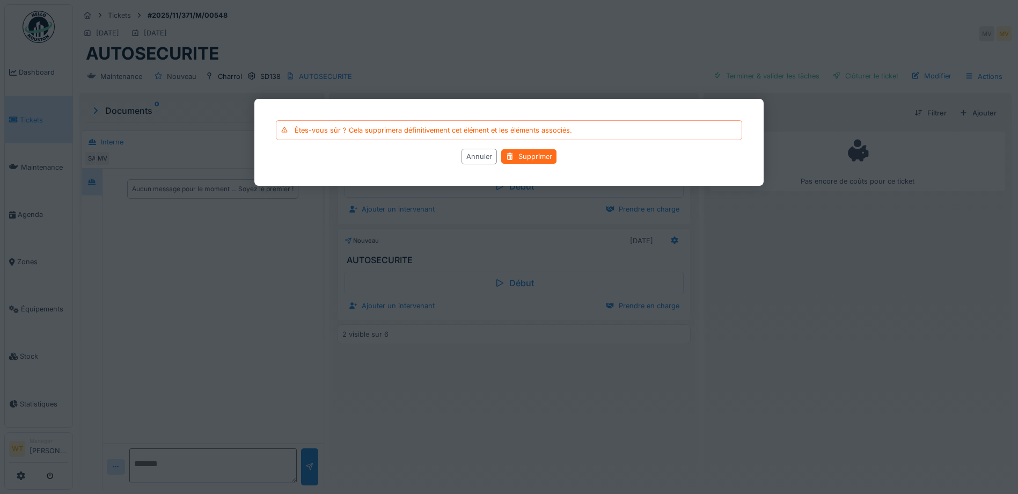
click at [523, 155] on div "Supprimer" at bounding box center [528, 156] width 55 height 14
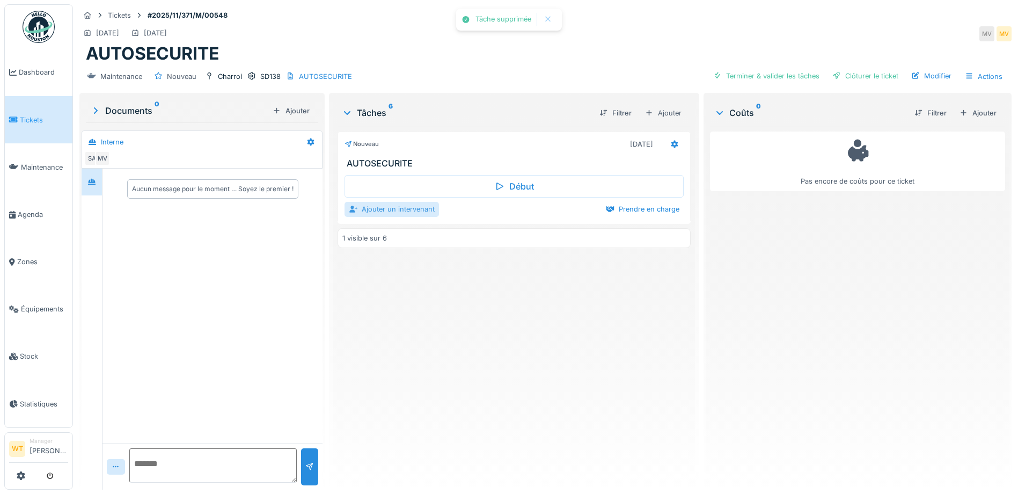
click at [402, 205] on div "Ajouter un intervenant" at bounding box center [392, 209] width 94 height 14
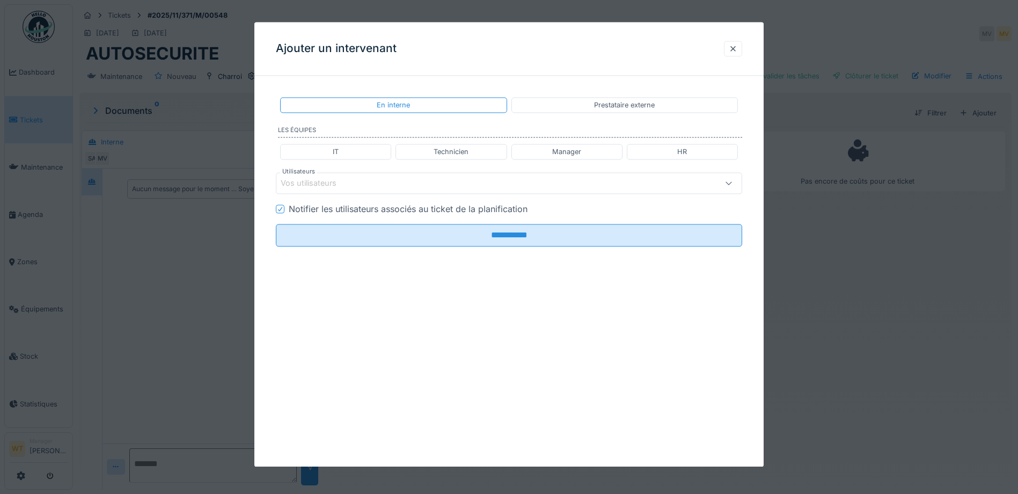
click at [398, 180] on div "Vos utilisateurs" at bounding box center [482, 184] width 402 height 12
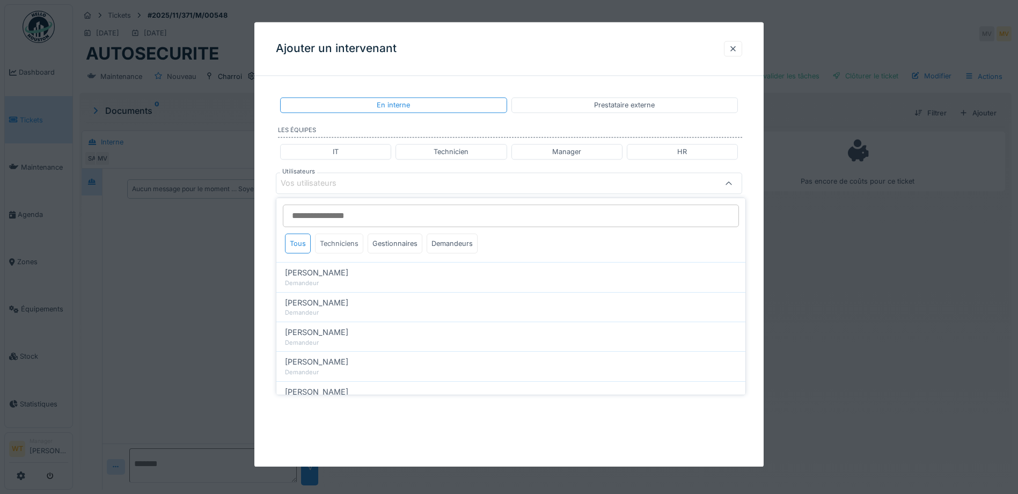
click at [356, 246] on div "Techniciens" at bounding box center [339, 244] width 48 height 20
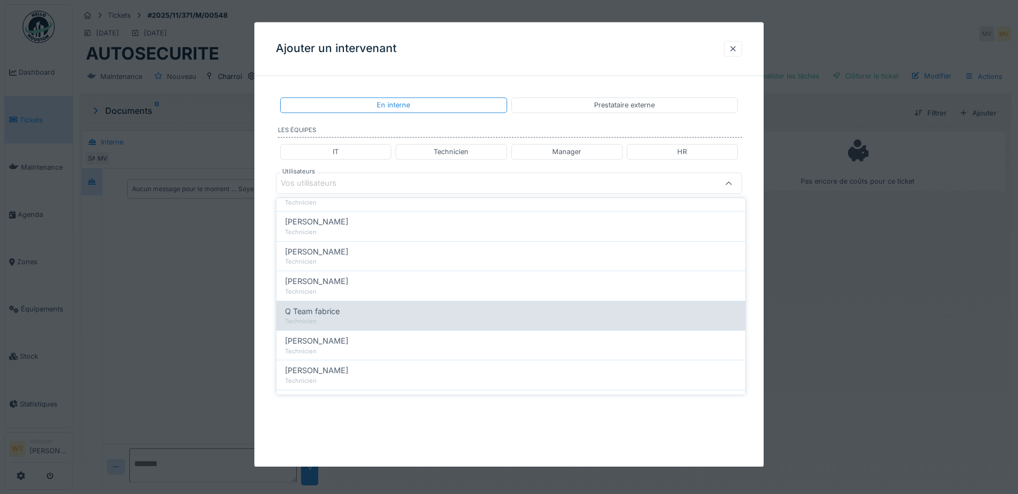
scroll to position [161, 0]
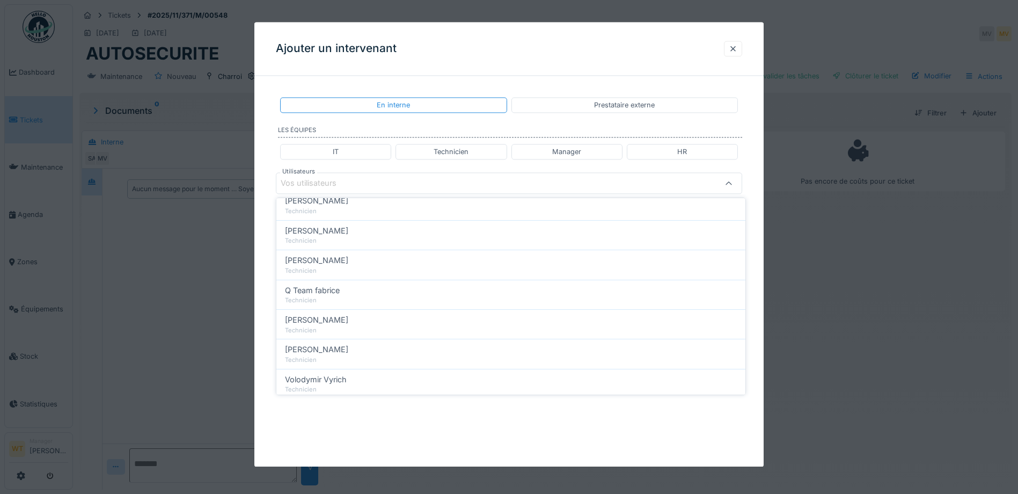
click at [354, 238] on div "Technicien" at bounding box center [511, 240] width 452 height 9
type input "*****"
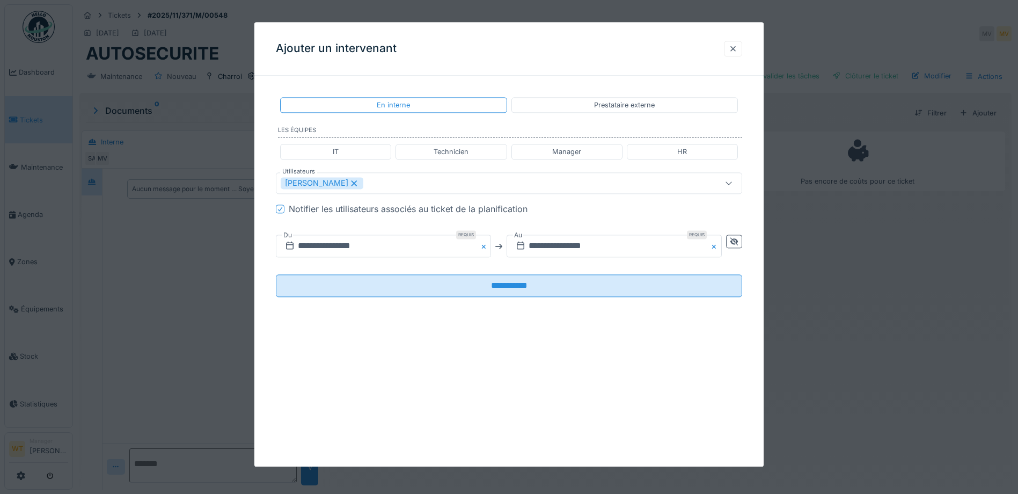
click at [395, 194] on fieldset "**********" at bounding box center [509, 194] width 467 height 221
click at [373, 245] on input "**********" at bounding box center [383, 246] width 215 height 23
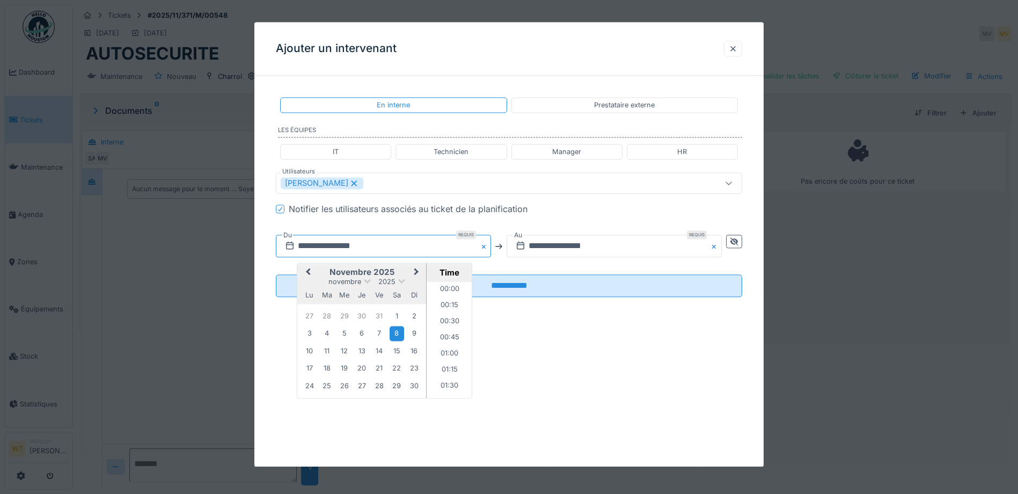
scroll to position [465, 0]
click at [314, 272] on button "Previous Month" at bounding box center [306, 273] width 17 height 17
click at [324, 336] on div "9" at bounding box center [327, 334] width 14 height 14
click at [566, 251] on input "**********" at bounding box center [614, 246] width 215 height 23
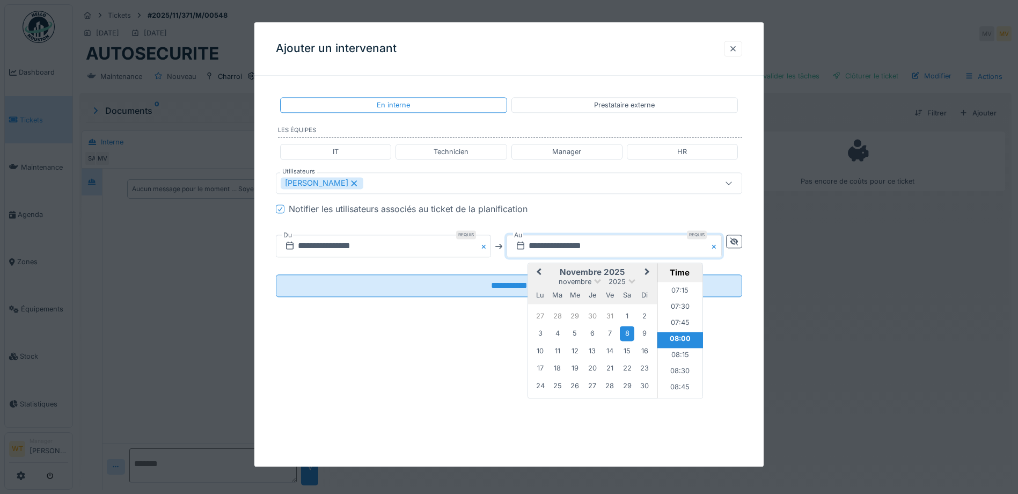
click at [545, 275] on button "Previous Month" at bounding box center [537, 273] width 17 height 17
click at [560, 338] on div "9" at bounding box center [557, 334] width 14 height 14
click at [680, 343] on li "23:00" at bounding box center [681, 343] width 46 height 16
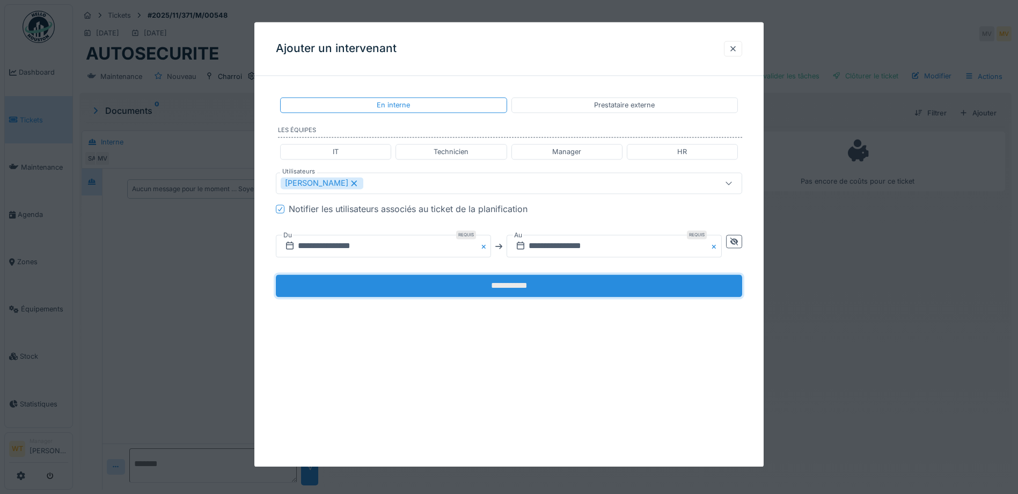
click at [510, 282] on input "**********" at bounding box center [509, 286] width 467 height 23
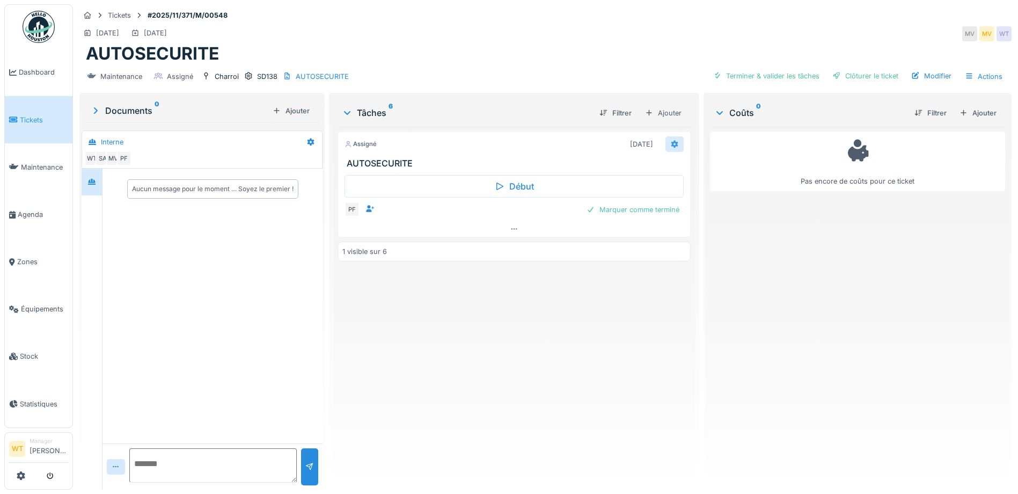
click at [672, 148] on div at bounding box center [675, 144] width 9 height 10
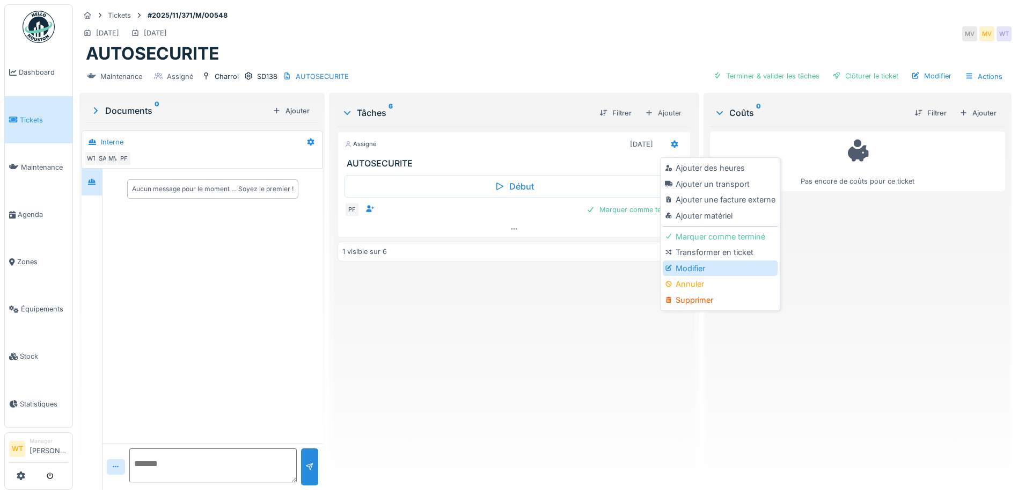
click at [701, 272] on div "Modifier" at bounding box center [720, 268] width 114 height 16
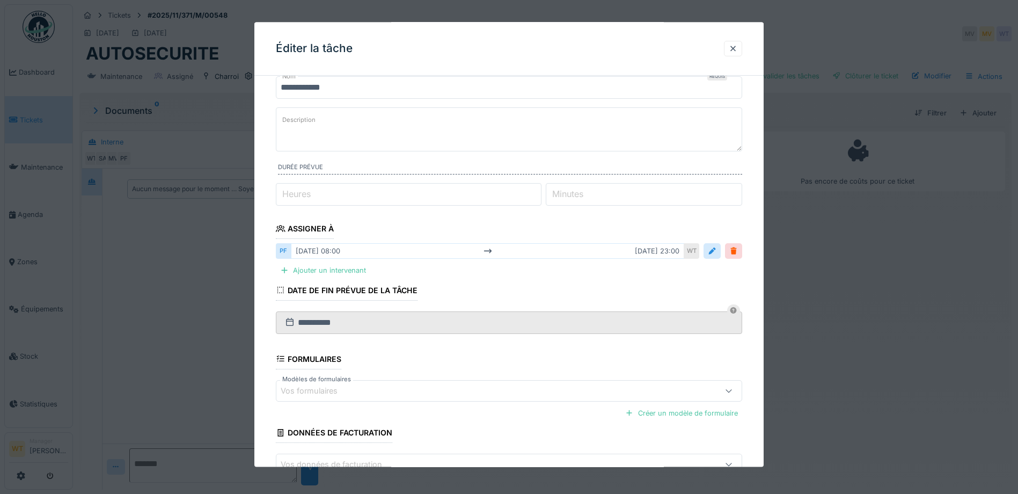
scroll to position [107, 0]
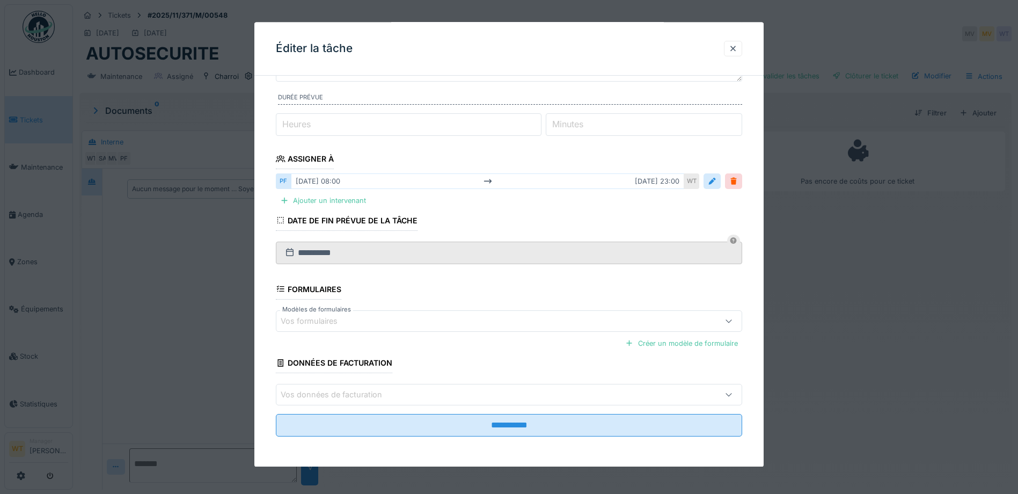
click at [380, 320] on div "Vos formulaires" at bounding box center [482, 321] width 402 height 12
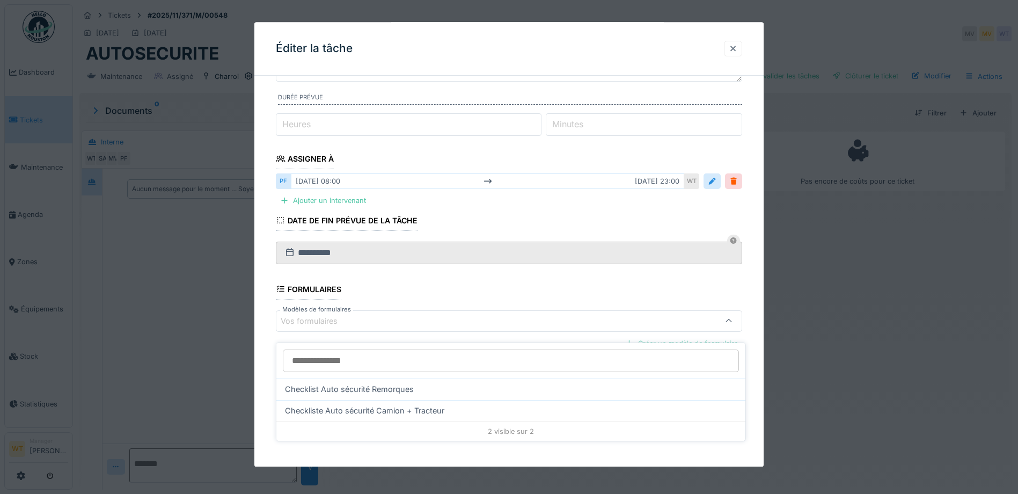
scroll to position [8, 0]
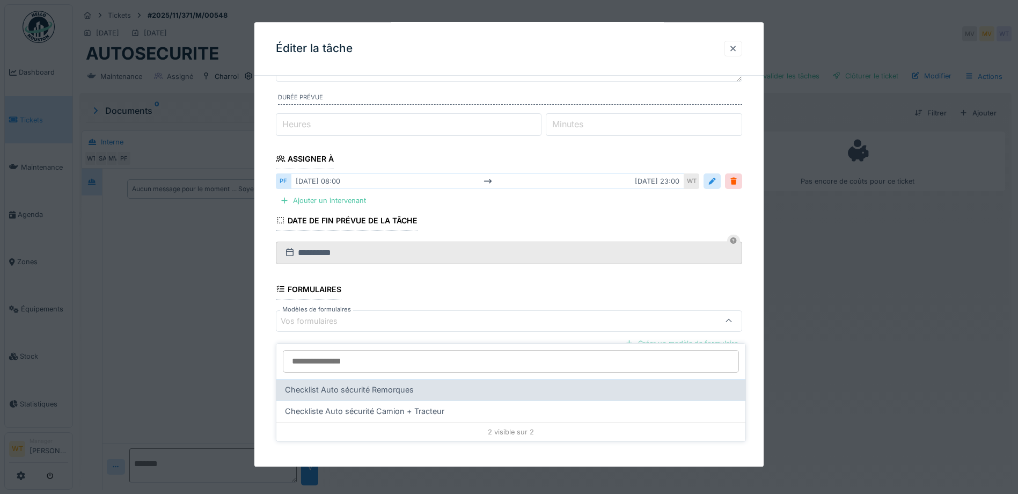
click at [401, 386] on span "Checklist Auto sécurité Remorques" at bounding box center [349, 390] width 129 height 12
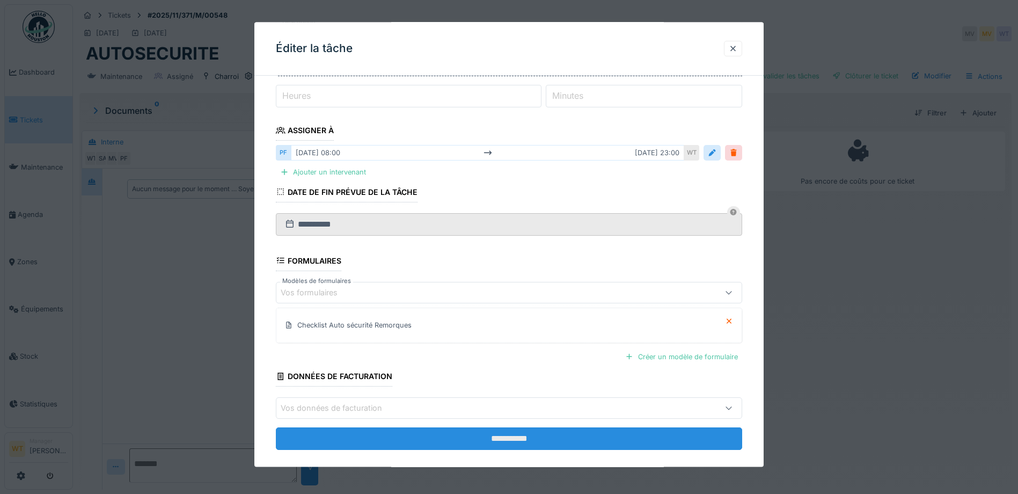
scroll to position [149, 0]
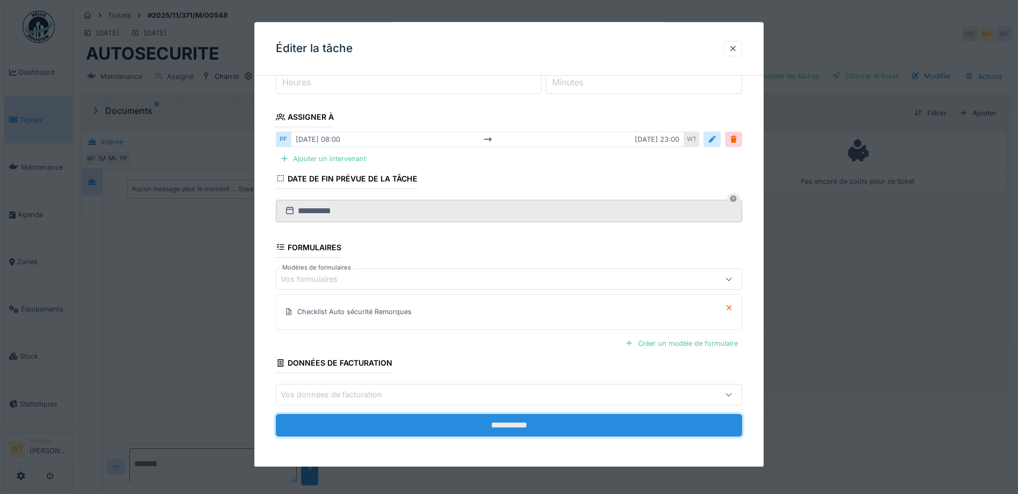
click at [424, 422] on input "**********" at bounding box center [509, 425] width 467 height 23
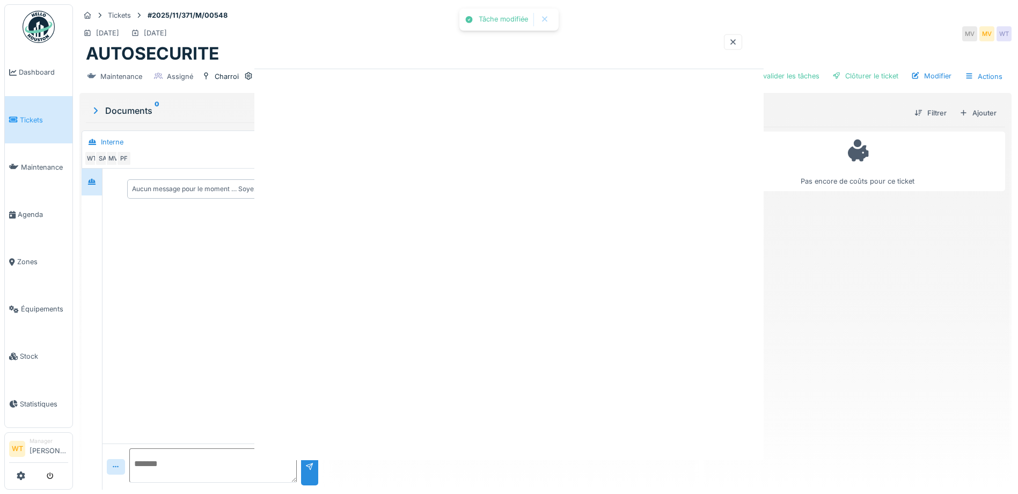
scroll to position [0, 0]
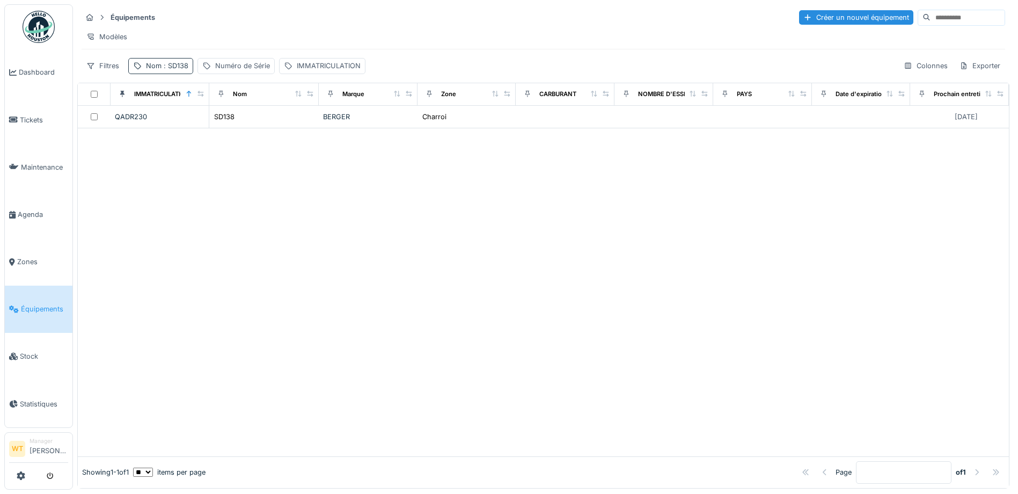
click at [187, 71] on div "Nom : SD138" at bounding box center [167, 66] width 42 height 10
click at [231, 127] on icon at bounding box center [227, 125] width 9 height 7
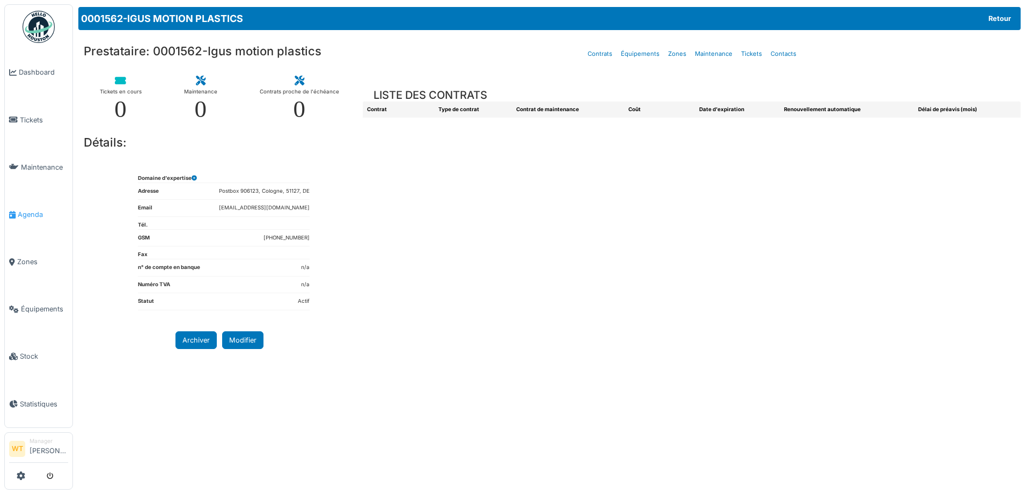
click at [22, 209] on span "Agenda" at bounding box center [43, 214] width 50 height 10
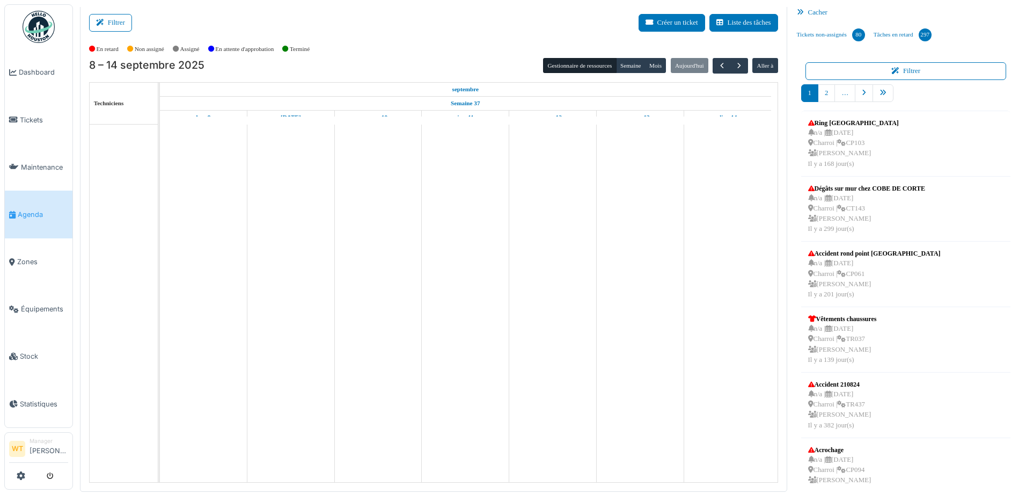
scroll to position [279, 0]
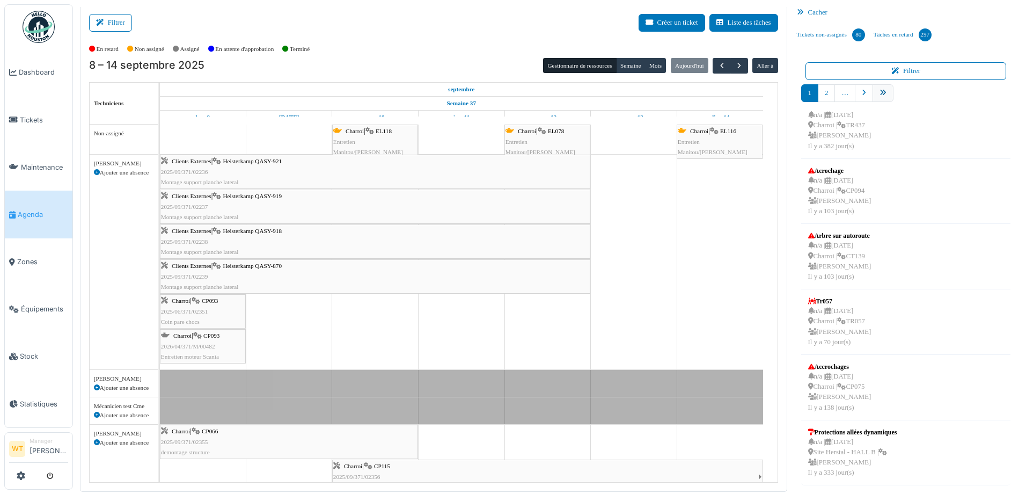
click at [880, 93] on icon "pager" at bounding box center [883, 93] width 7 height 7
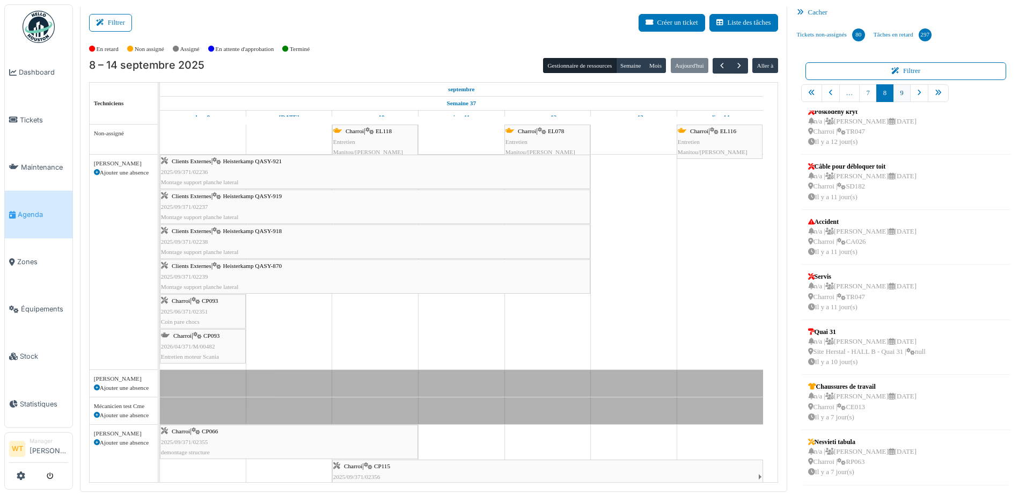
click at [894, 90] on link "9" at bounding box center [901, 93] width 17 height 18
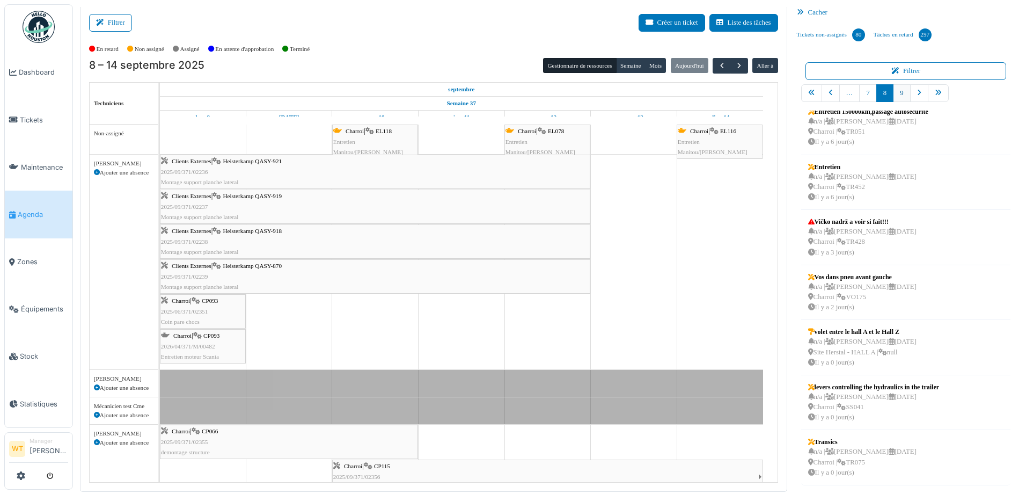
scroll to position [121, 0]
click at [869, 408] on div "n/a | [PERSON_NAME] [DATE] Charroi | SS041 Il y a 0 jour(s)" at bounding box center [873, 407] width 131 height 31
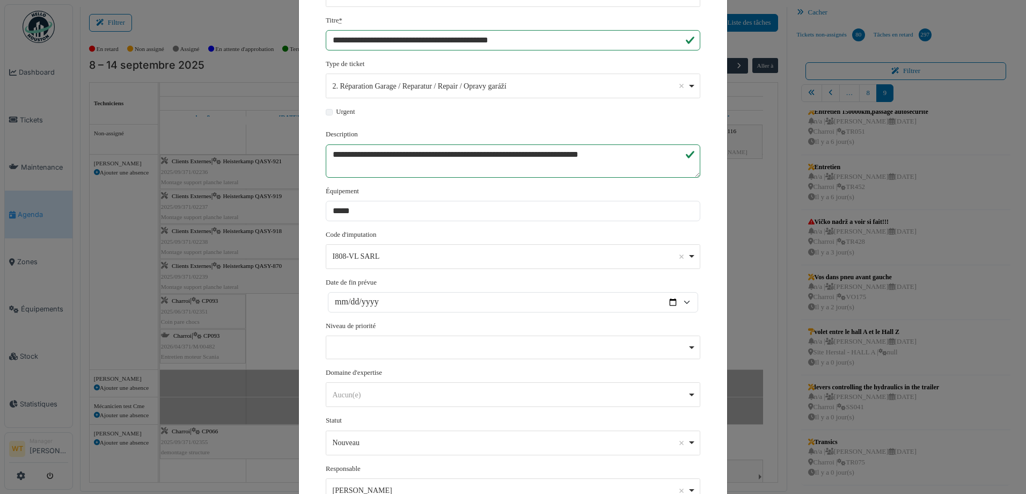
scroll to position [0, 0]
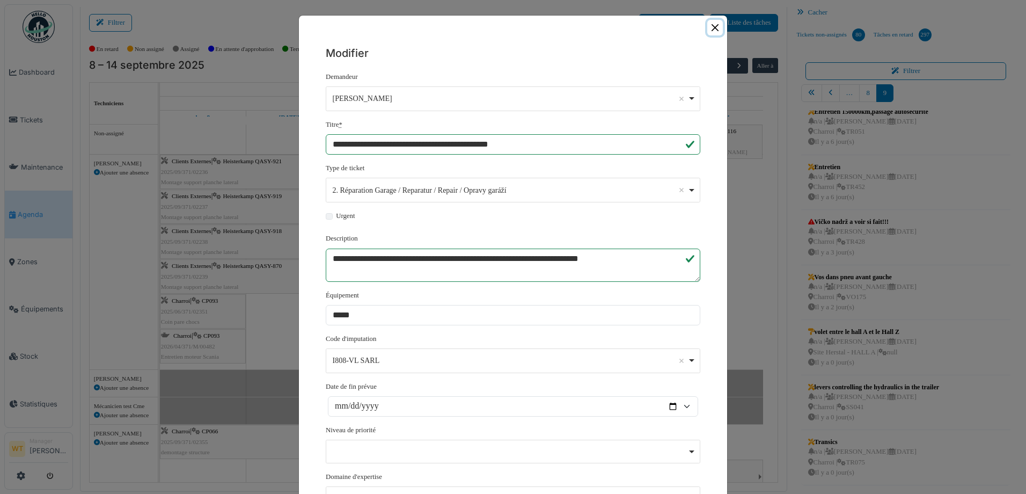
click at [711, 30] on button "Close" at bounding box center [716, 28] width 16 height 16
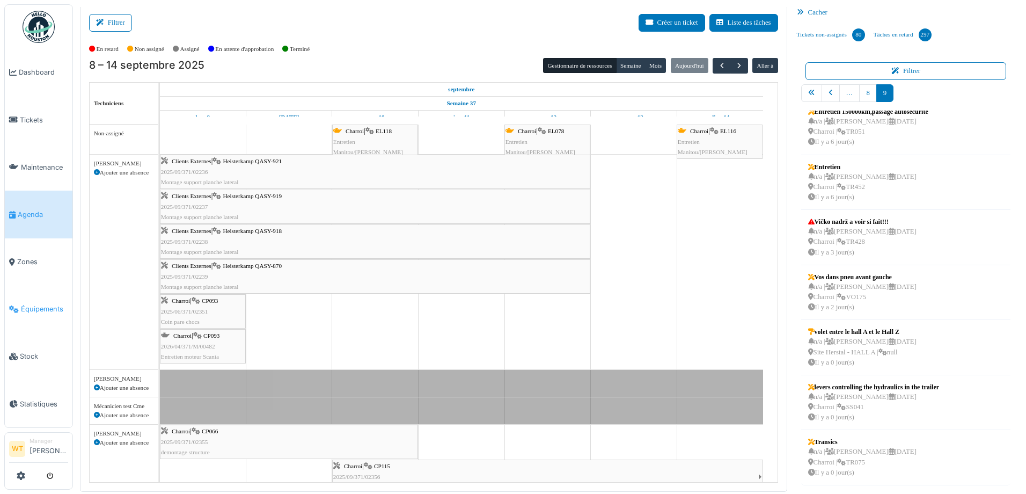
click at [47, 304] on span "Équipements" at bounding box center [44, 309] width 47 height 10
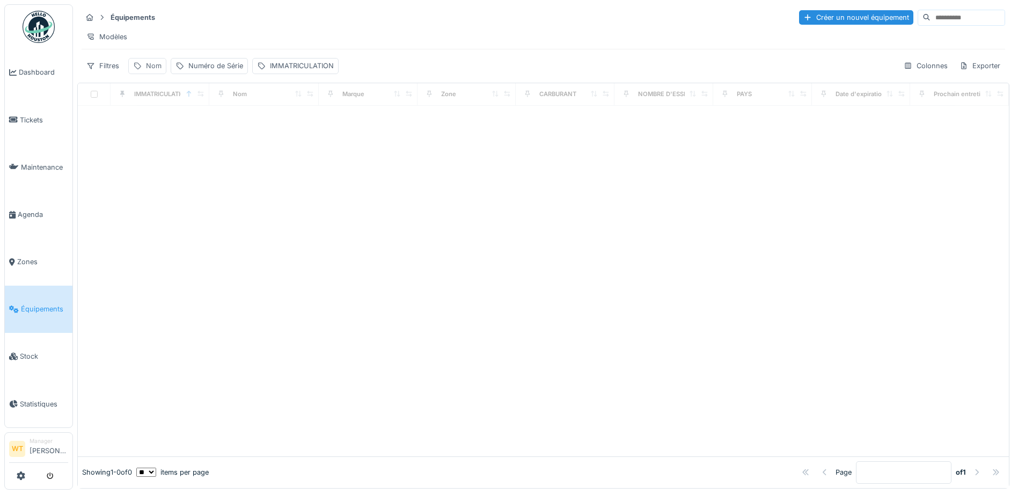
click at [148, 71] on div "Nom" at bounding box center [154, 66] width 16 height 10
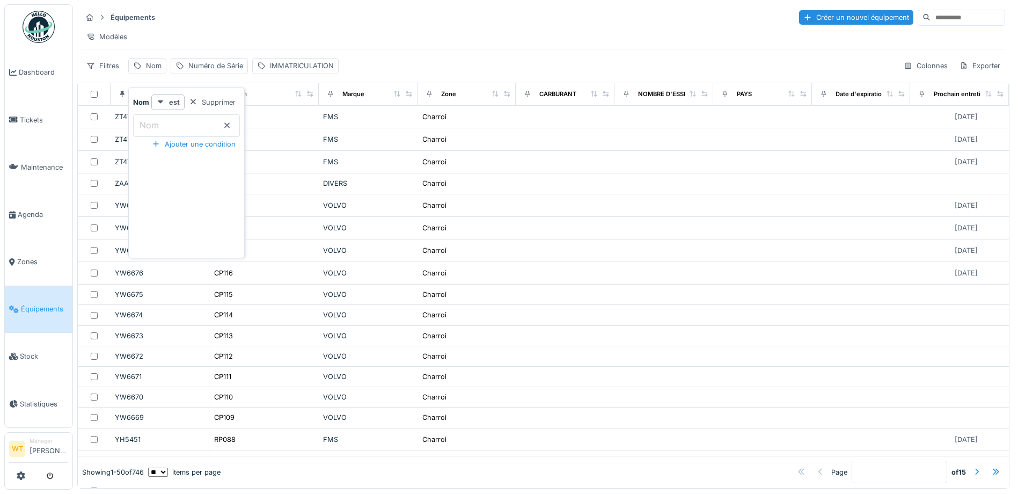
click at [200, 123] on input "Nom" at bounding box center [186, 125] width 107 height 23
click at [285, 68] on div "IMMATRICULATION" at bounding box center [295, 66] width 86 height 16
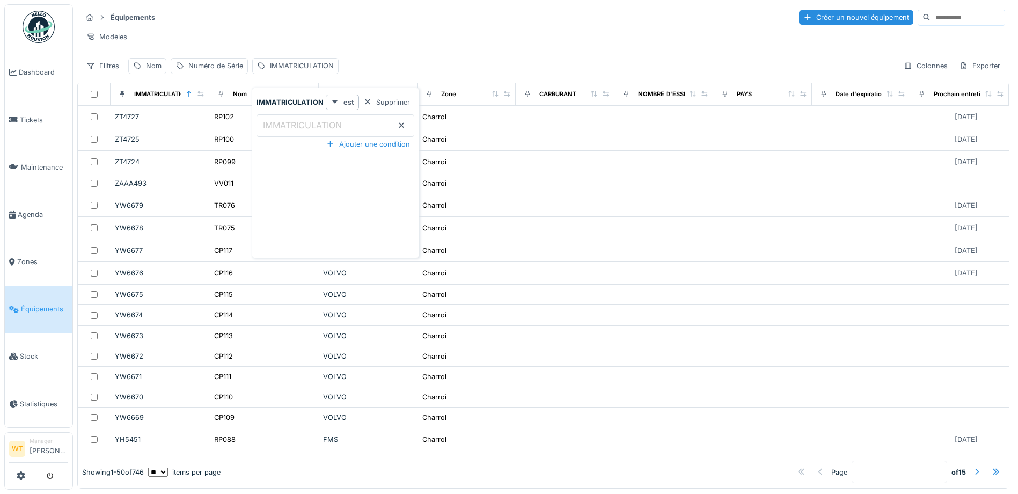
click at [290, 125] on label "IMMATRICULATION" at bounding box center [302, 125] width 83 height 13
click at [290, 125] on input "IMMATRICULATION" at bounding box center [336, 125] width 158 height 23
type input "****"
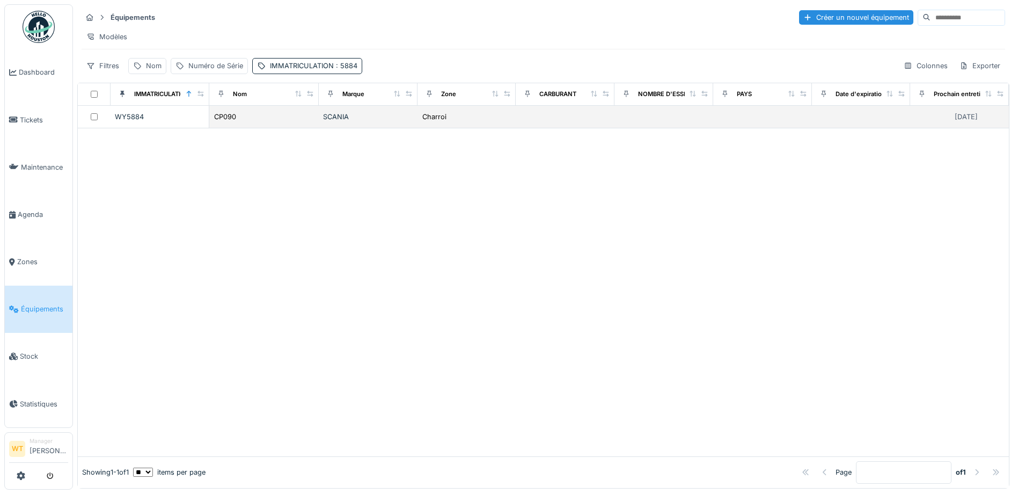
click at [158, 122] on div "WY5884" at bounding box center [160, 117] width 90 height 10
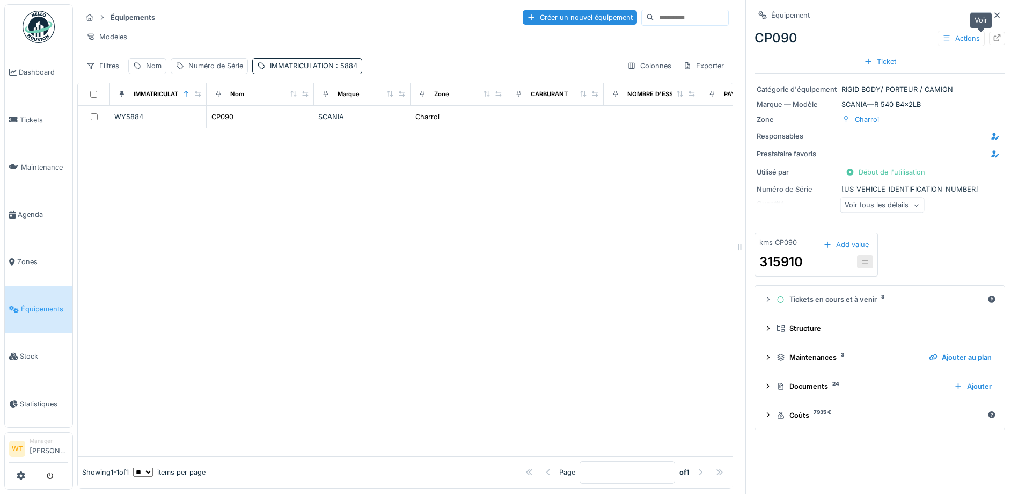
click at [989, 41] on div at bounding box center [997, 38] width 16 height 13
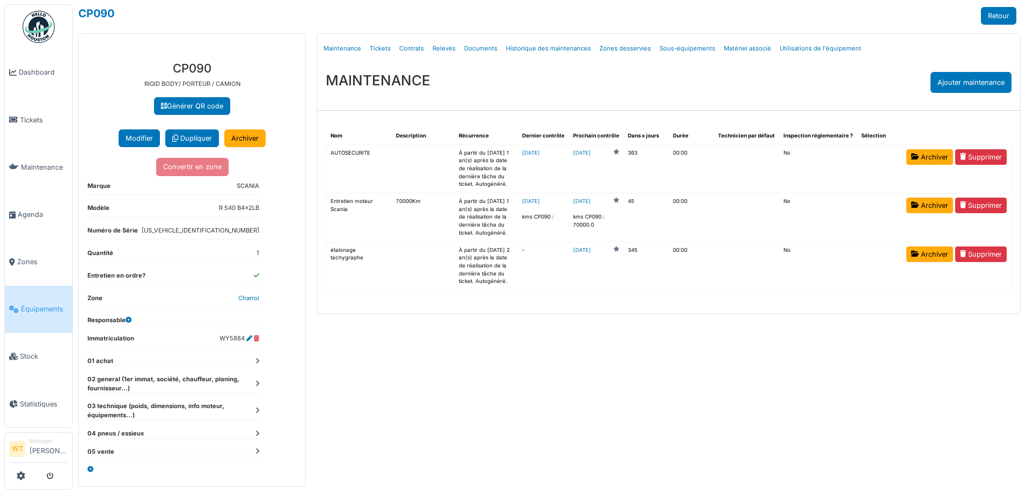
click at [551, 157] on td "2025-09-02" at bounding box center [543, 168] width 51 height 48
click at [540, 154] on link "2025-09-02" at bounding box center [531, 153] width 18 height 6
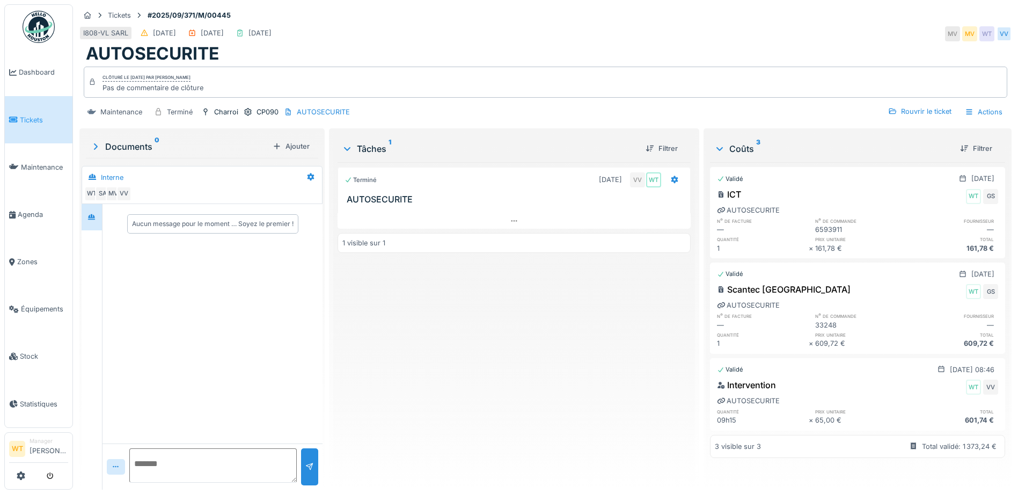
scroll to position [8, 0]
